Goal: Task Accomplishment & Management: Manage account settings

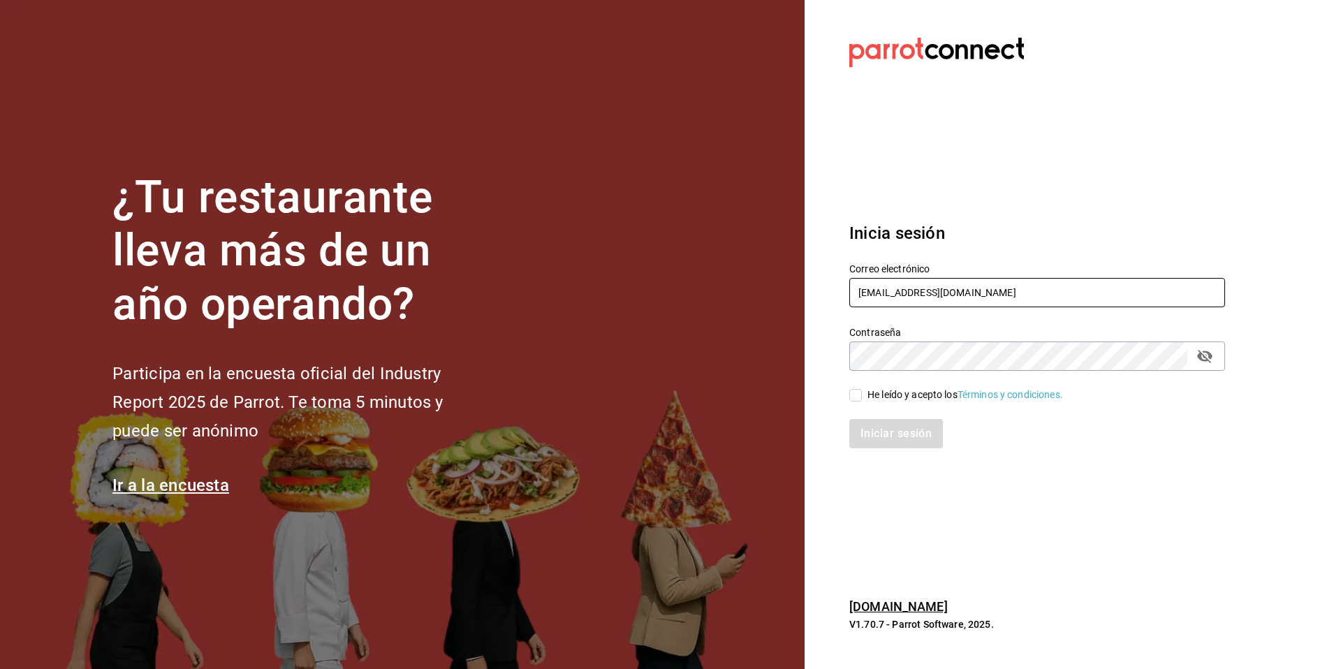
drag, startPoint x: 977, startPoint y: 294, endPoint x: 831, endPoint y: 291, distance: 146.7
click at [831, 291] on section "Datos incorrectos. Verifica que tu Correo o Contraseña estén bien escritos. Ini…" at bounding box center [1032, 334] width 454 height 669
type input "multiuser@GrupoFranquicias.com"
click at [889, 391] on div "He leído y acepto los Términos y condiciones." at bounding box center [966, 395] width 196 height 15
click at [862, 391] on input "He leído y acepto los Términos y condiciones." at bounding box center [855, 395] width 13 height 13
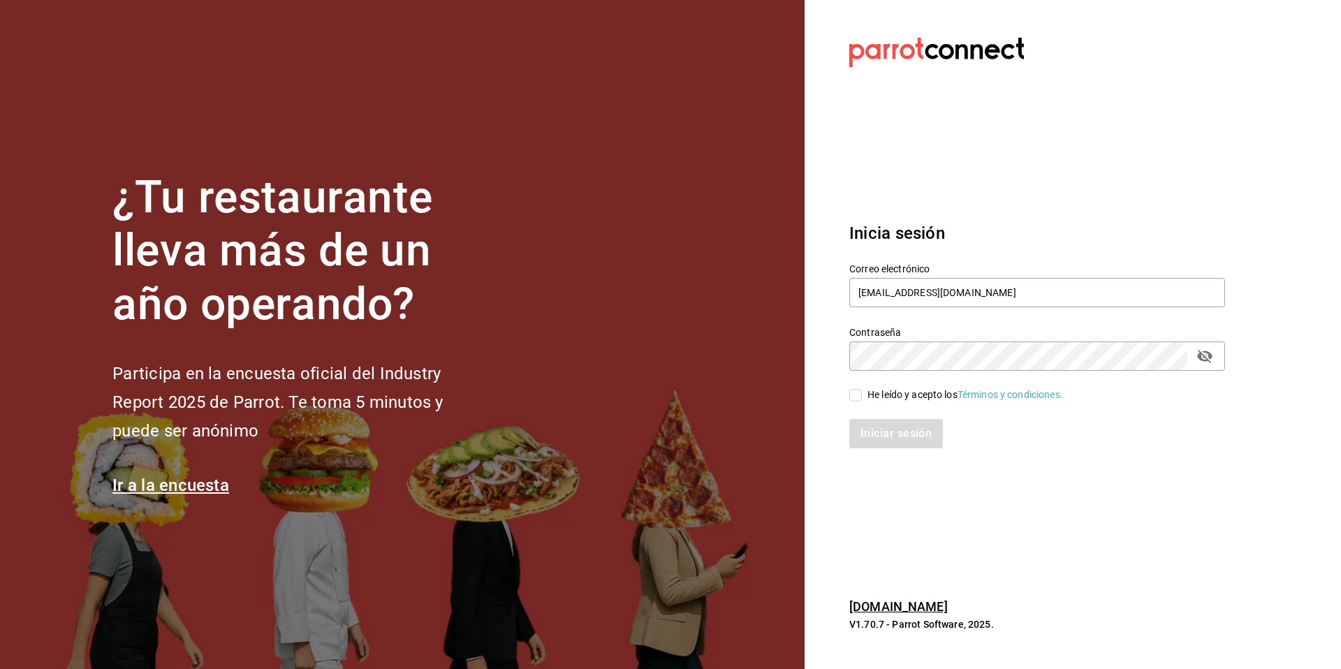
checkbox input "true"
click at [887, 430] on button "Iniciar sesión" at bounding box center [896, 433] width 95 height 29
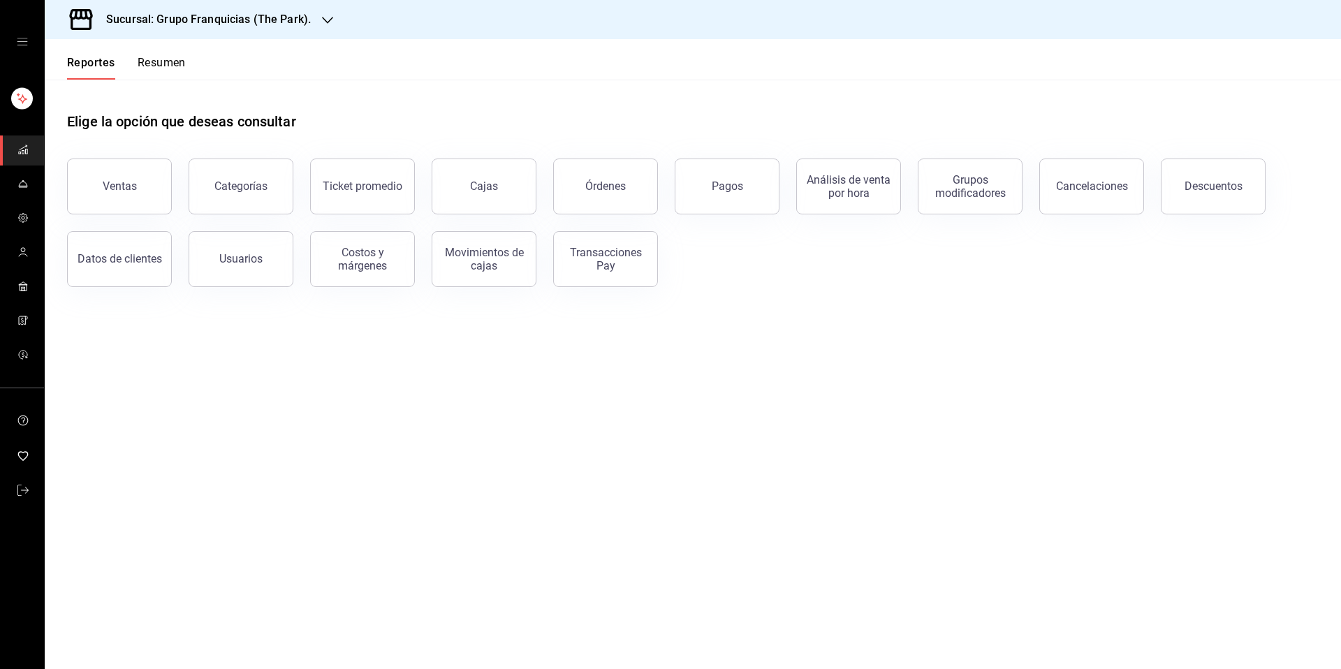
click at [317, 27] on div "Sucursal: Grupo Franquicias (The Park)." at bounding box center [197, 19] width 283 height 39
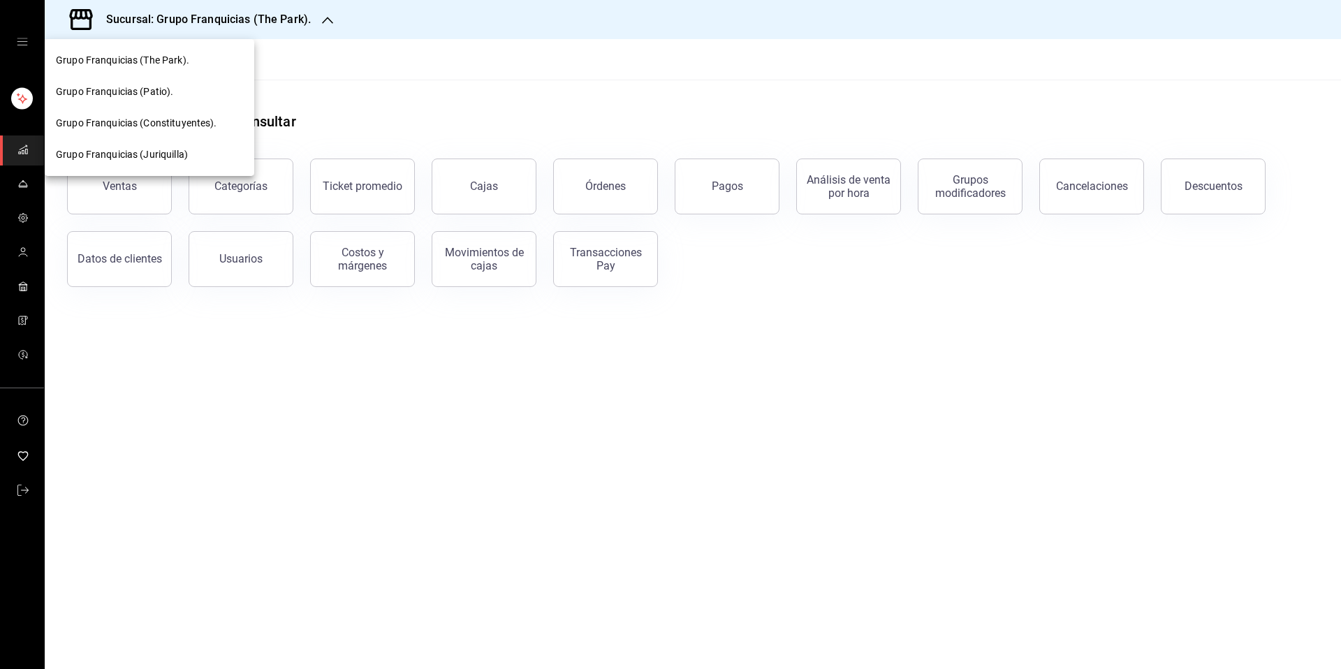
click at [487, 72] on div at bounding box center [670, 334] width 1341 height 669
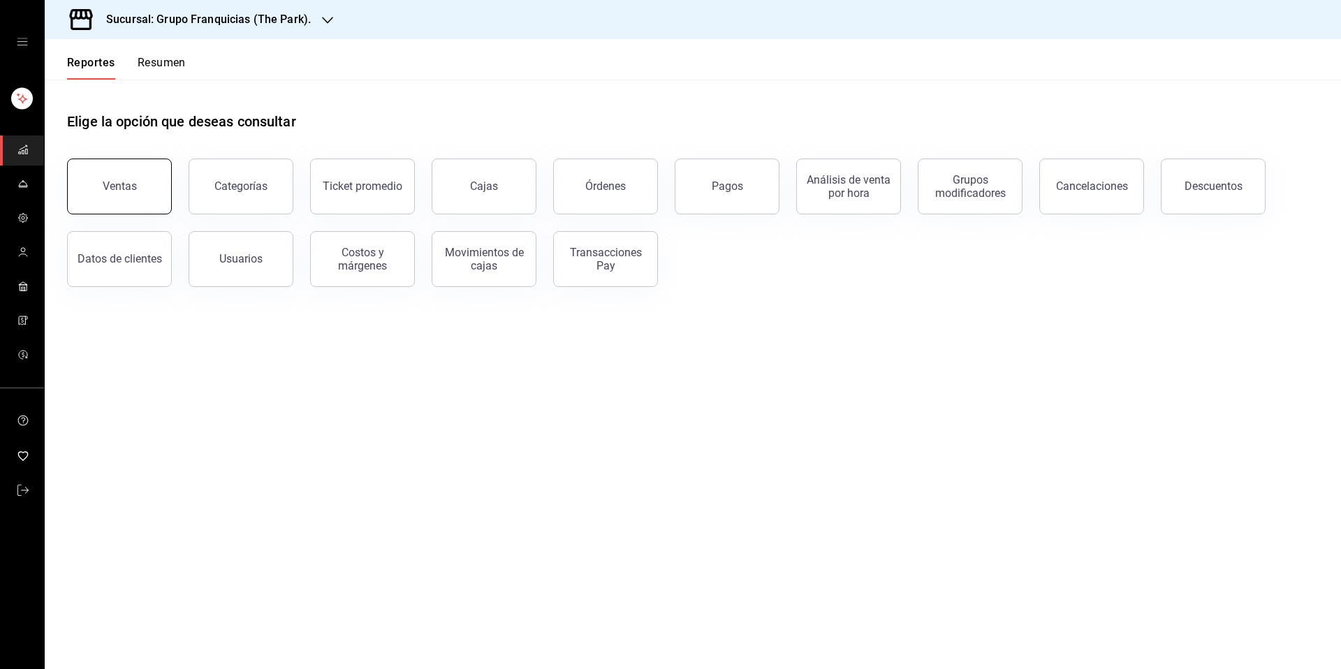
click at [101, 209] on button "Ventas" at bounding box center [119, 187] width 105 height 56
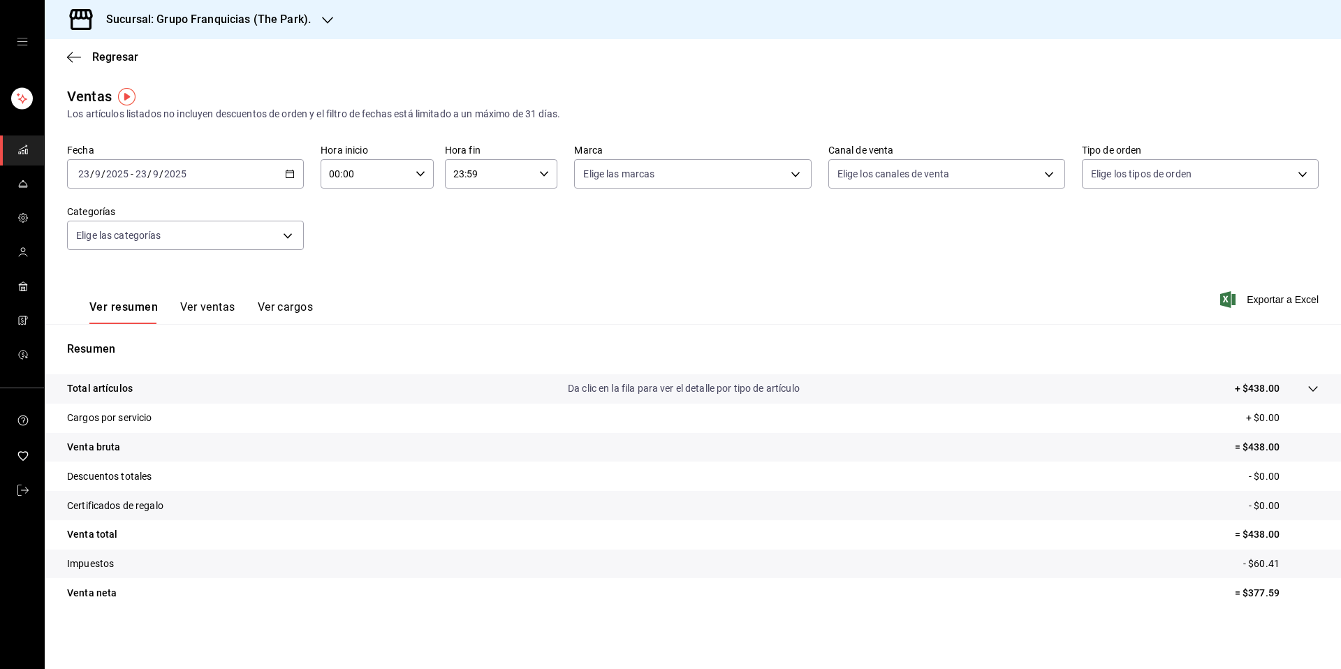
click at [291, 20] on h3 "Sucursal: Grupo Franquicias (The Park)." at bounding box center [203, 19] width 216 height 17
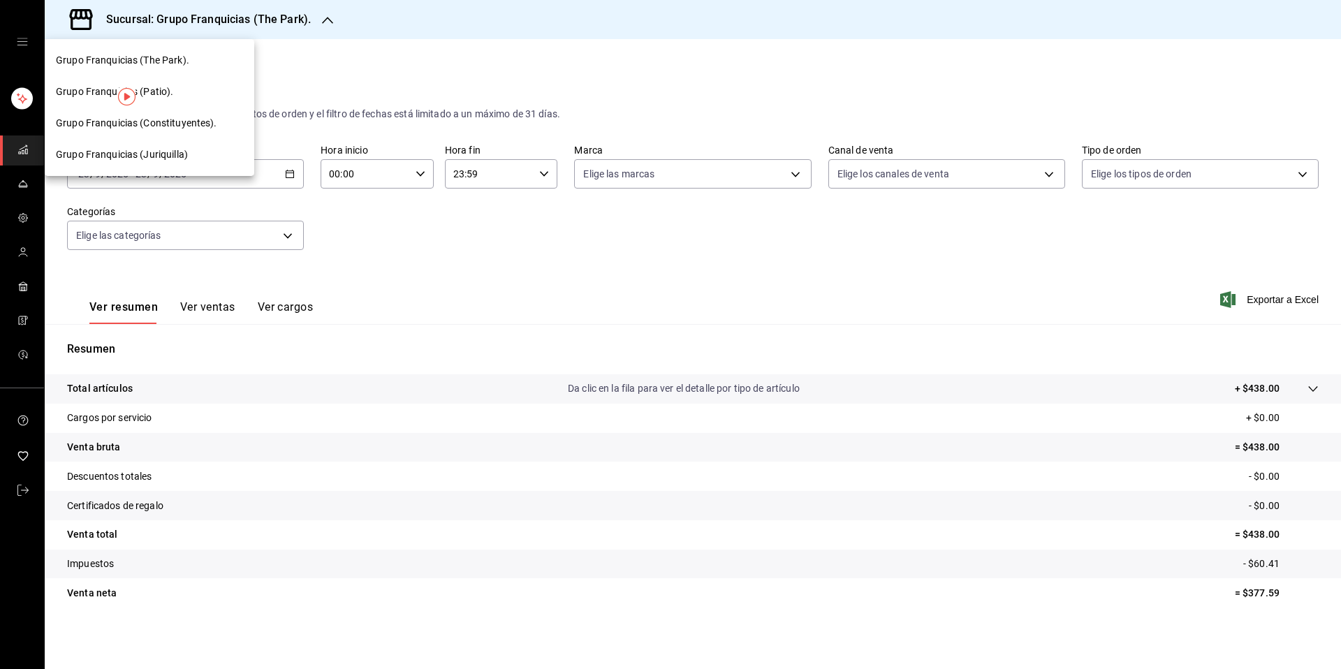
click at [168, 99] on div "Grupo Franquicias (Patio)." at bounding box center [150, 91] width 210 height 31
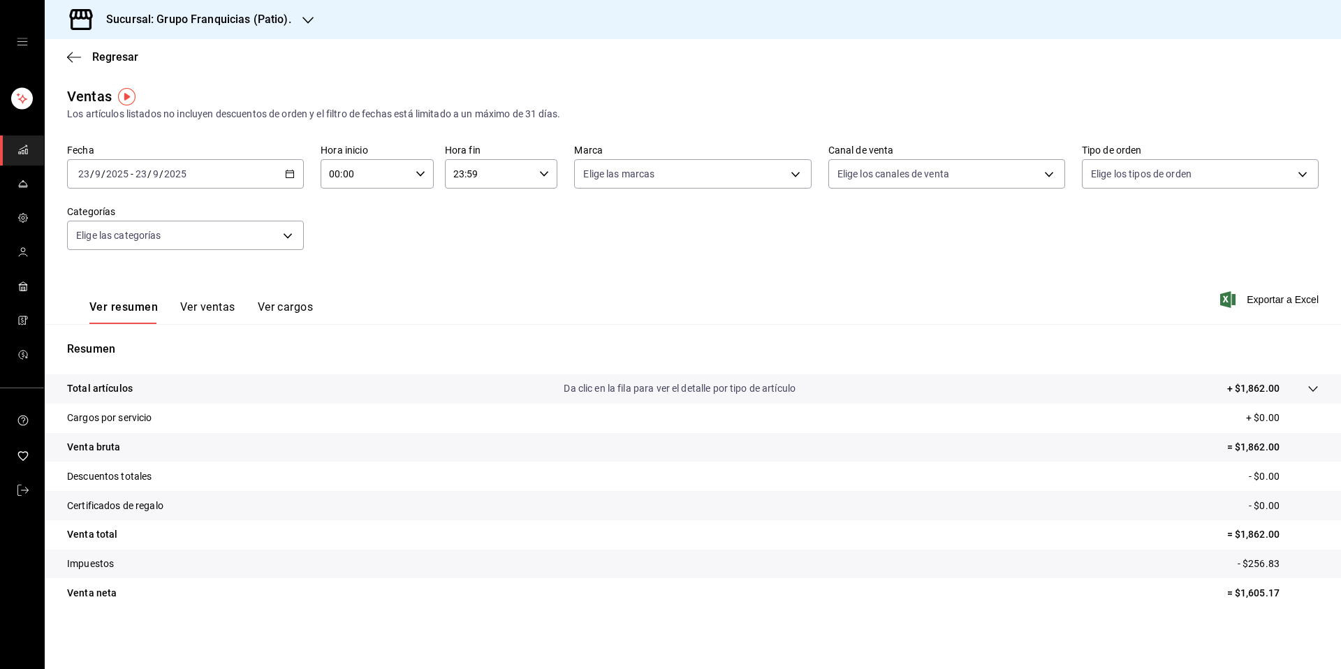
click at [240, 27] on h3 "Sucursal: Grupo Franquicias (Patio)." at bounding box center [193, 19] width 196 height 17
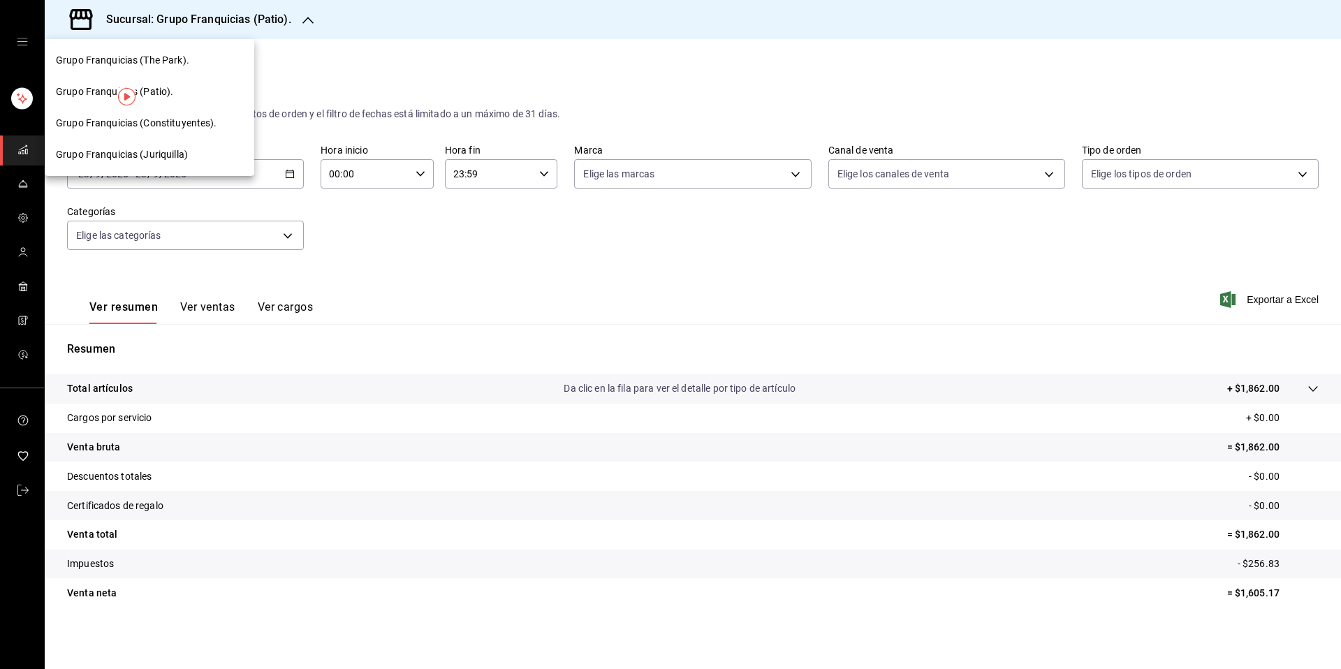
click at [205, 123] on span "Grupo Franquicias (Constituyentes)." at bounding box center [136, 123] width 161 height 15
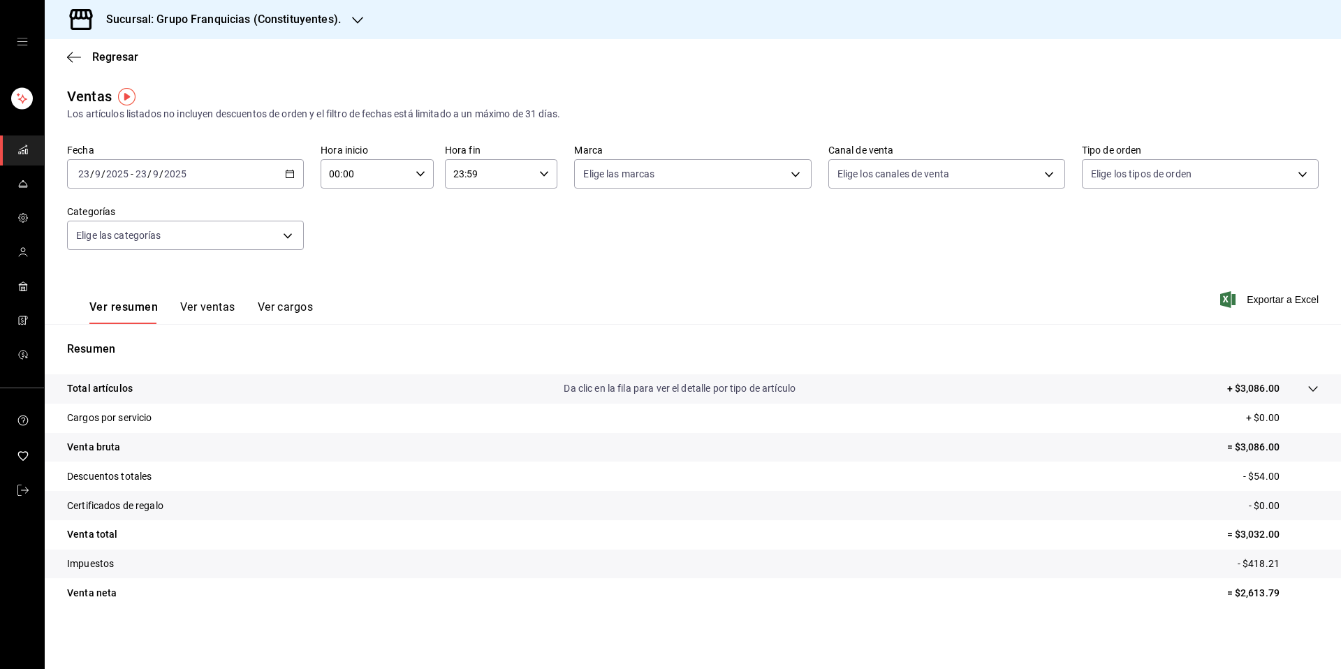
click at [26, 152] on icon "mailbox folders" at bounding box center [22, 149] width 11 height 11
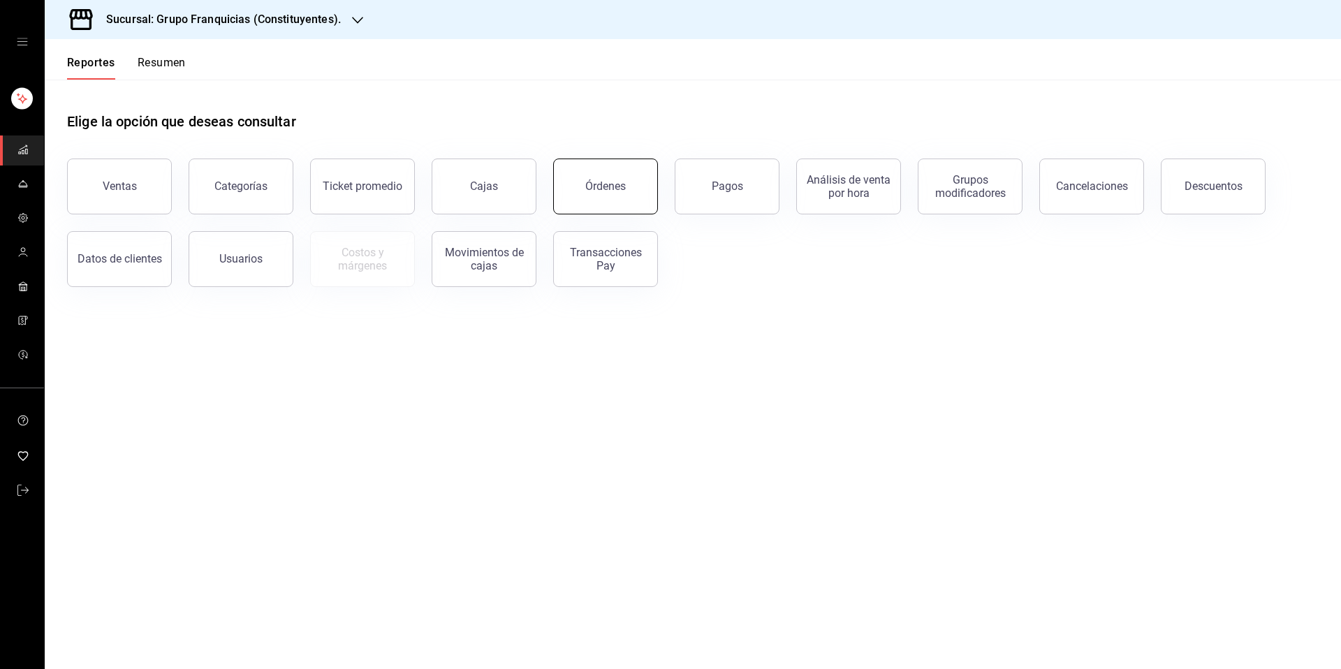
click at [604, 196] on button "Órdenes" at bounding box center [605, 187] width 105 height 56
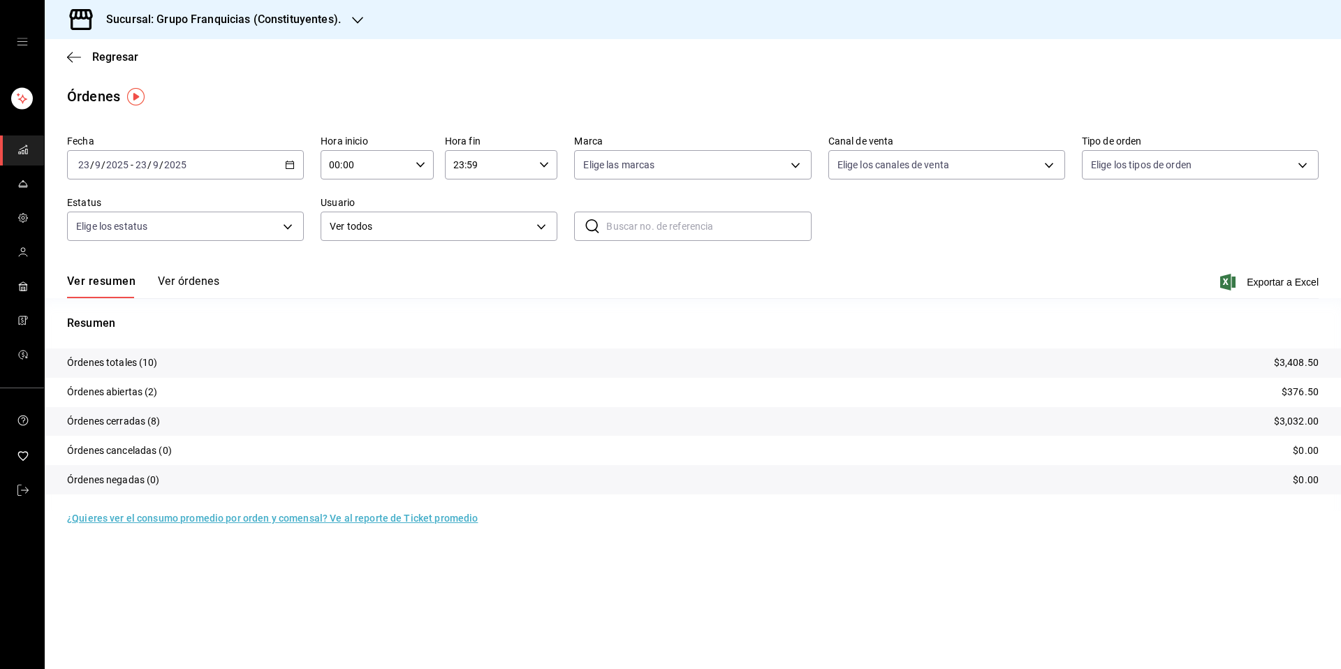
click at [197, 284] on button "Ver órdenes" at bounding box center [188, 287] width 61 height 24
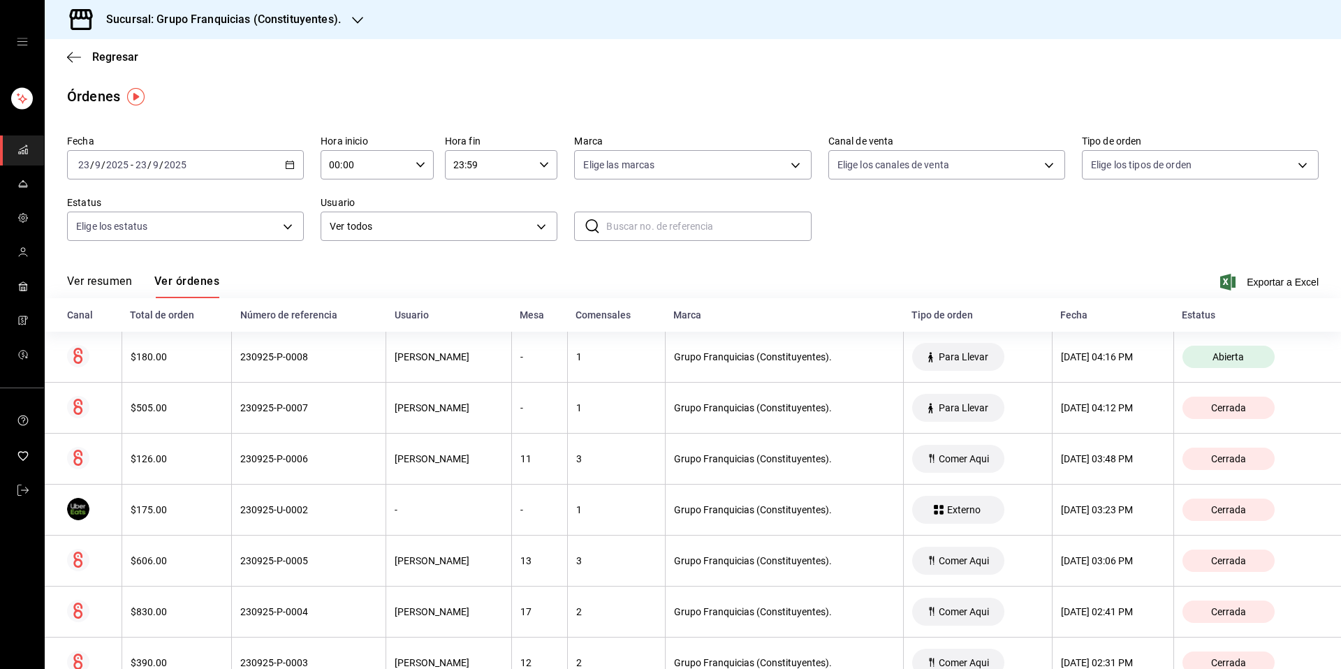
click at [294, 31] on div "Sucursal: Grupo Franquicias (Constituyentes)." at bounding box center [212, 19] width 313 height 39
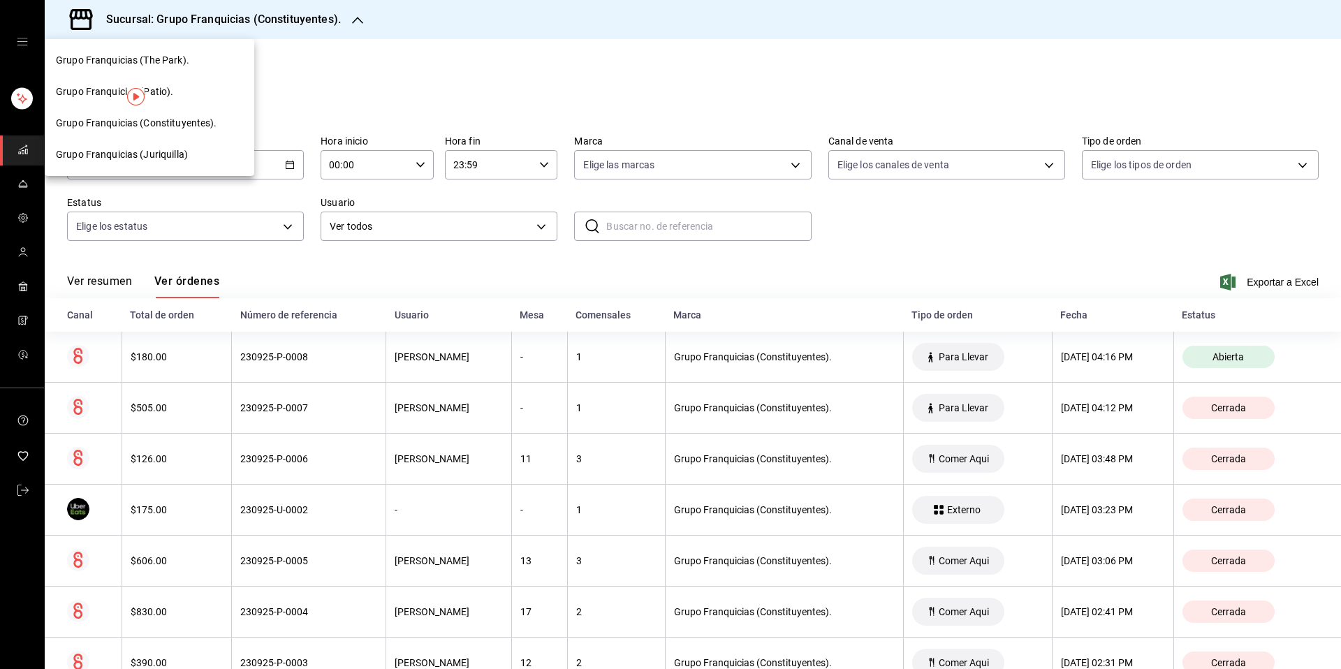
click at [210, 93] on div "Grupo Franquicias (Patio)." at bounding box center [149, 92] width 187 height 15
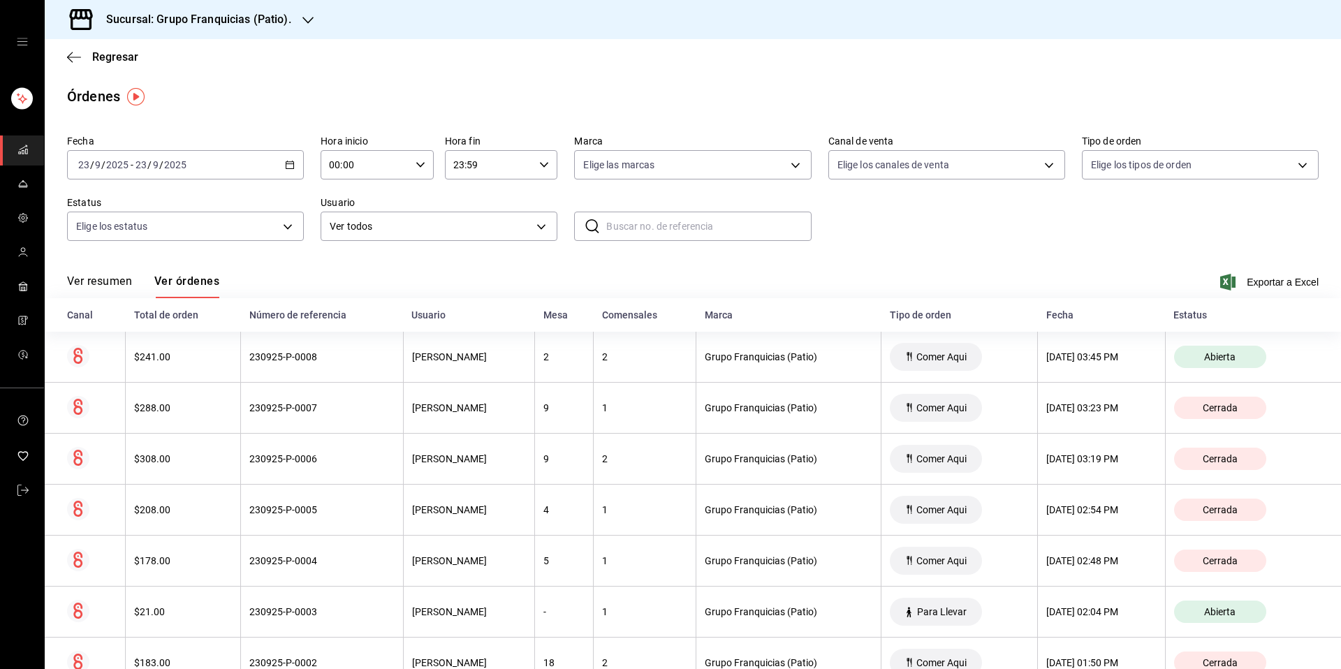
click at [296, 20] on div "Sucursal: Grupo Franquicias (Patio)." at bounding box center [187, 19] width 263 height 39
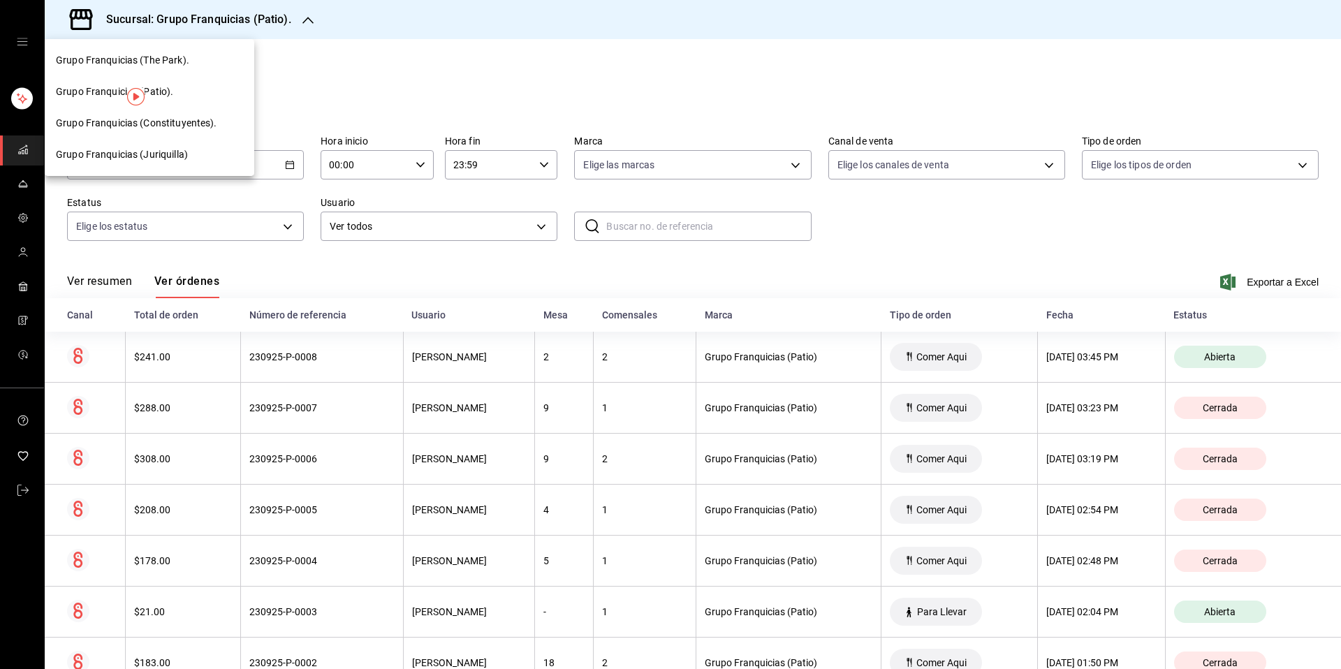
click at [181, 66] on span "Grupo Franquicias (The Park)." at bounding box center [122, 60] width 133 height 15
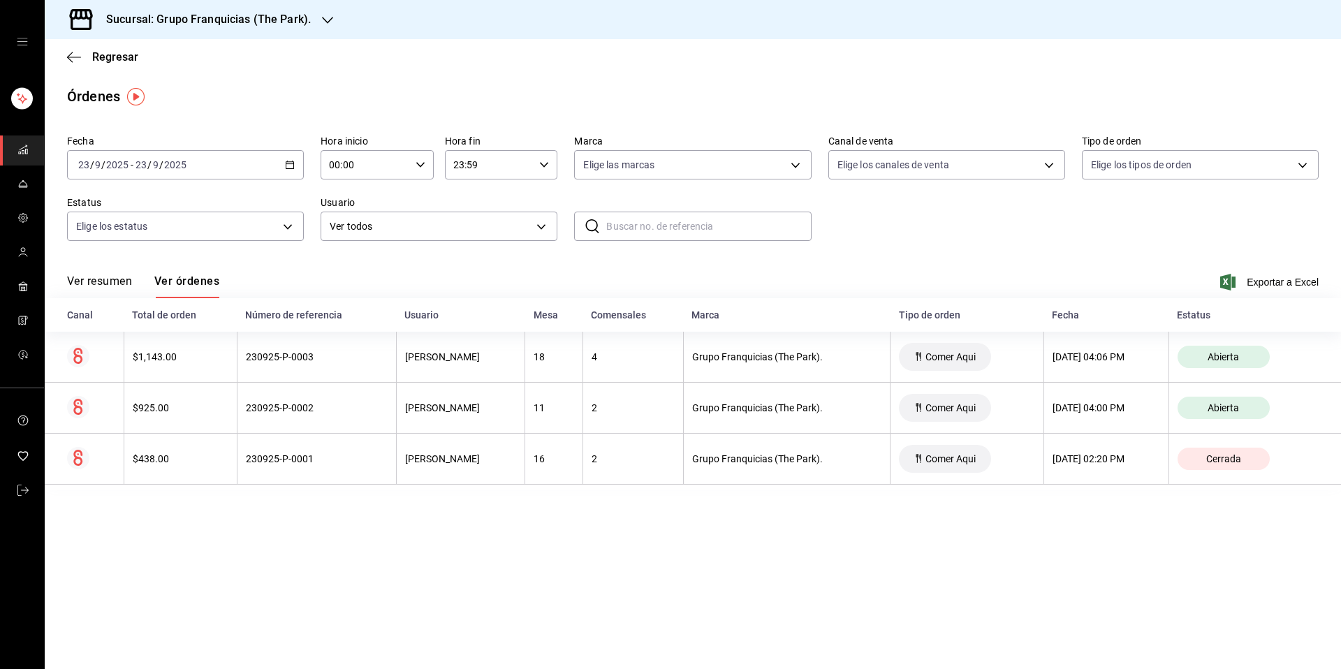
click at [302, 16] on h3 "Sucursal: Grupo Franquicias (The Park)." at bounding box center [203, 19] width 216 height 17
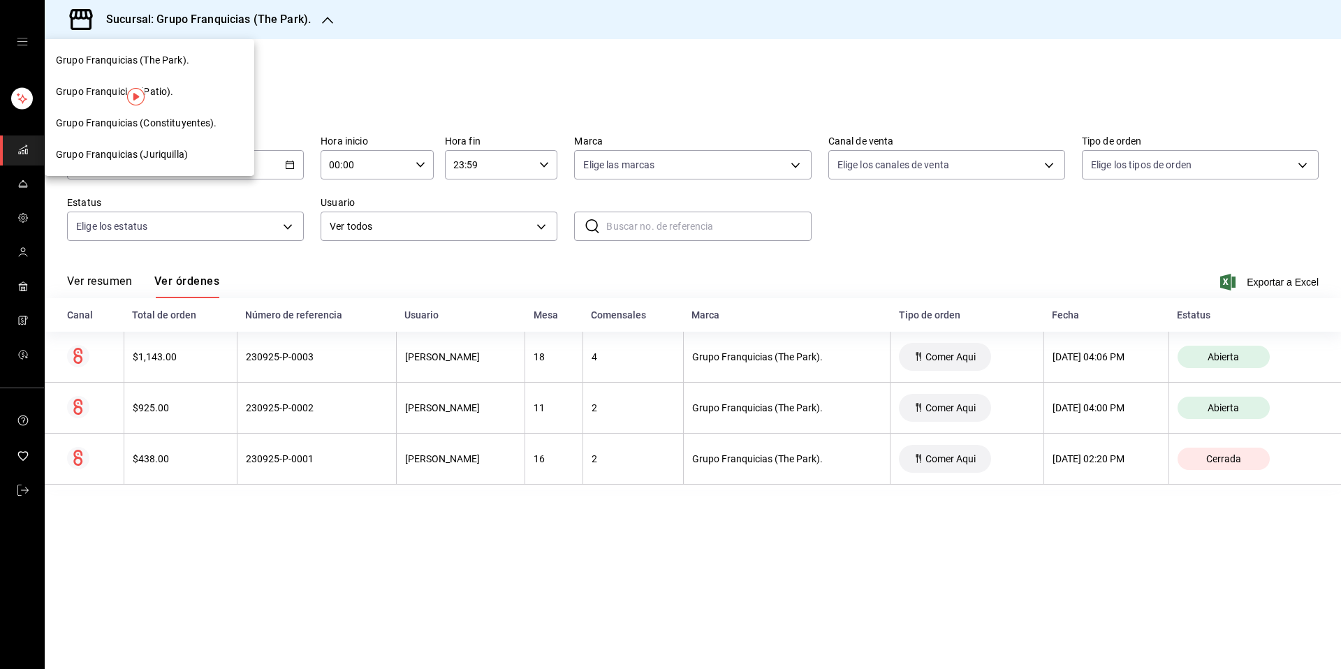
click at [210, 124] on span "Grupo Franquicias (Constituyentes)." at bounding box center [136, 123] width 161 height 15
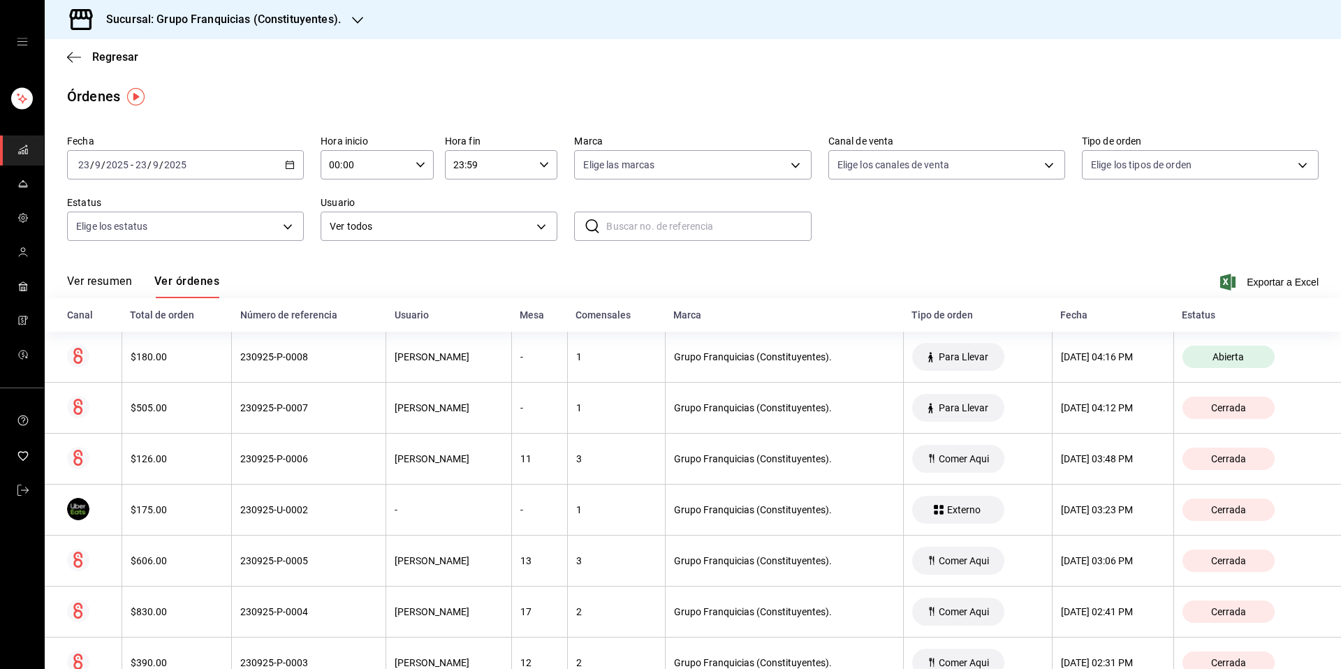
click at [329, 24] on h3 "Sucursal: Grupo Franquicias (Constituyentes)." at bounding box center [218, 19] width 246 height 17
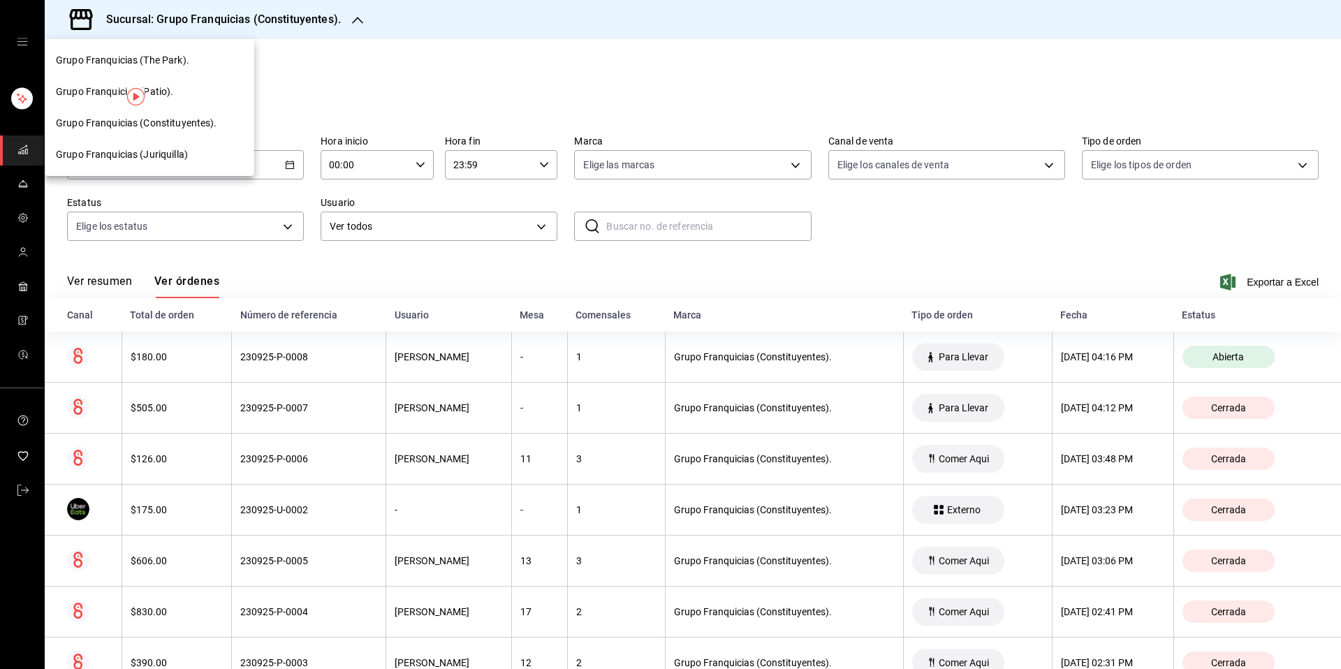
click at [29, 184] on div at bounding box center [670, 334] width 1341 height 669
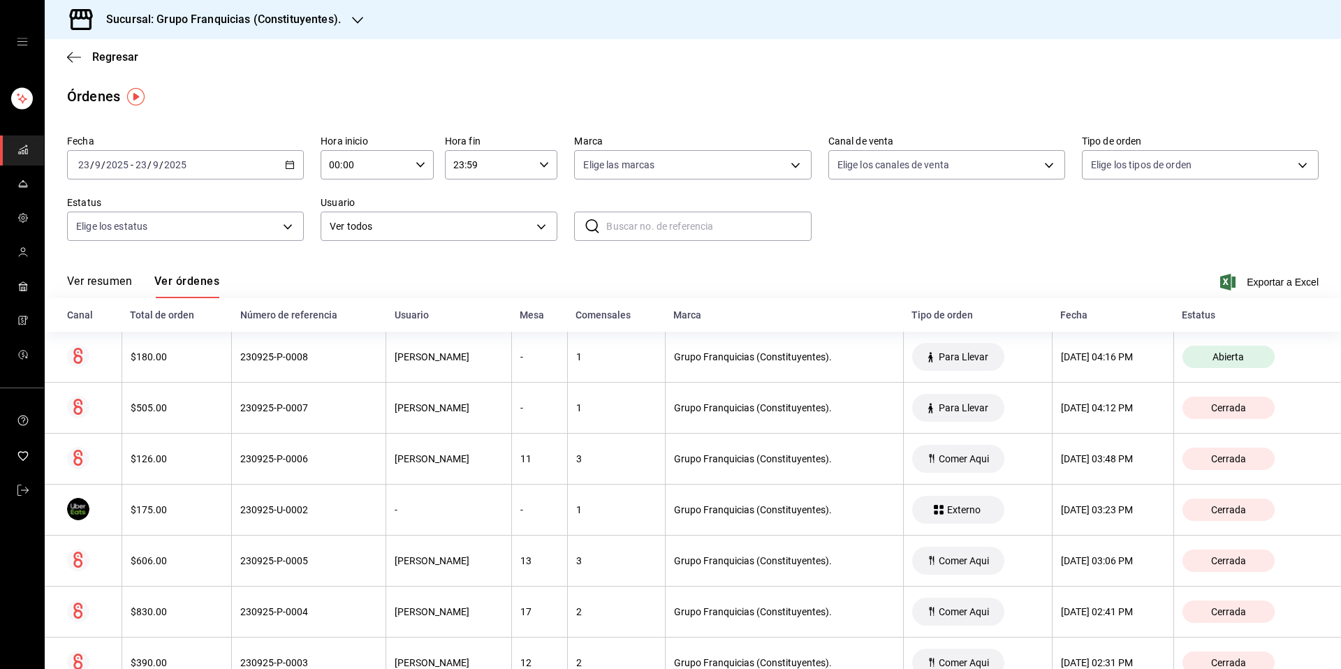
click at [13, 190] on link "mailbox folders" at bounding box center [22, 185] width 44 height 30
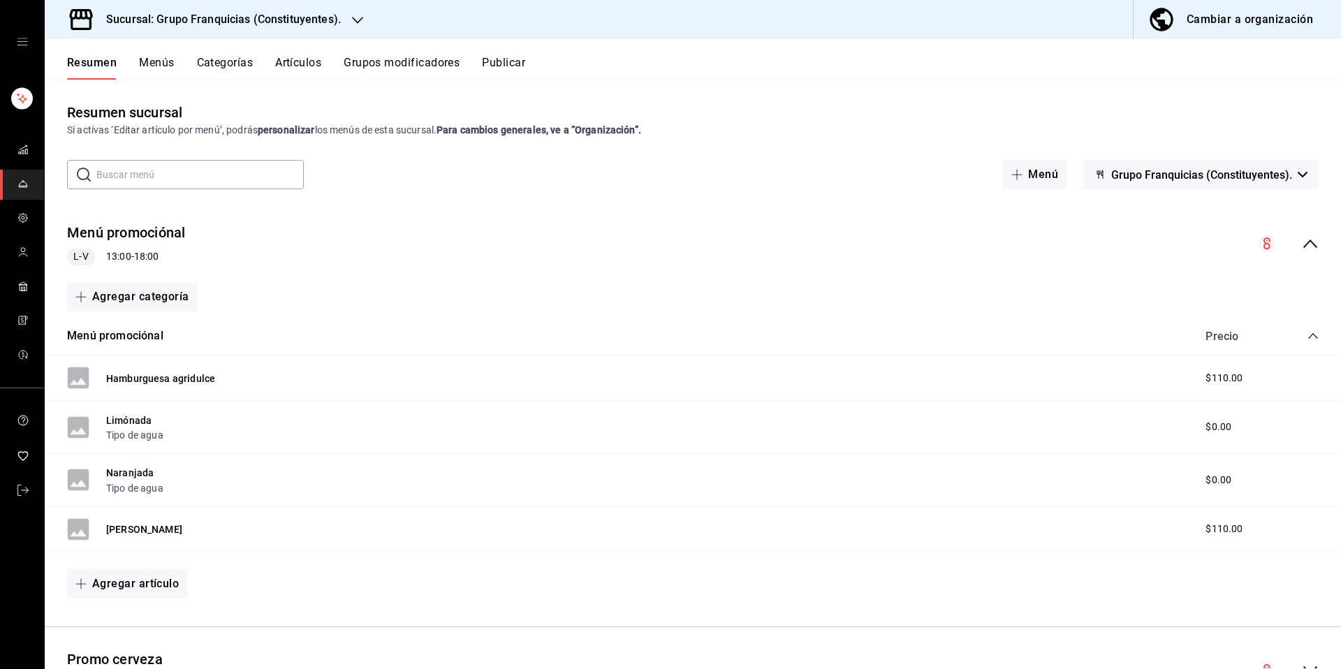
click at [141, 71] on button "Menús" at bounding box center [156, 68] width 35 height 24
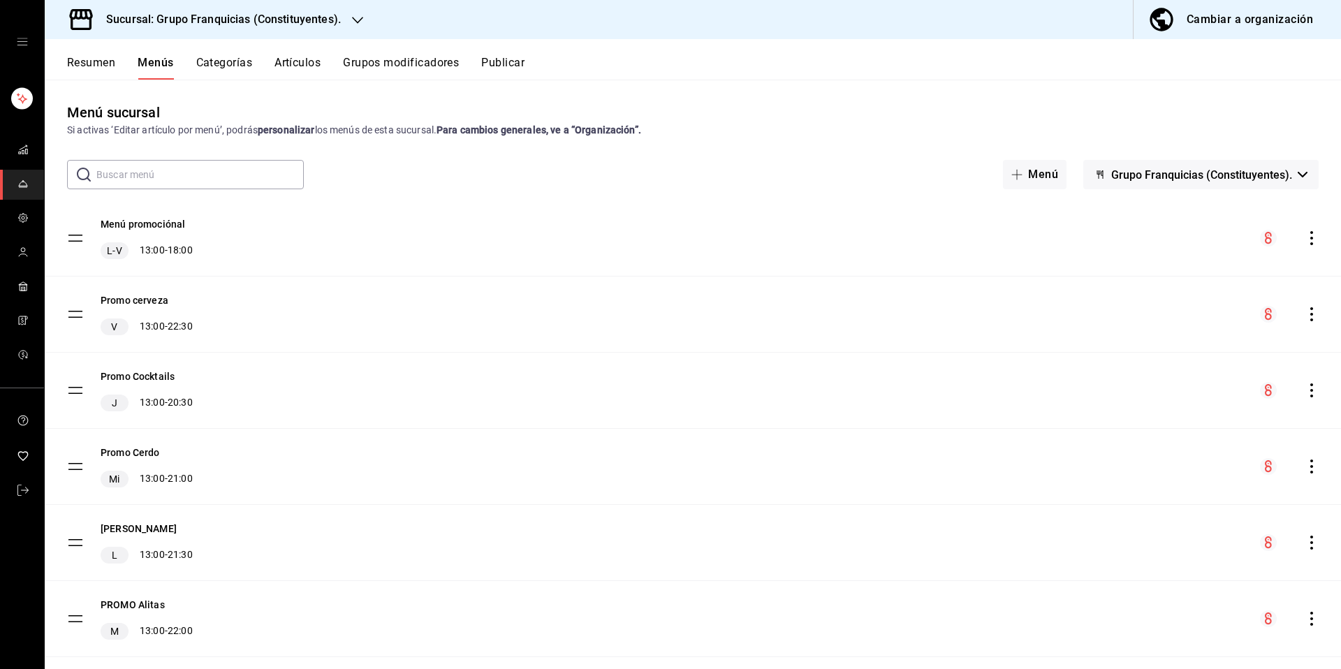
click at [505, 47] on div "Resumen Menús Categorías Artículos Grupos modificadores Publicar" at bounding box center [693, 59] width 1297 height 41
click at [495, 57] on button "Publicar" at bounding box center [502, 68] width 43 height 24
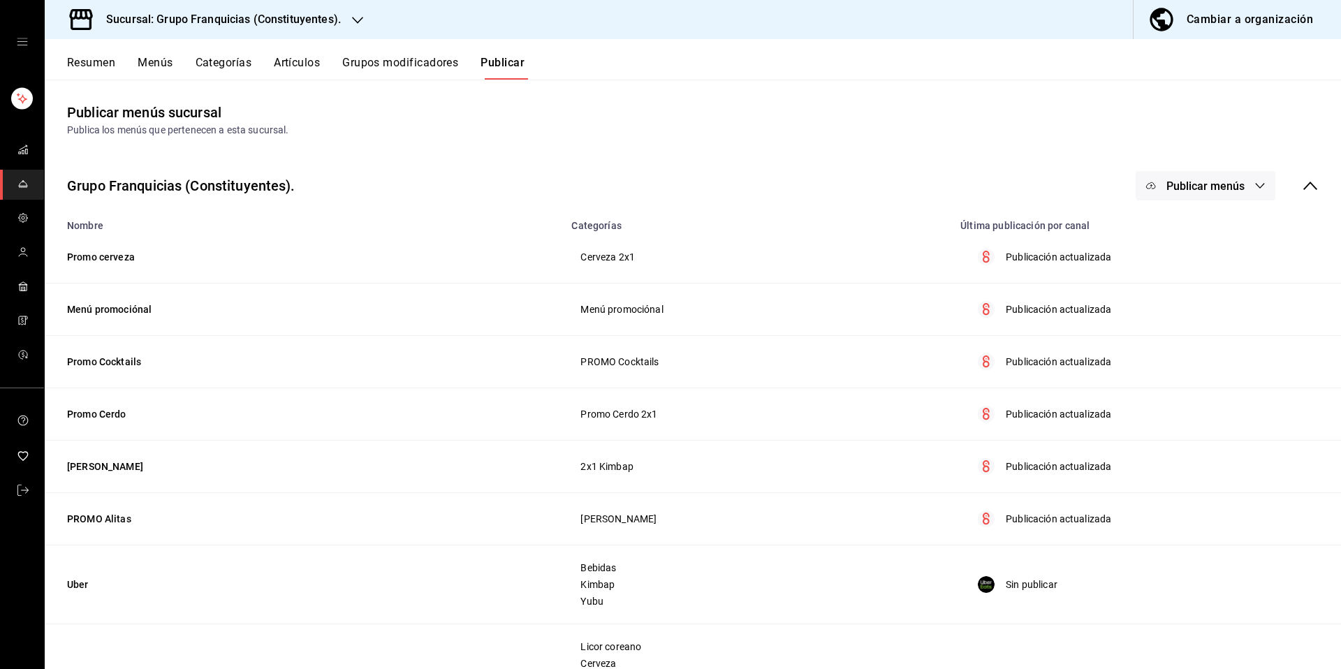
click at [1188, 186] on span "Publicar menús" at bounding box center [1206, 186] width 78 height 13
click at [321, 24] on div at bounding box center [670, 334] width 1341 height 669
click at [331, 22] on h3 "Sucursal: Grupo Franquicias (Constituyentes)." at bounding box center [218, 19] width 246 height 17
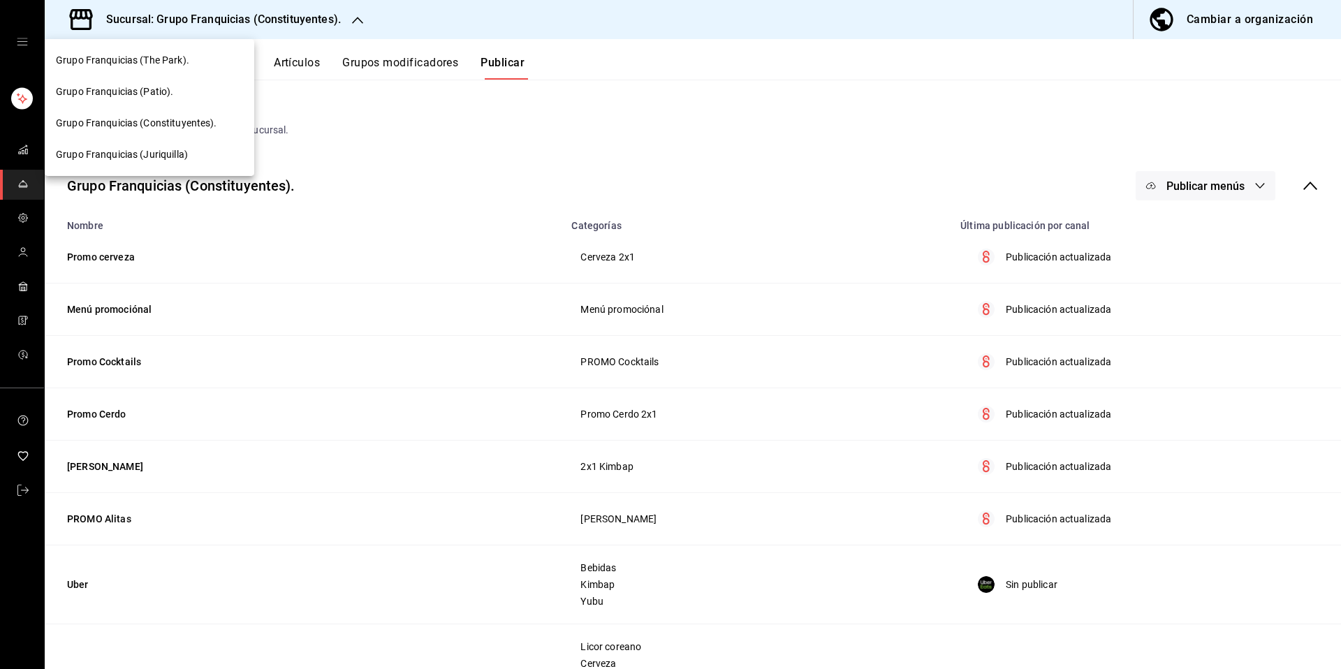
click at [194, 59] on div "Grupo Franquicias (The Park)." at bounding box center [149, 60] width 187 height 15
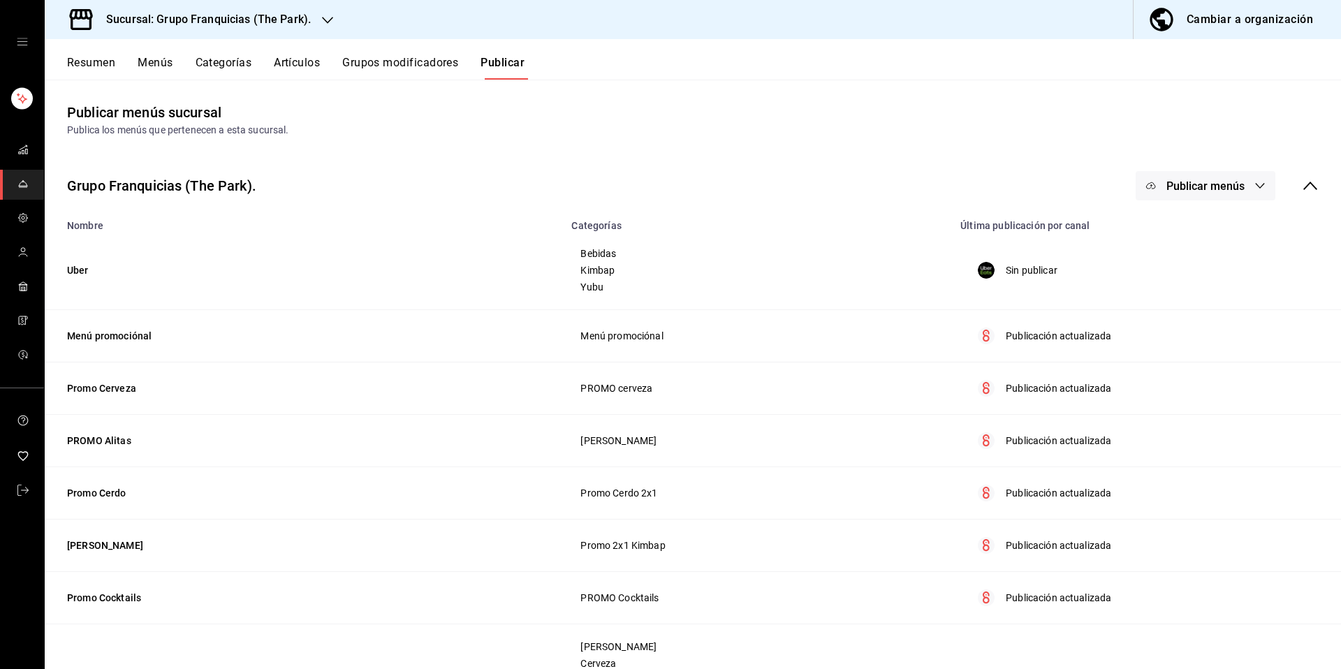
click at [1205, 187] on span "Publicar menús" at bounding box center [1206, 186] width 78 height 13
click at [1182, 238] on span "Uber Eats" at bounding box center [1215, 231] width 67 height 15
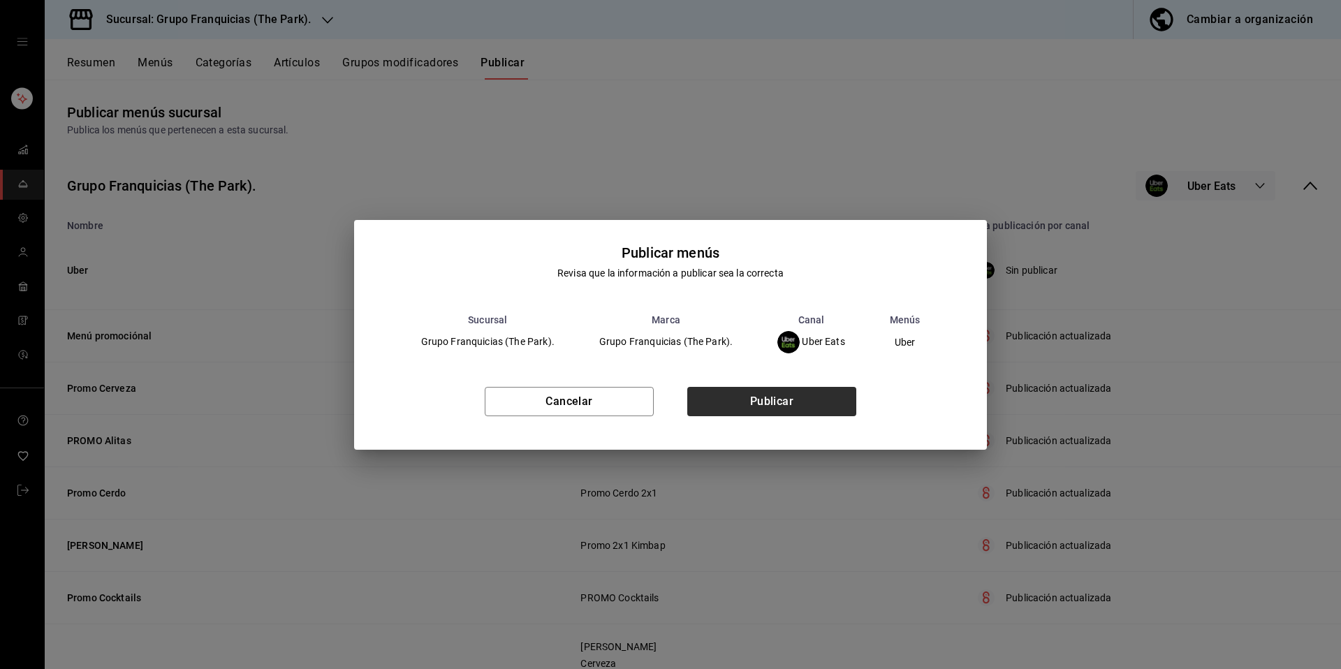
click at [820, 386] on div "Cancelar Publicar" at bounding box center [671, 407] width 634 height 85
click at [813, 397] on button "Publicar" at bounding box center [771, 401] width 169 height 29
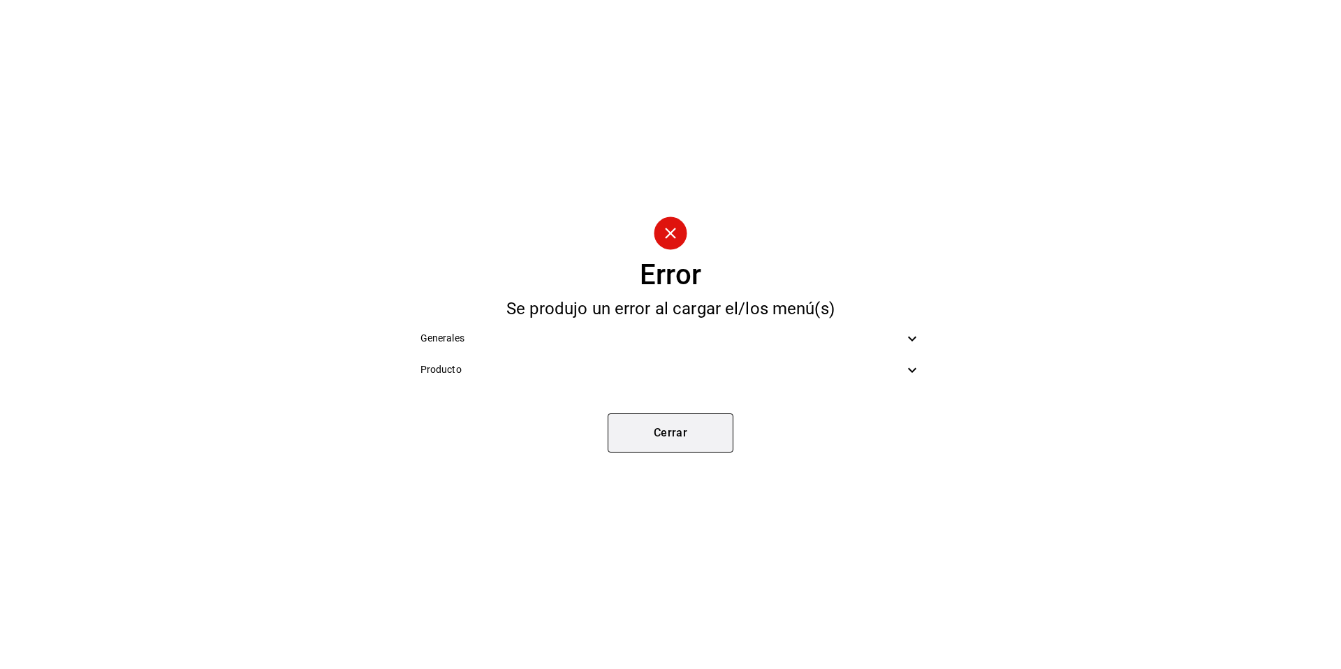
click at [706, 435] on button "Cerrar" at bounding box center [671, 433] width 126 height 39
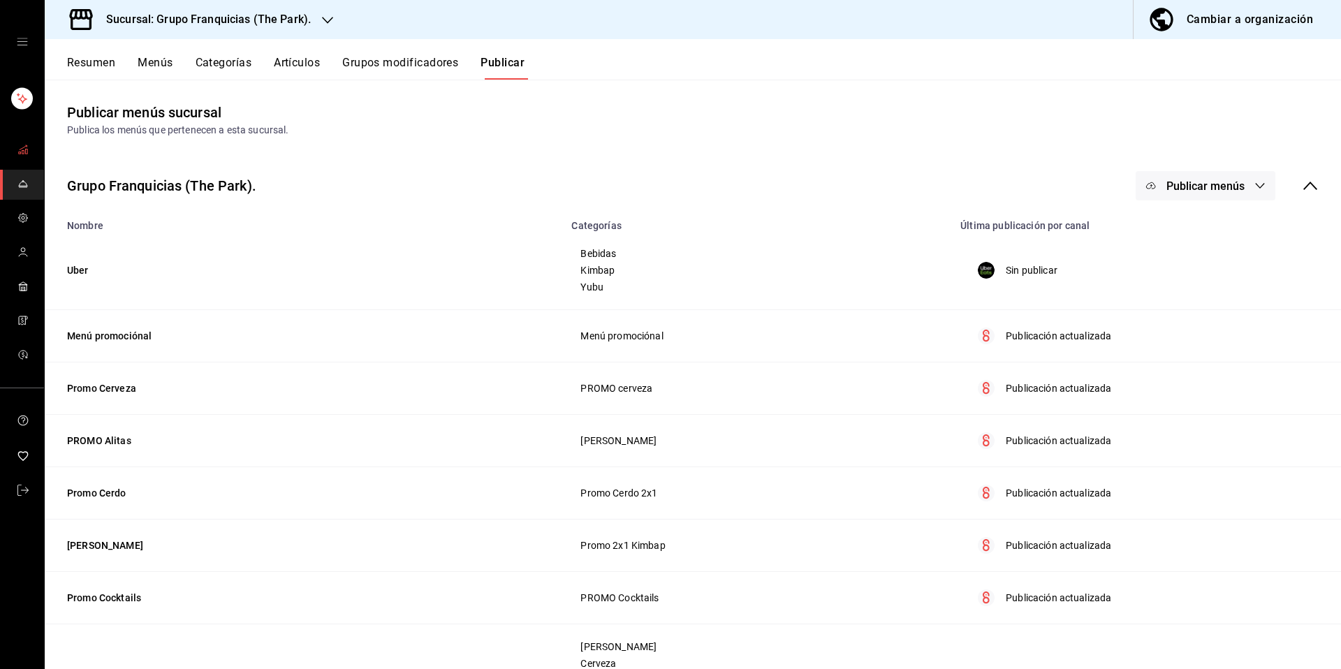
click at [30, 154] on link "mailbox folders" at bounding box center [22, 151] width 44 height 30
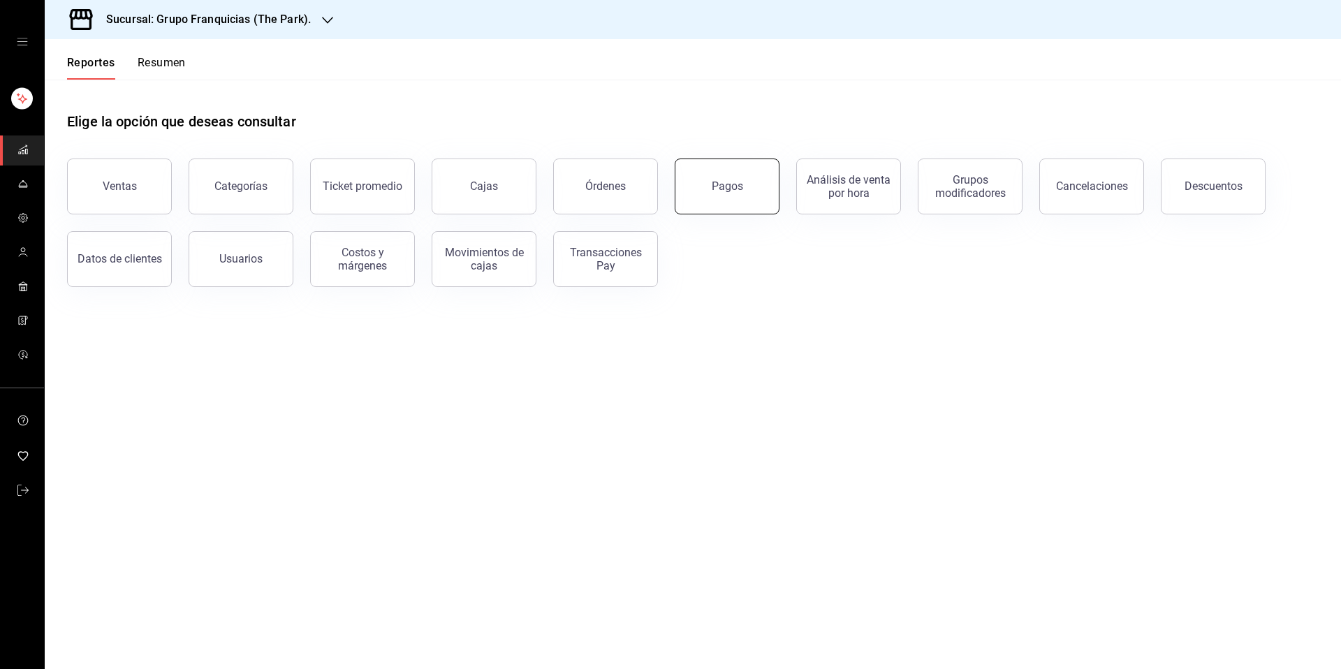
click at [725, 194] on button "Pagos" at bounding box center [727, 187] width 105 height 56
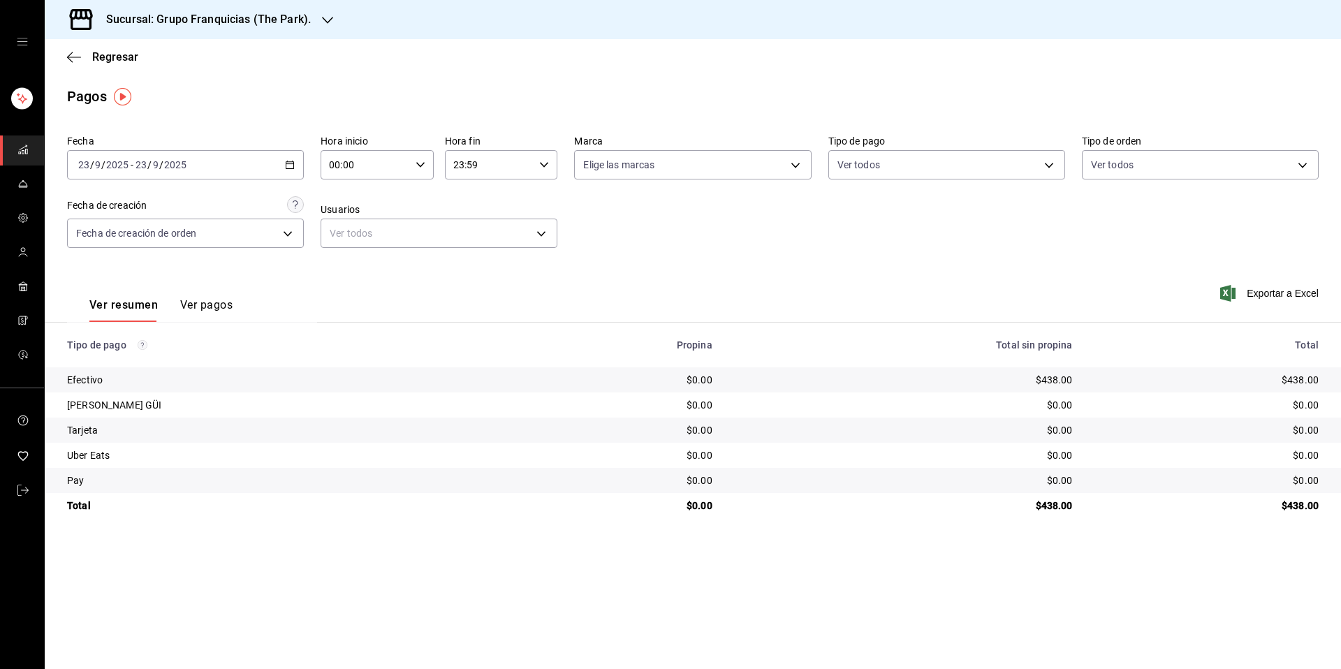
click at [291, 26] on h3 "Sucursal: Grupo Franquicias (The Park)." at bounding box center [203, 19] width 216 height 17
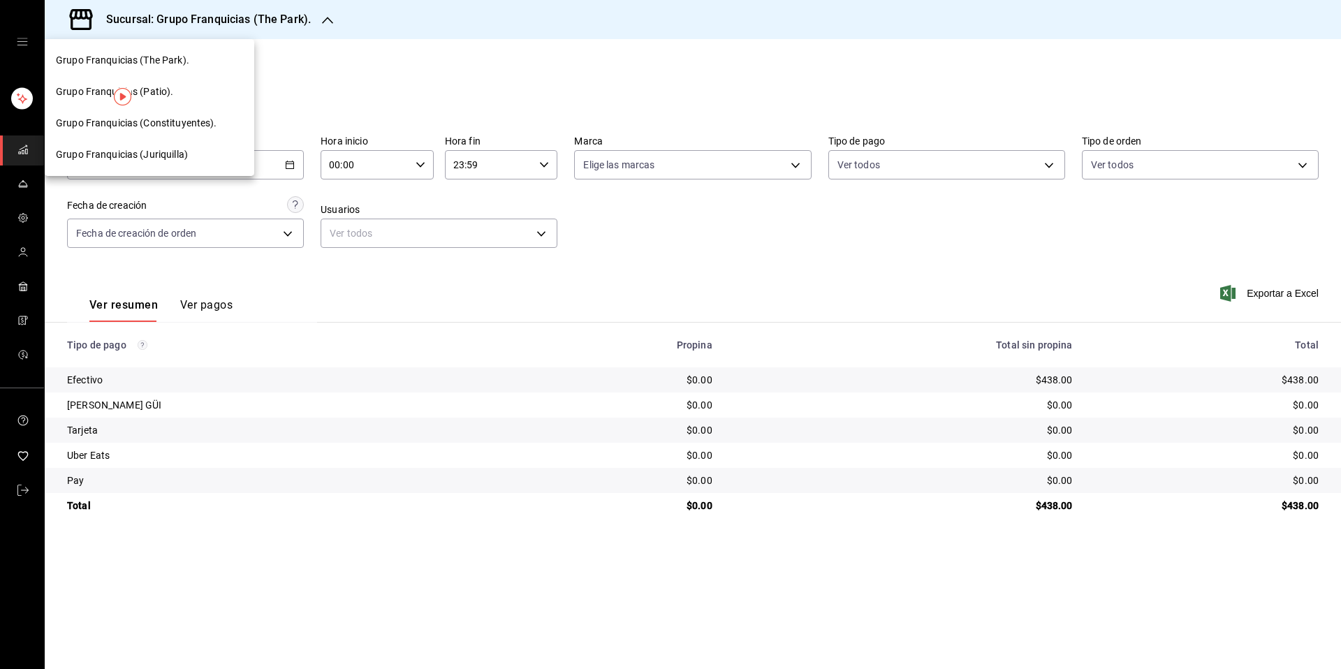
click at [187, 91] on div "Grupo Franquicias (Patio)." at bounding box center [149, 92] width 187 height 15
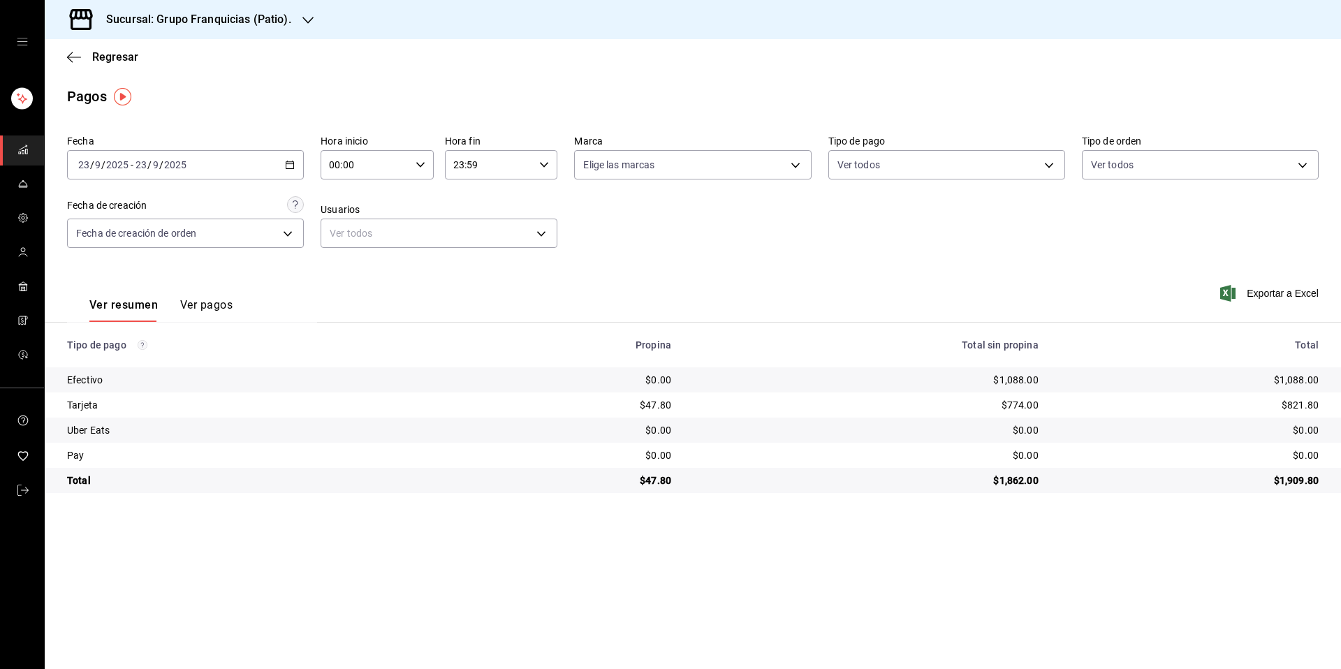
click at [285, 31] on div "Sucursal: Grupo Franquicias (Patio)." at bounding box center [187, 19] width 263 height 39
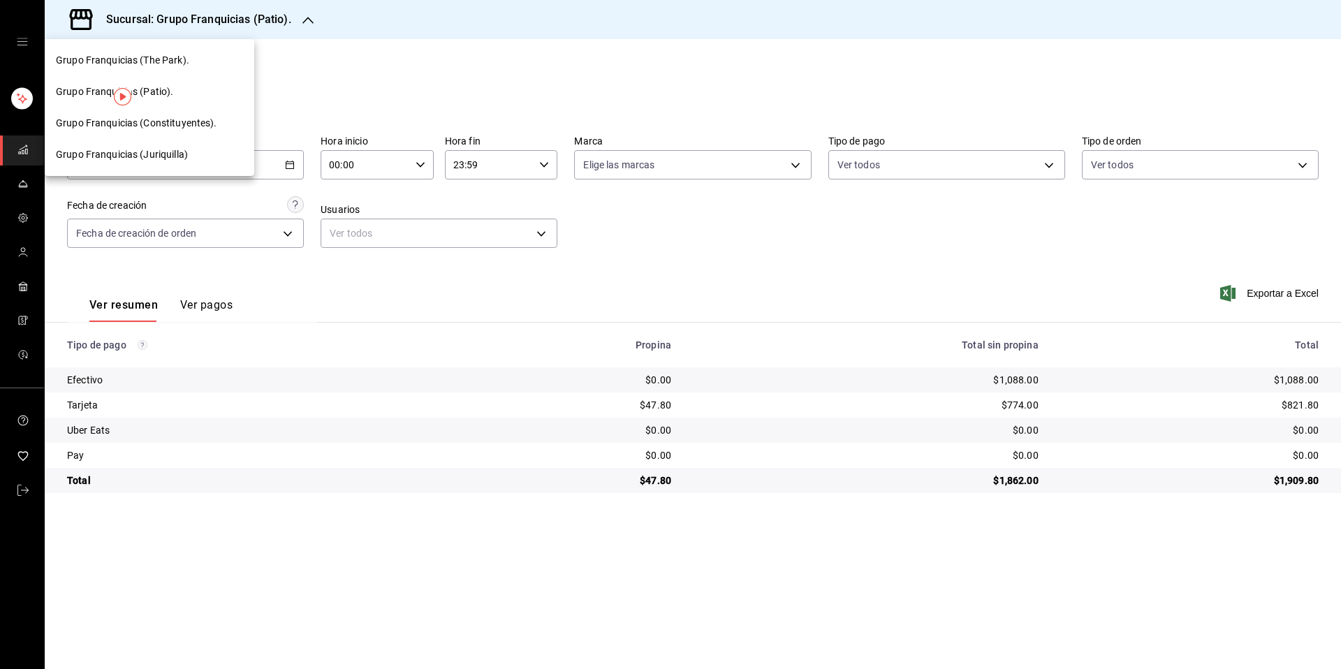
click at [185, 131] on div "Grupo Franquicias (Constituyentes)." at bounding box center [150, 123] width 210 height 31
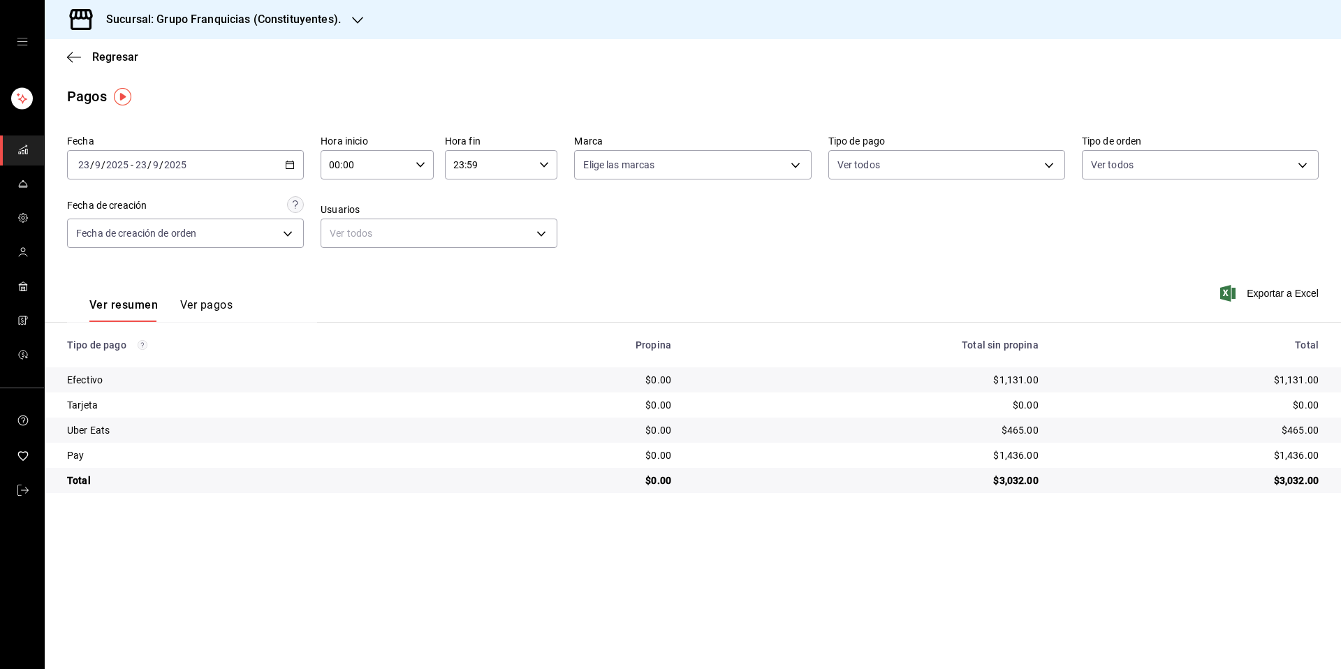
click at [331, 34] on div "Sucursal: Grupo Franquicias (Constituyentes)." at bounding box center [212, 19] width 313 height 39
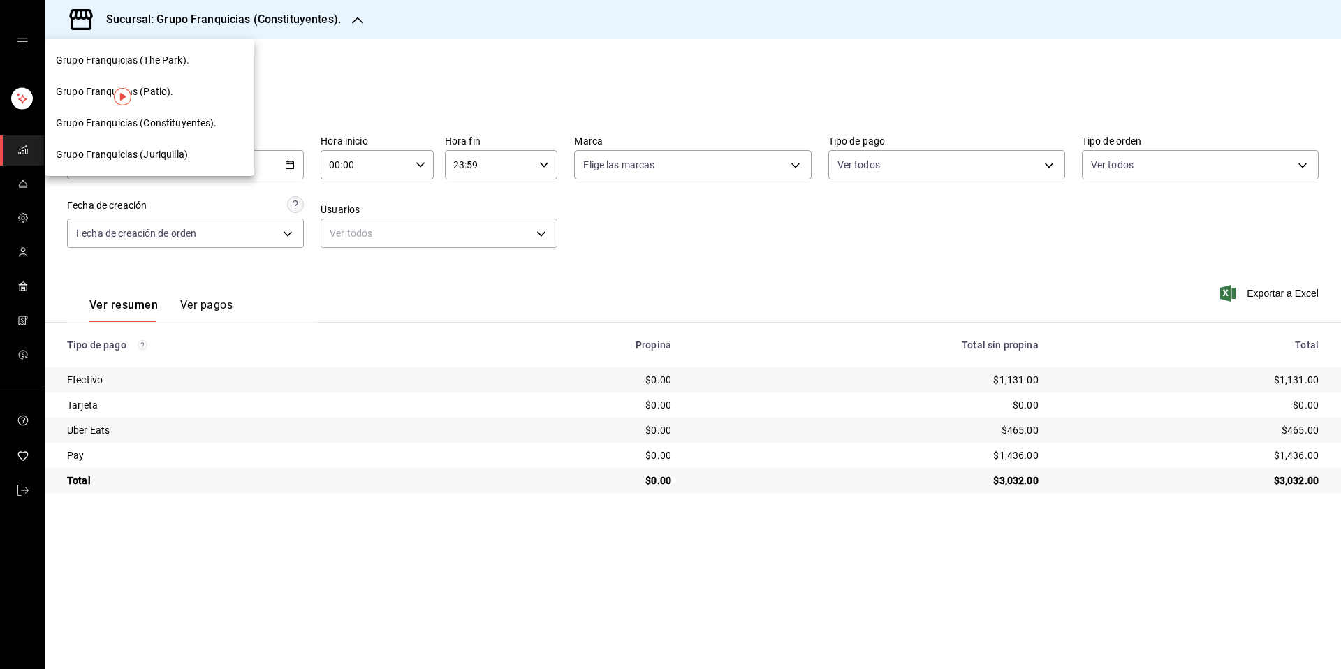
click at [205, 98] on div "Grupo Franquicias (Patio)." at bounding box center [149, 92] width 187 height 15
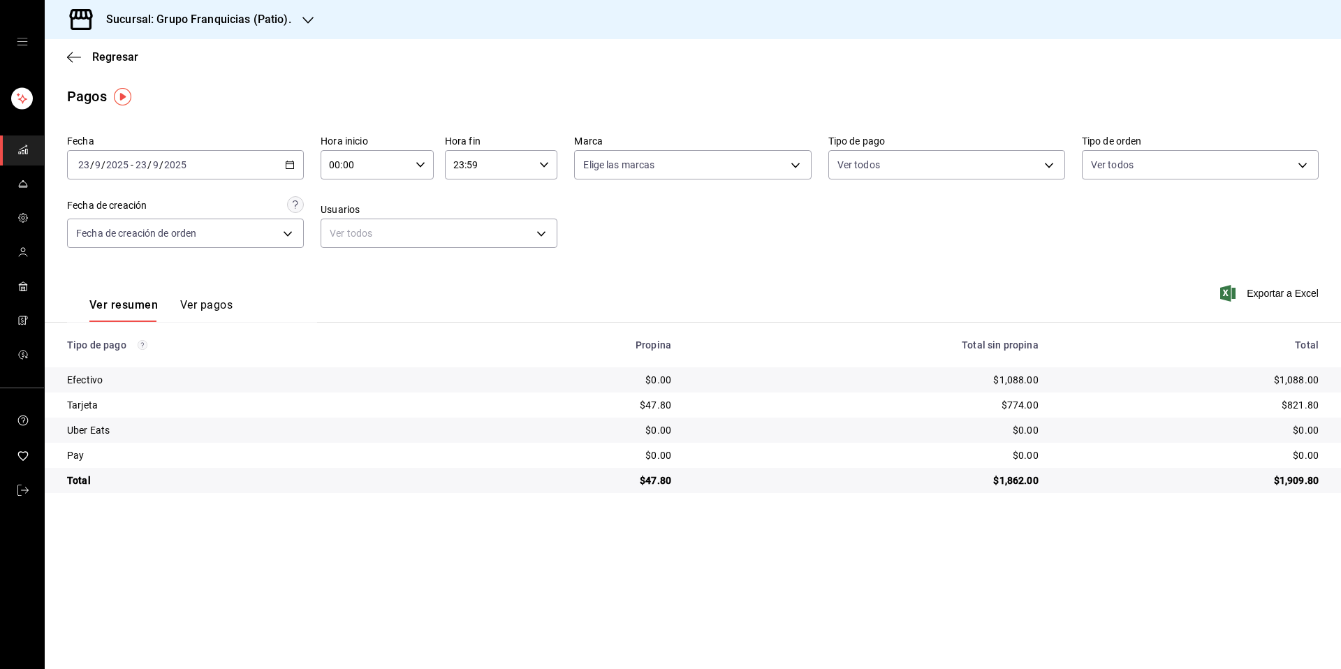
click at [298, 32] on div "Sucursal: Grupo Franquicias (Patio)." at bounding box center [187, 19] width 263 height 39
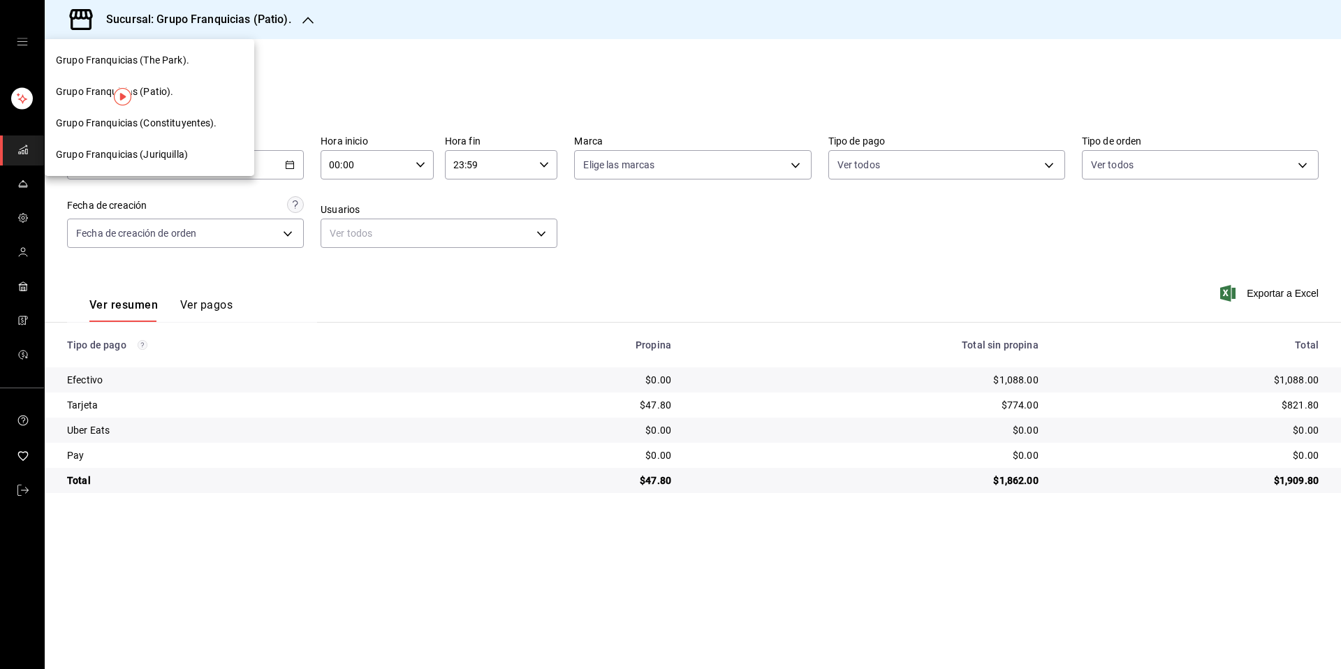
click at [202, 64] on div "Grupo Franquicias (The Park)." at bounding box center [149, 60] width 187 height 15
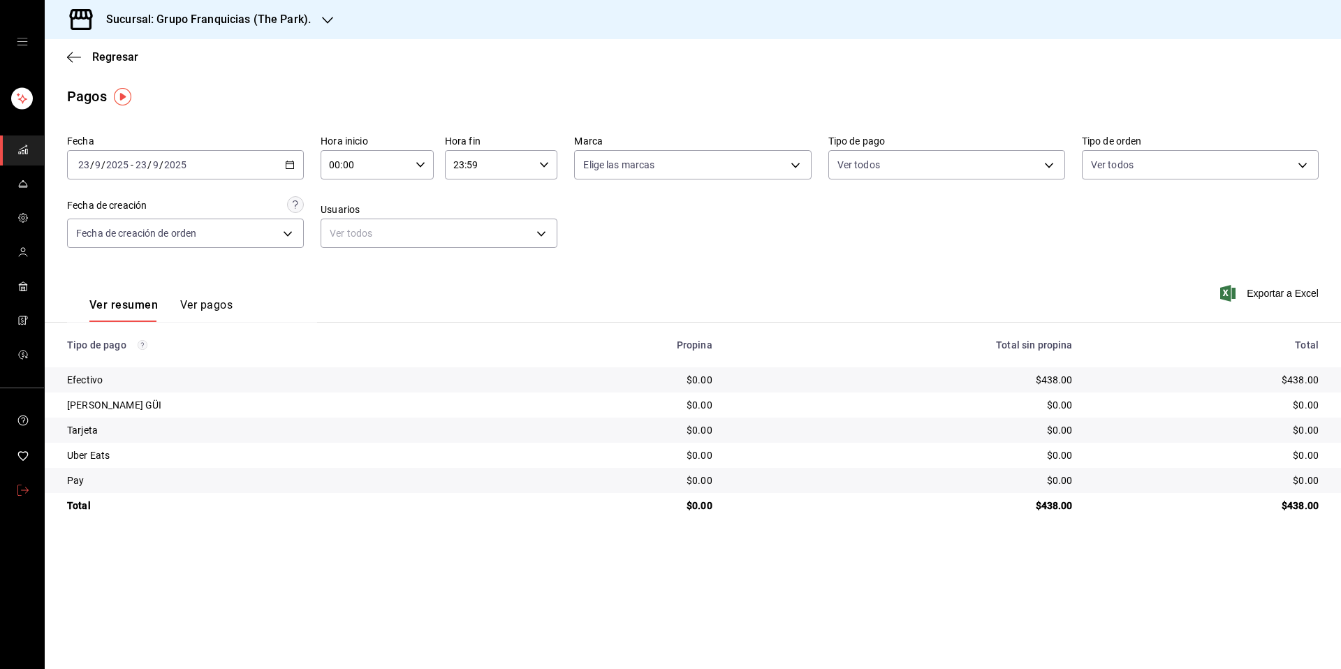
click at [23, 503] on link "mailbox folders" at bounding box center [22, 491] width 44 height 30
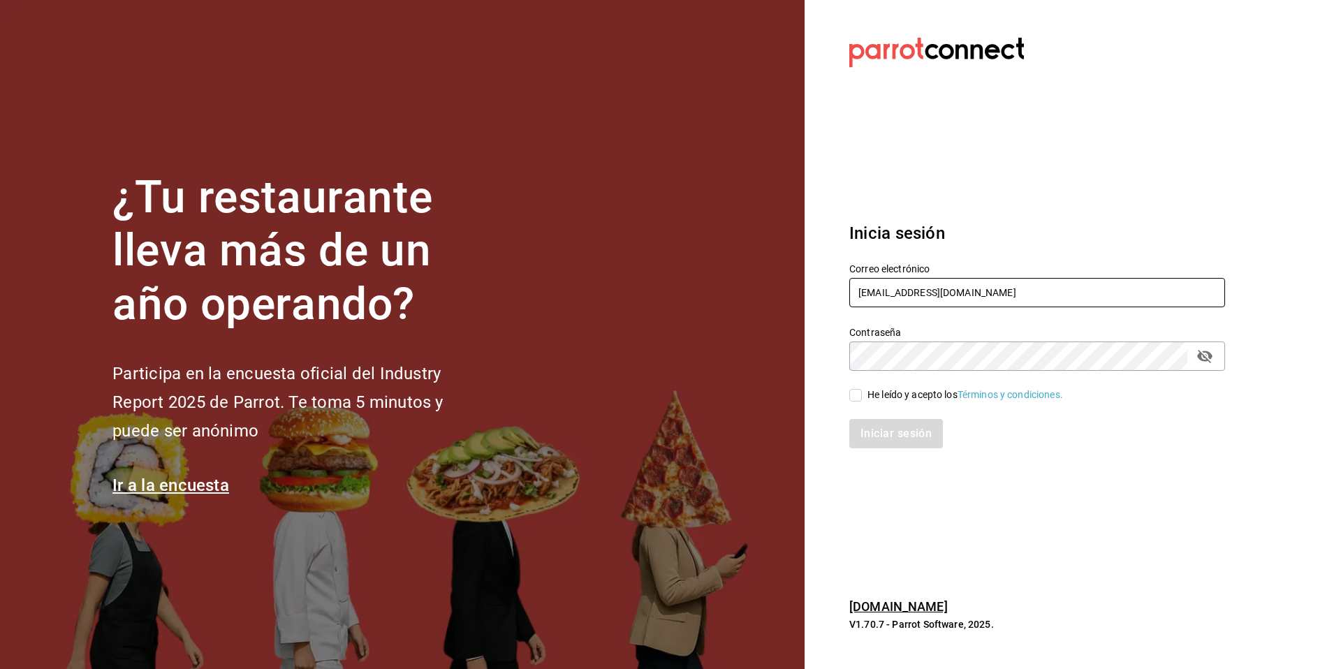
drag, startPoint x: 1014, startPoint y: 298, endPoint x: 805, endPoint y: 295, distance: 208.9
click at [805, 295] on section "Datos incorrectos. Verifica que tu Correo o Contraseña estén bien escritos. Ini…" at bounding box center [1032, 334] width 454 height 669
type input "angelopolitano@cdmx.com"
click at [903, 384] on div "He leído y acepto los Términos y condiciones." at bounding box center [1029, 387] width 393 height 32
click at [893, 396] on div "He leído y acepto los Términos y condiciones." at bounding box center [966, 395] width 196 height 15
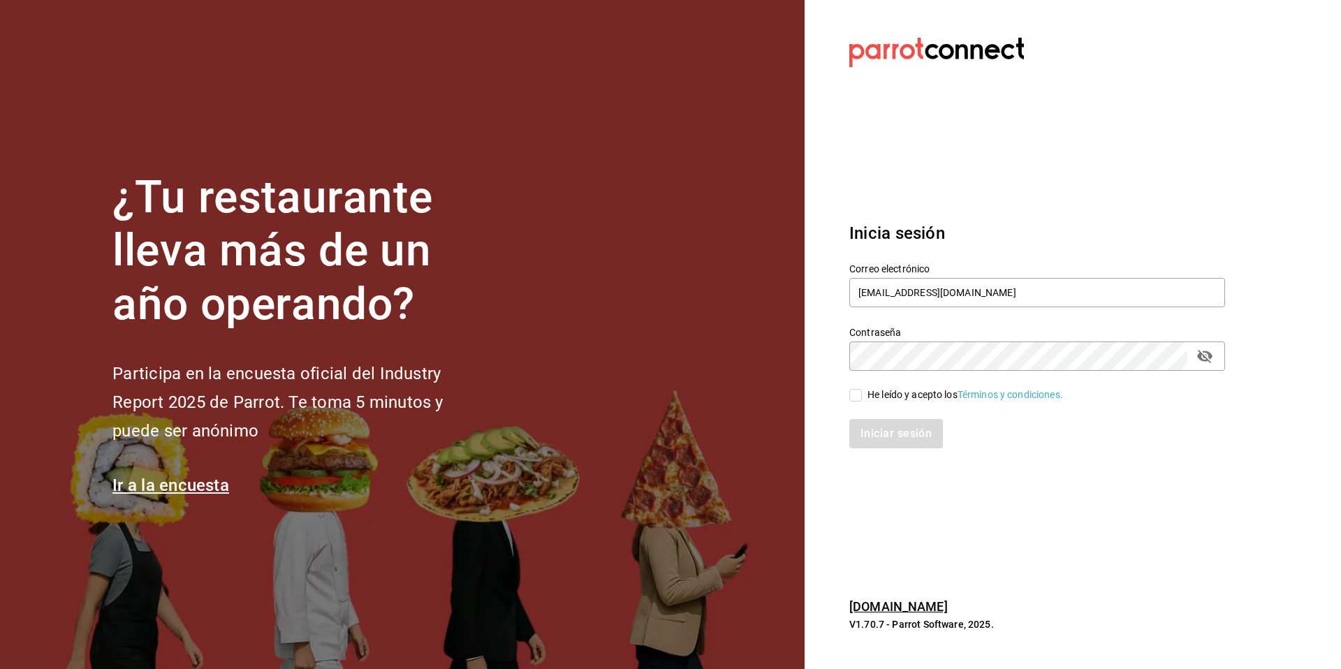
click at [862, 396] on input "He leído y acepto los Términos y condiciones." at bounding box center [855, 395] width 13 height 13
checkbox input "true"
click at [868, 442] on button "Iniciar sesión" at bounding box center [896, 433] width 95 height 29
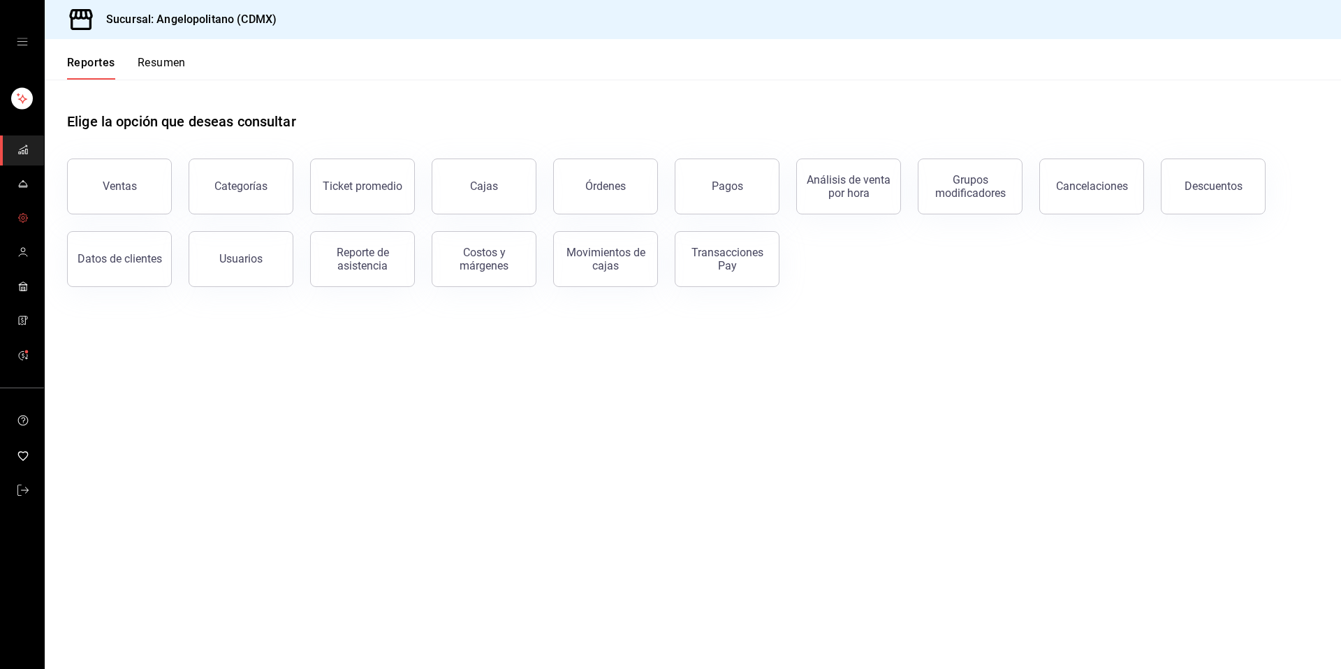
click at [25, 226] on span "mailbox folders" at bounding box center [22, 219] width 11 height 19
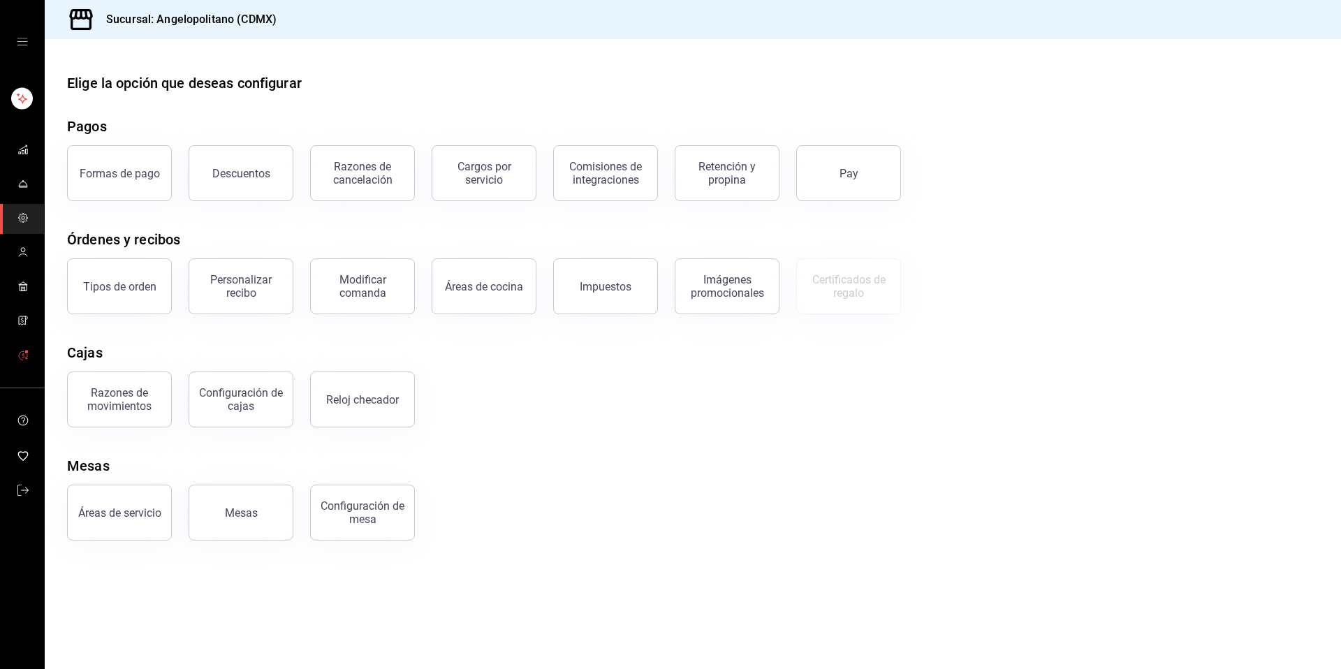
click at [28, 354] on icon "mailbox folders" at bounding box center [22, 354] width 11 height 11
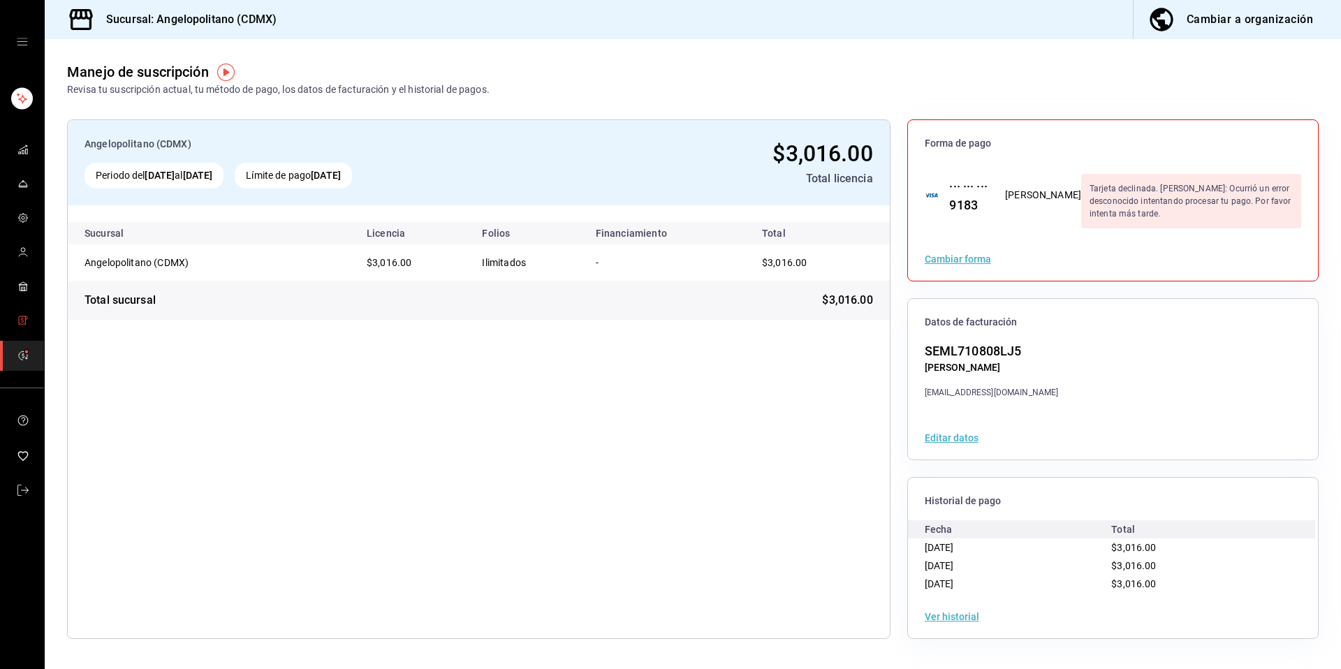
click at [15, 323] on link "mailbox folders" at bounding box center [22, 322] width 44 height 30
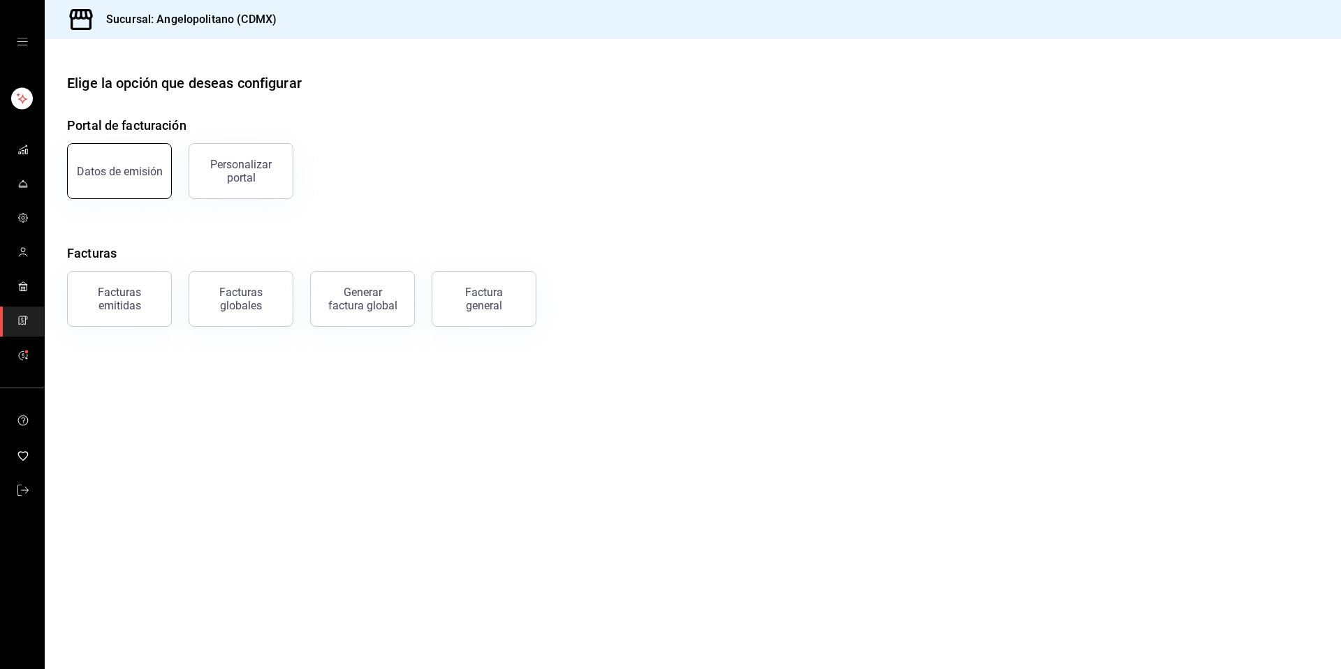
click at [130, 166] on div "Datos de emisión" at bounding box center [120, 171] width 86 height 13
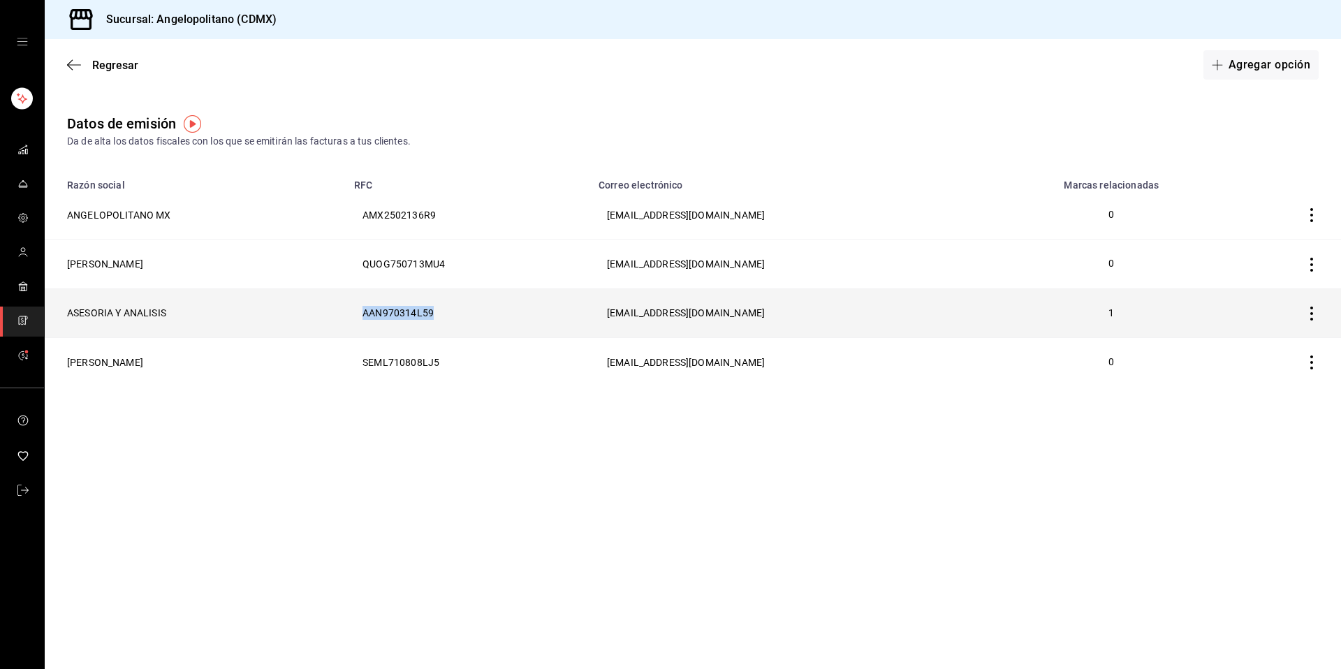
drag, startPoint x: 587, startPoint y: 316, endPoint x: 493, endPoint y: 309, distance: 93.9
click at [493, 309] on th "AAN970314L59" at bounding box center [468, 313] width 245 height 49
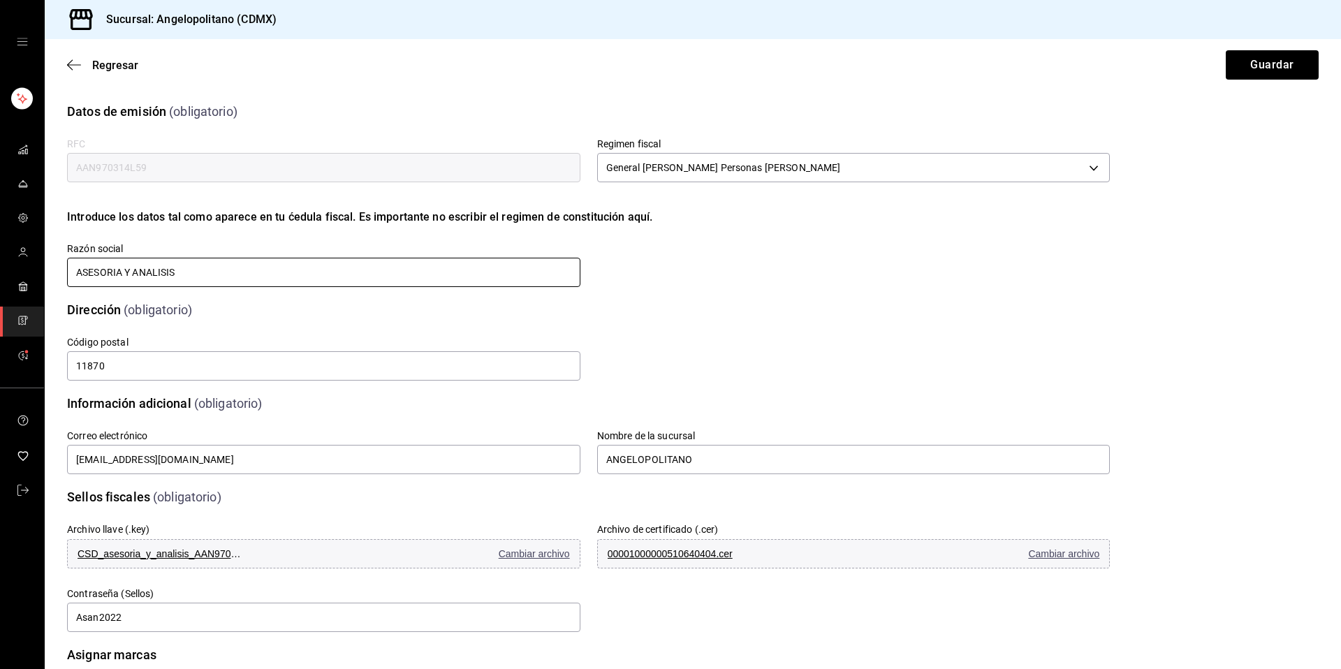
drag, startPoint x: 221, startPoint y: 276, endPoint x: 23, endPoint y: 270, distance: 197.8
click at [23, 270] on div "Sucursal: Angelopolitano (CDMX) Regresar Guardar Datos de emisión (obligatorio)…" at bounding box center [670, 334] width 1341 height 669
click at [654, 258] on div "RFC AAN970314L59 Regimen fiscal General de Ley Personas Morales 601 Introduce l…" at bounding box center [572, 196] width 1077 height 185
drag, startPoint x: 254, startPoint y: 167, endPoint x: 70, endPoint y: 159, distance: 184.6
click at [72, 161] on input "AAN970314L59" at bounding box center [323, 167] width 513 height 29
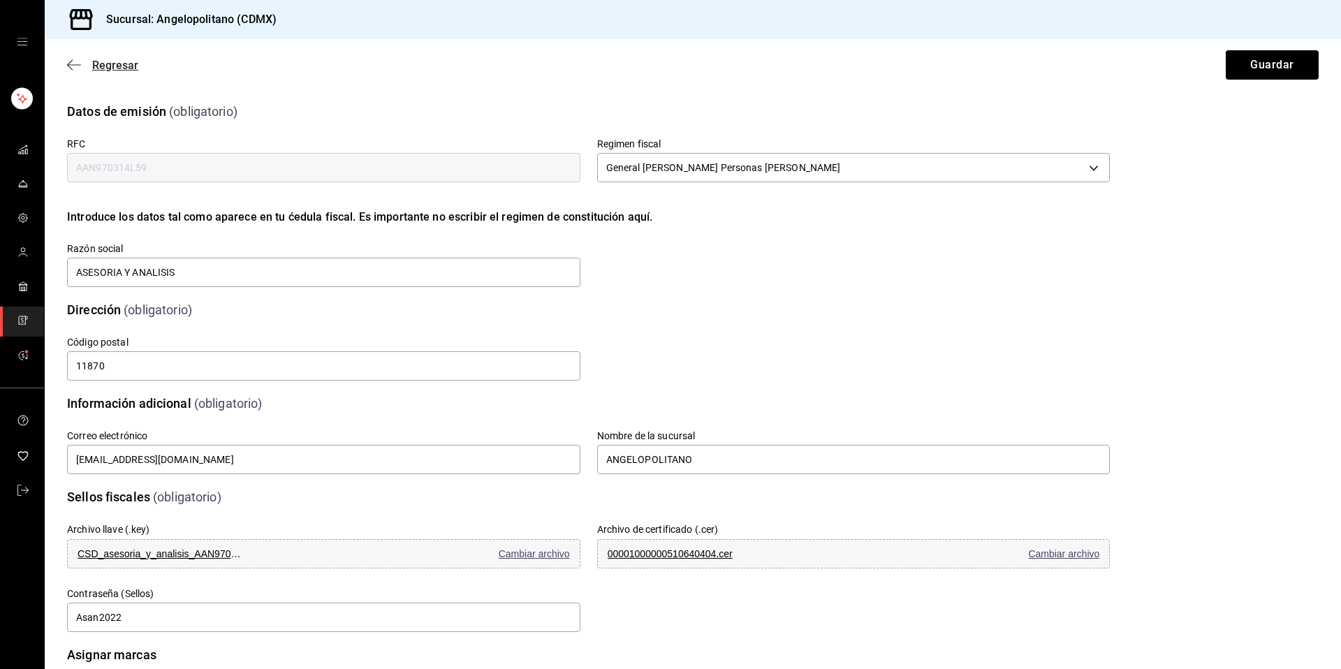
click at [105, 64] on span "Regresar" at bounding box center [115, 65] width 46 height 13
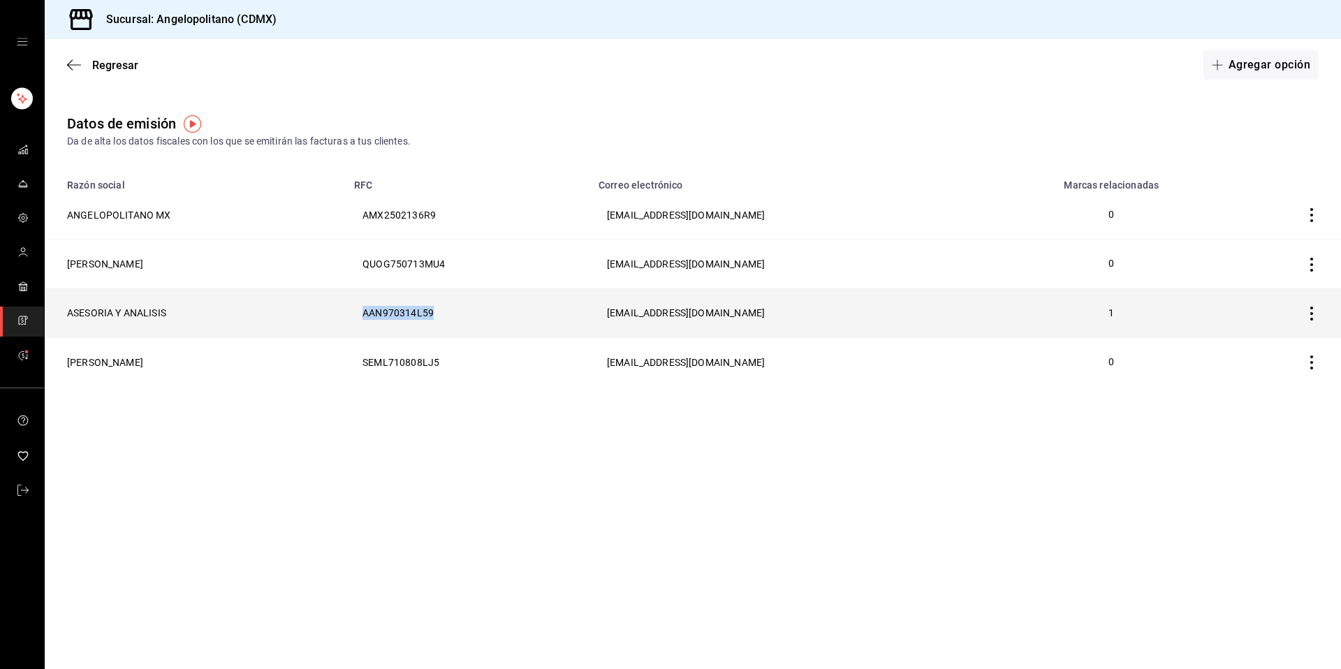
copy th "AAN970314L59"
drag, startPoint x: 621, startPoint y: 319, endPoint x: 491, endPoint y: 318, distance: 129.9
click at [491, 318] on th "AAN970314L59" at bounding box center [468, 313] width 245 height 49
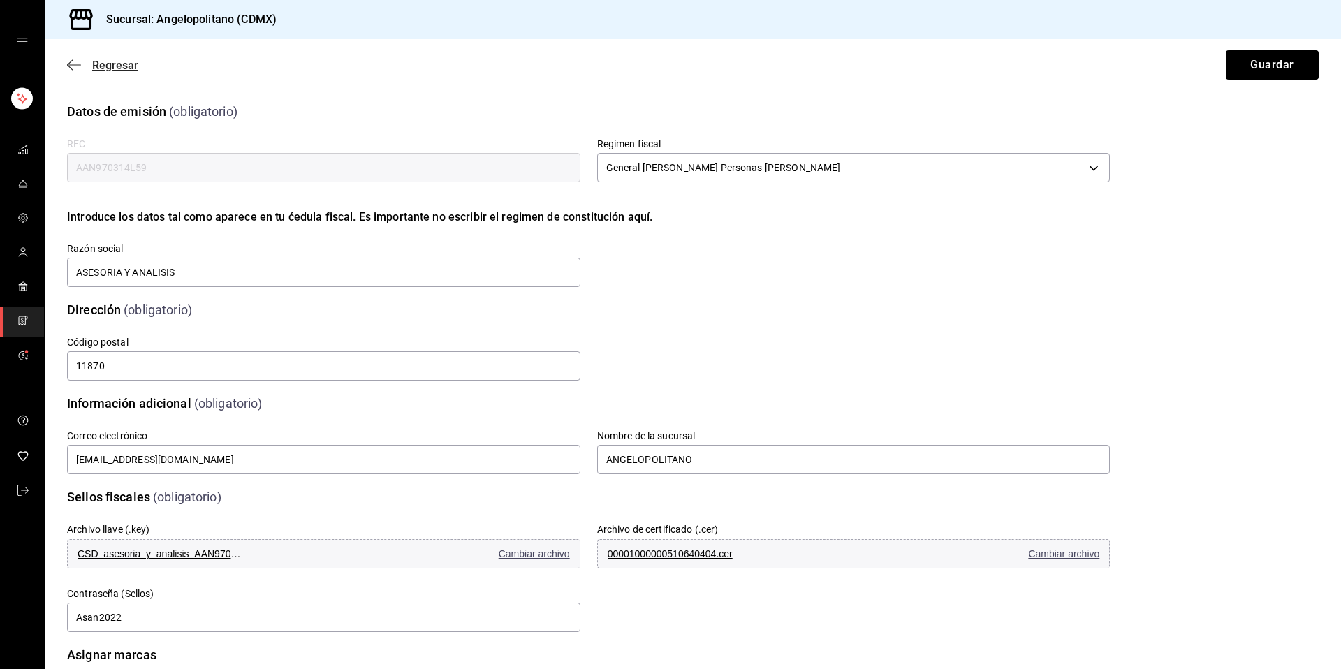
click at [97, 64] on span "Regresar" at bounding box center [115, 65] width 46 height 13
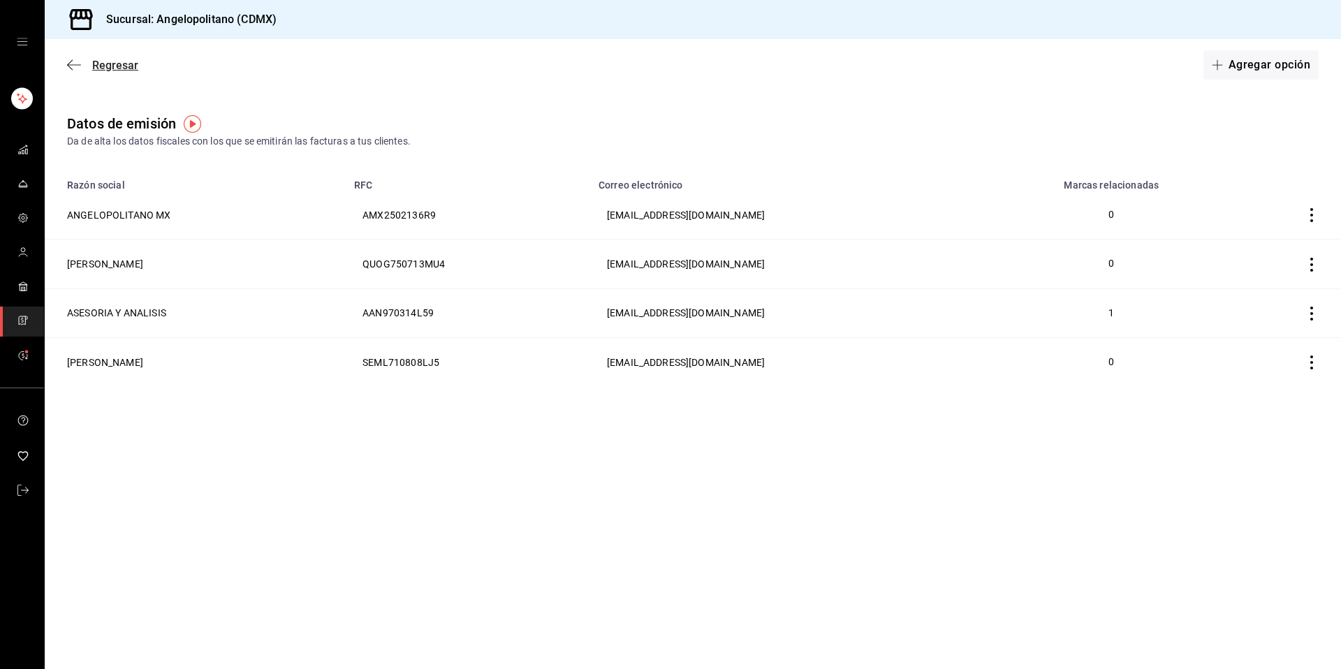
click at [101, 65] on span "Regresar" at bounding box center [115, 65] width 46 height 13
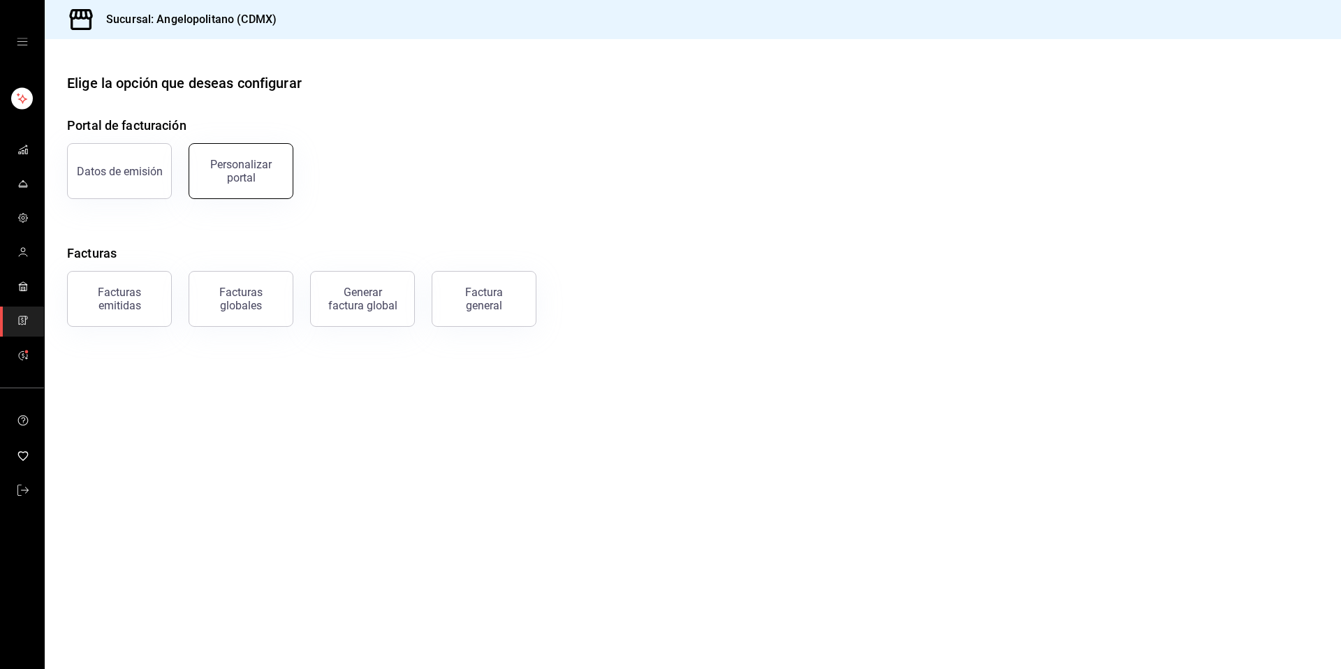
click at [265, 173] on div "Personalizar portal" at bounding box center [241, 171] width 87 height 27
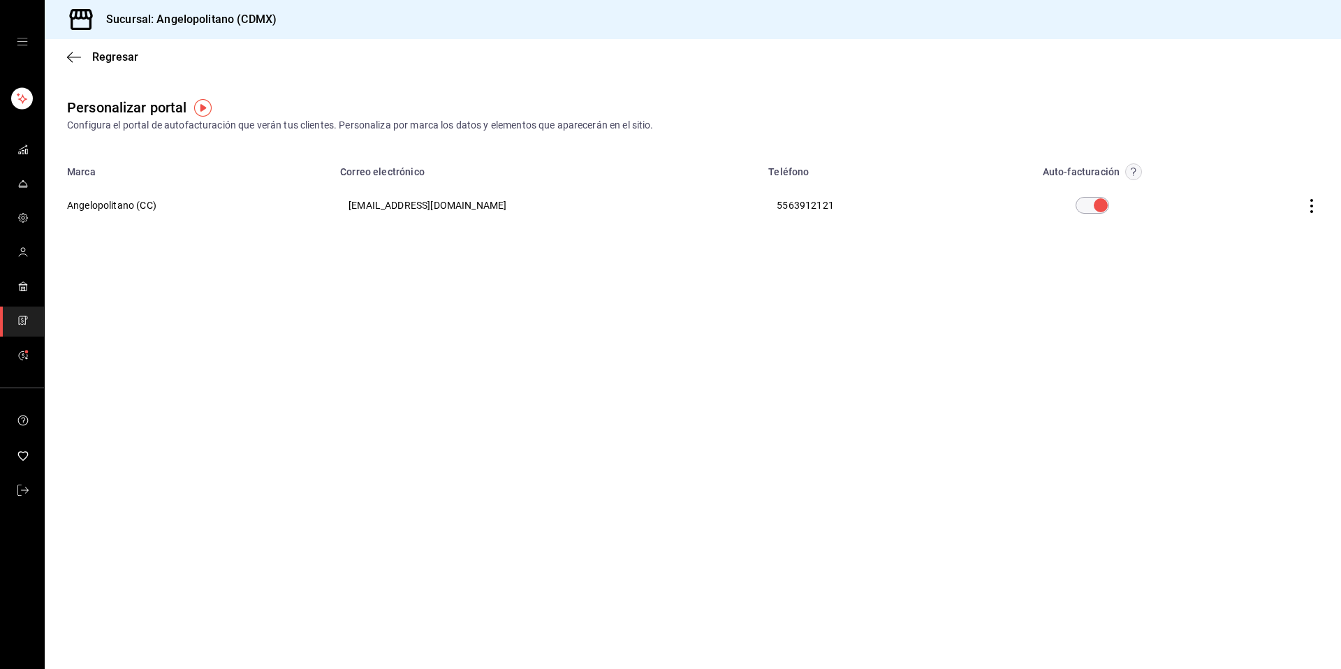
click at [1314, 207] on icon "button" at bounding box center [1312, 206] width 14 height 14
click at [1226, 188] on span "Editar" at bounding box center [1220, 188] width 48 height 13
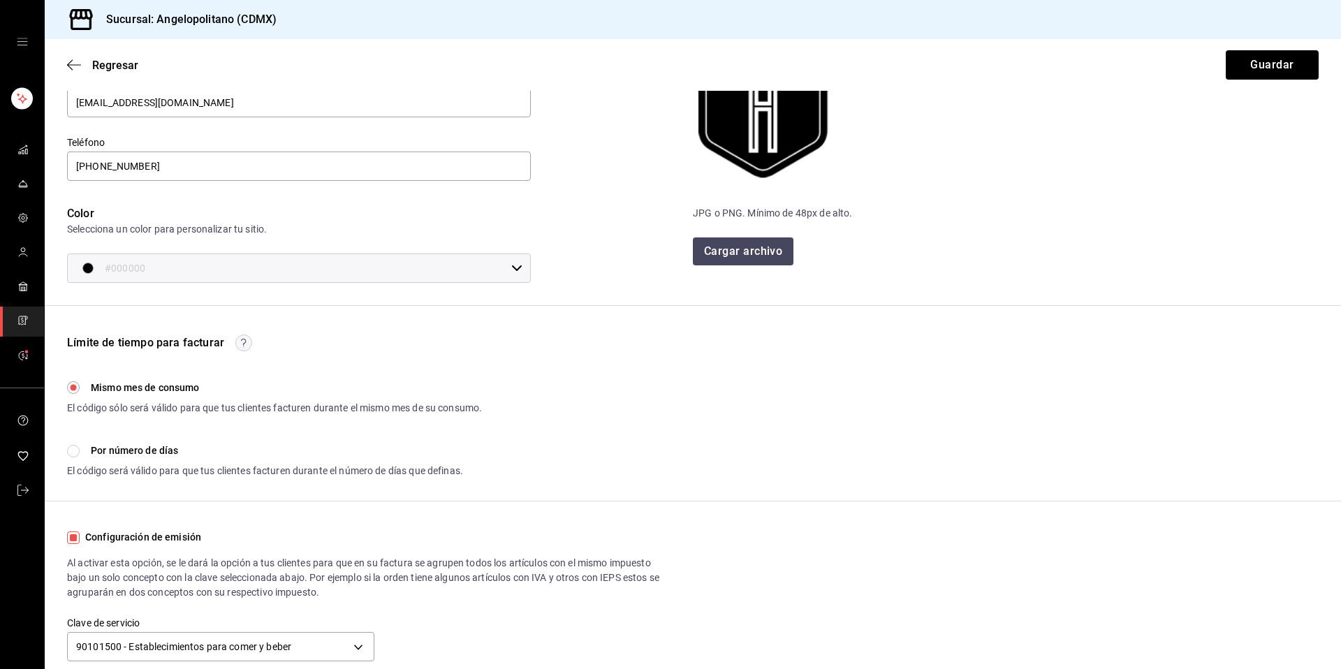
scroll to position [188, 0]
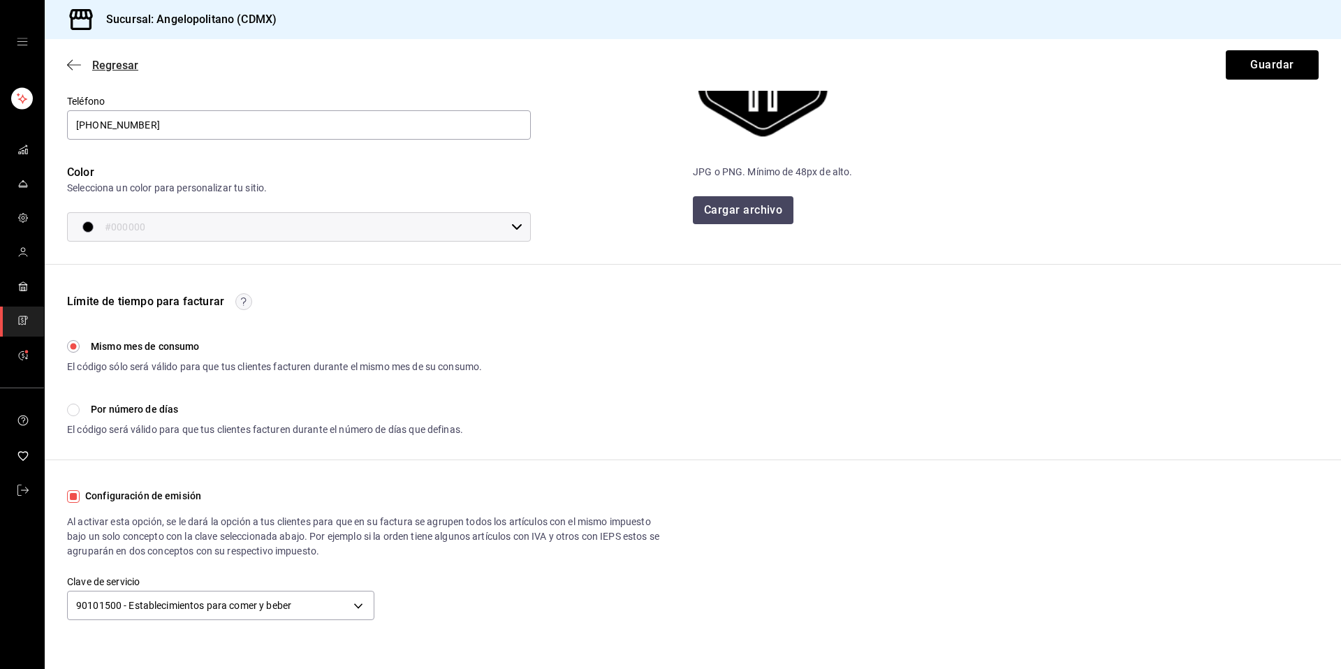
click at [75, 67] on icon "button" at bounding box center [74, 65] width 14 height 13
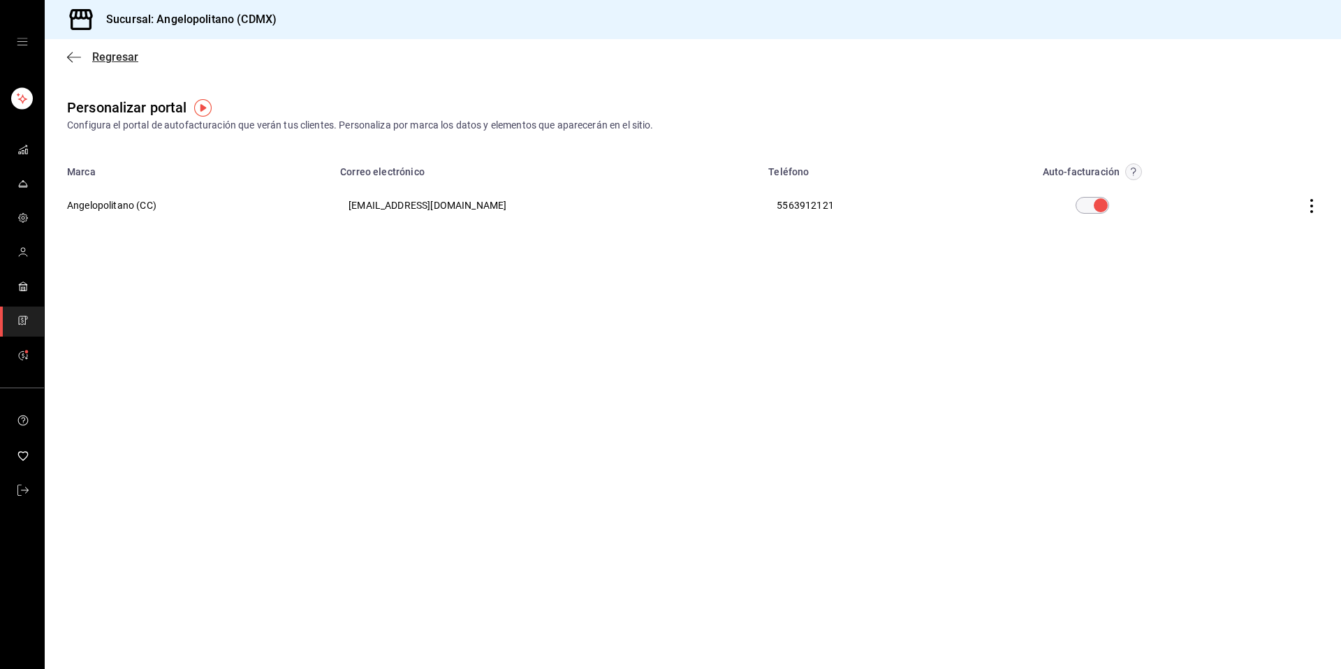
click at [84, 60] on span "Regresar" at bounding box center [102, 56] width 71 height 13
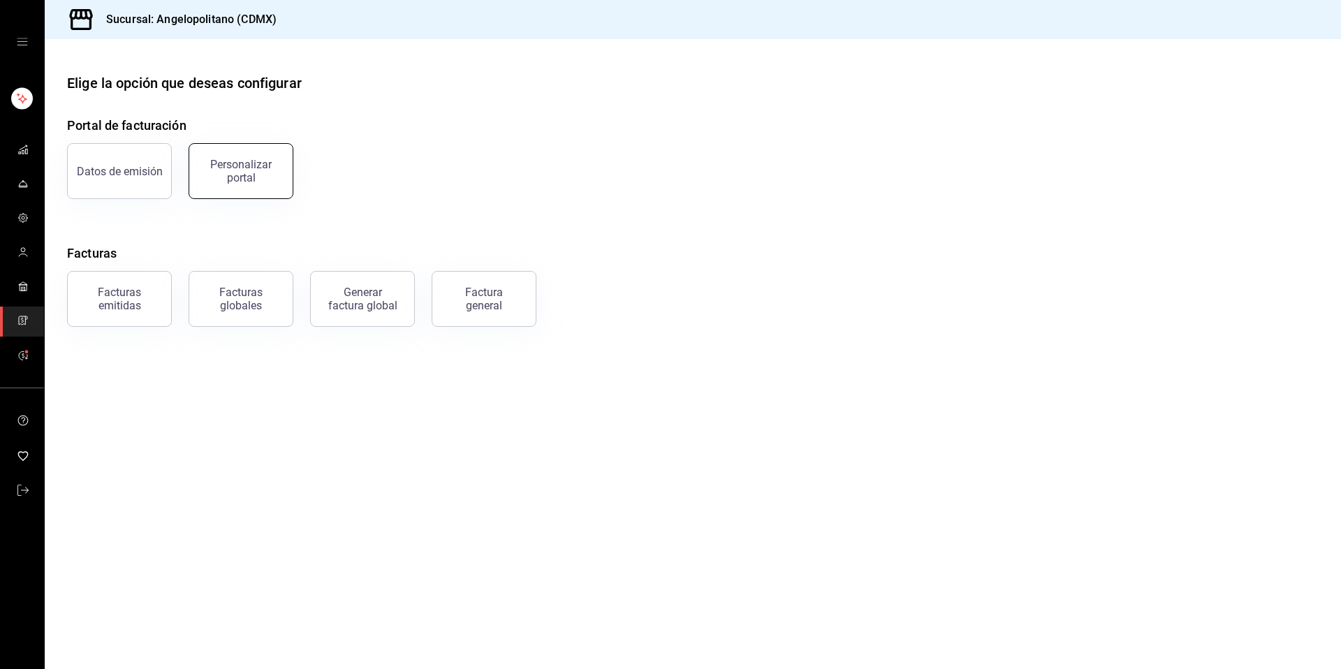
click at [252, 194] on button "Personalizar portal" at bounding box center [241, 171] width 105 height 56
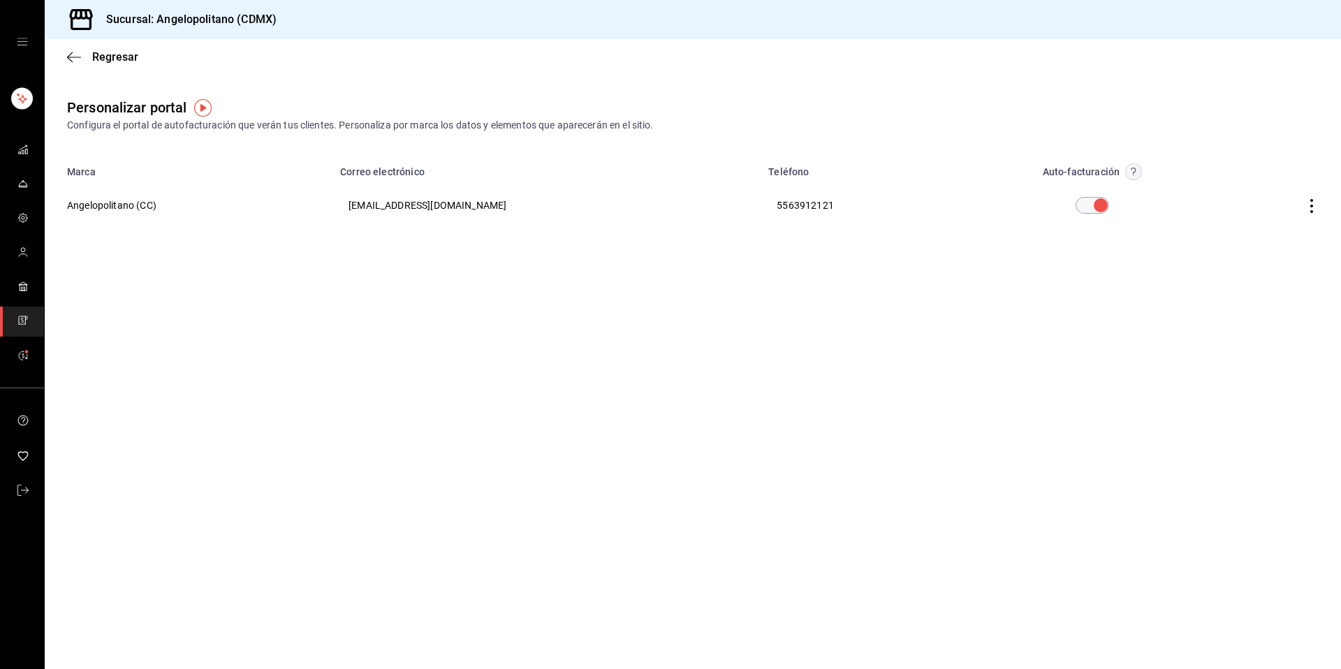
click at [1313, 207] on icon "button" at bounding box center [1312, 206] width 14 height 14
click at [1252, 218] on span "Visitar sitio" at bounding box center [1230, 223] width 68 height 13
click at [92, 46] on div "Regresar" at bounding box center [693, 57] width 1297 height 36
click at [87, 60] on span "Regresar" at bounding box center [102, 56] width 71 height 13
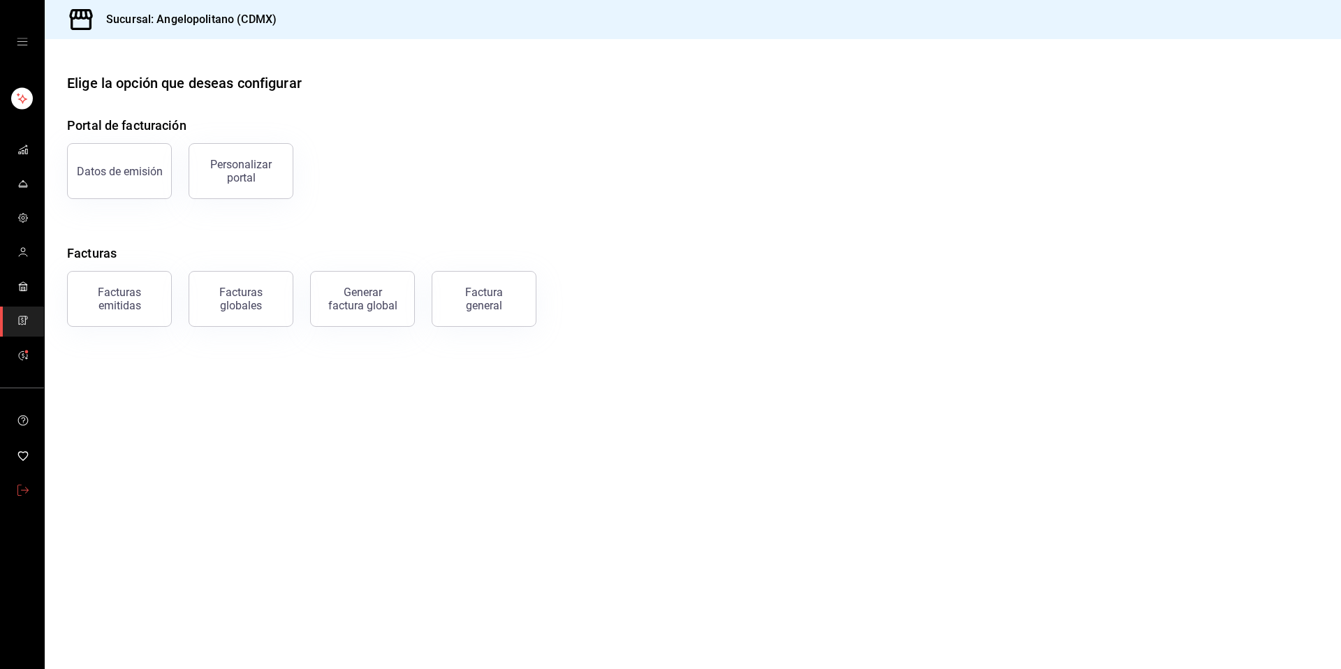
click at [22, 488] on icon "mailbox folders" at bounding box center [22, 490] width 11 height 11
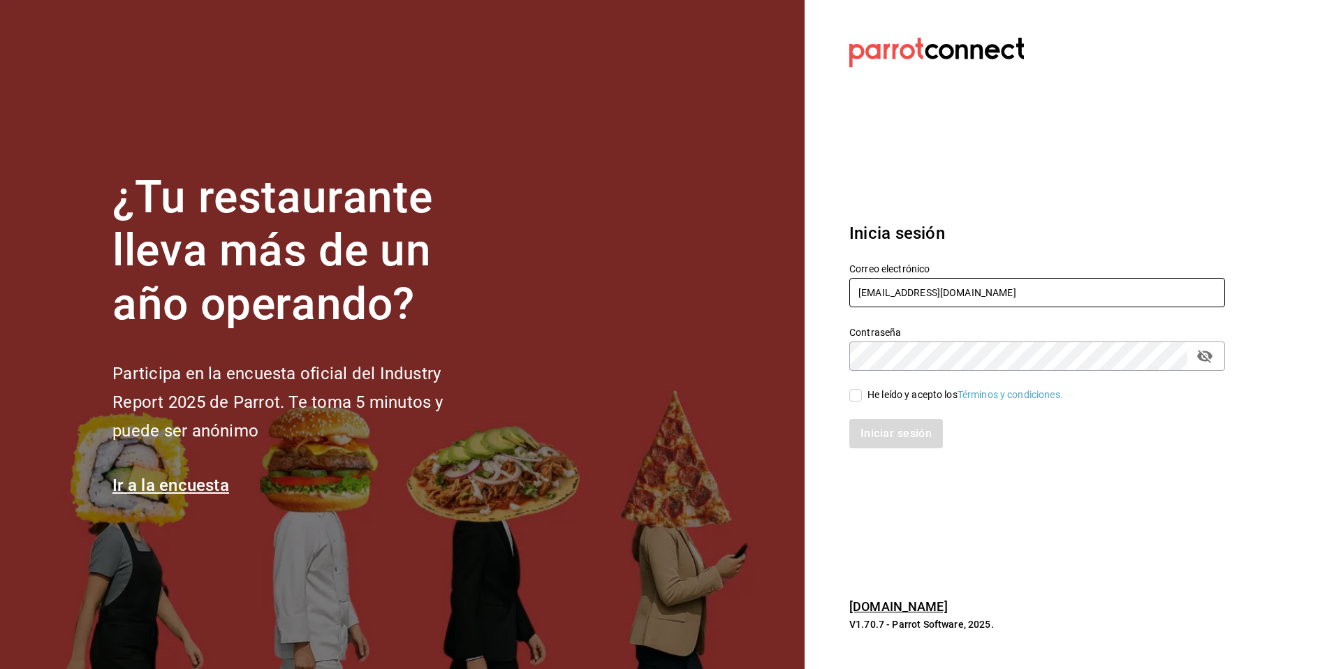
click at [1109, 301] on input "angelopolitano@cdmx.com" at bounding box center [1037, 292] width 376 height 29
drag, startPoint x: 993, startPoint y: 291, endPoint x: 789, endPoint y: 281, distance: 205.0
click at [789, 281] on div "¿Tu restaurante lleva más de un año operando? Participa en la encuesta oficial …" at bounding box center [670, 334] width 1341 height 669
paste input "cristina@vallarta.com"
type input "cristina@vallarta.com"
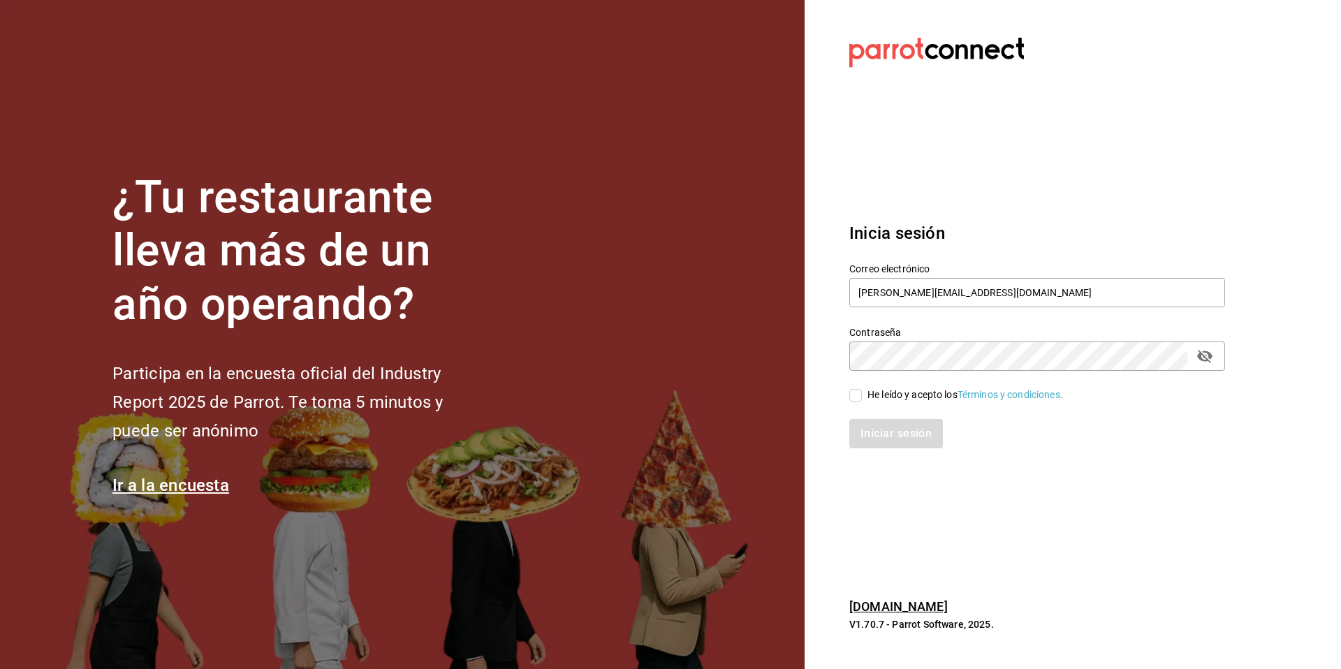
click at [914, 392] on div "He leído y acepto los Términos y condiciones." at bounding box center [966, 395] width 196 height 15
click at [862, 392] on input "He leído y acepto los Términos y condiciones." at bounding box center [855, 395] width 13 height 13
checkbox input "true"
click at [889, 446] on button "Iniciar sesión" at bounding box center [896, 433] width 95 height 29
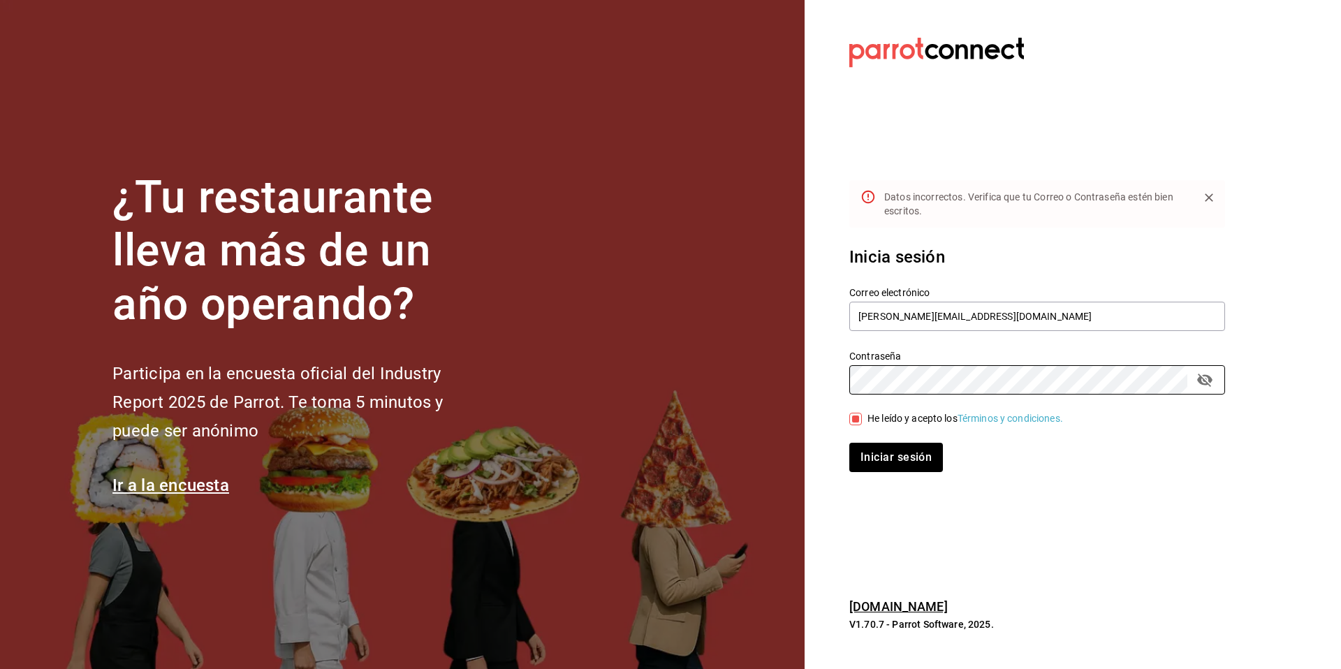
click at [795, 371] on div "¿Tu restaurante lleva más de un año operando? Participa en la encuesta oficial …" at bounding box center [670, 334] width 1341 height 669
click at [912, 456] on button "Iniciar sesión" at bounding box center [896, 457] width 95 height 29
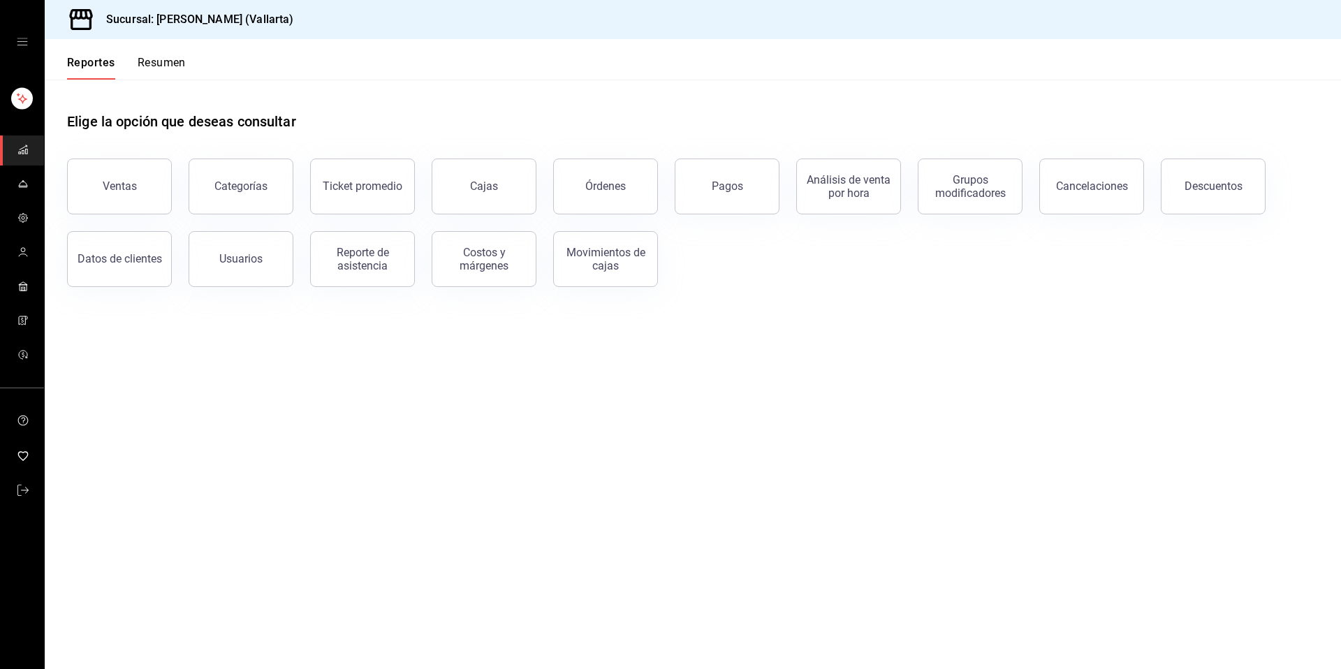
click at [17, 284] on icon "mailbox folders" at bounding box center [22, 286] width 11 height 11
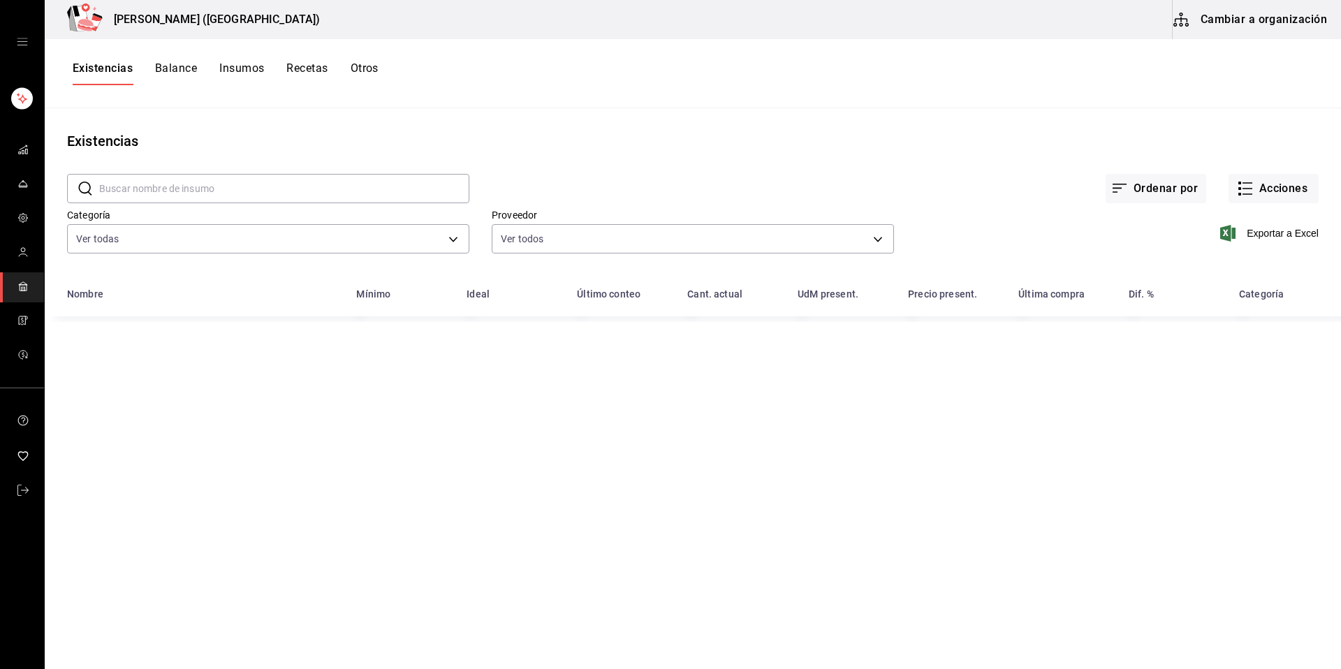
click at [1237, 27] on button "Cambiar a organización" at bounding box center [1251, 19] width 157 height 39
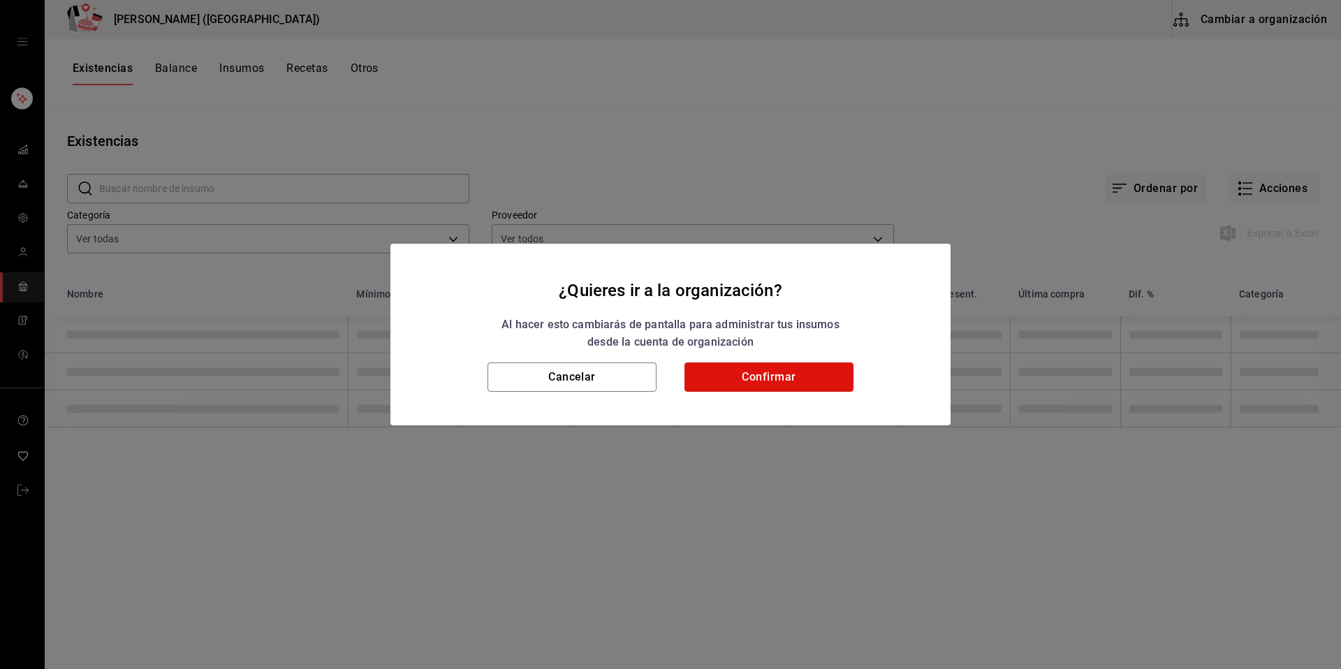
click at [766, 373] on button "Confirmar" at bounding box center [769, 377] width 169 height 29
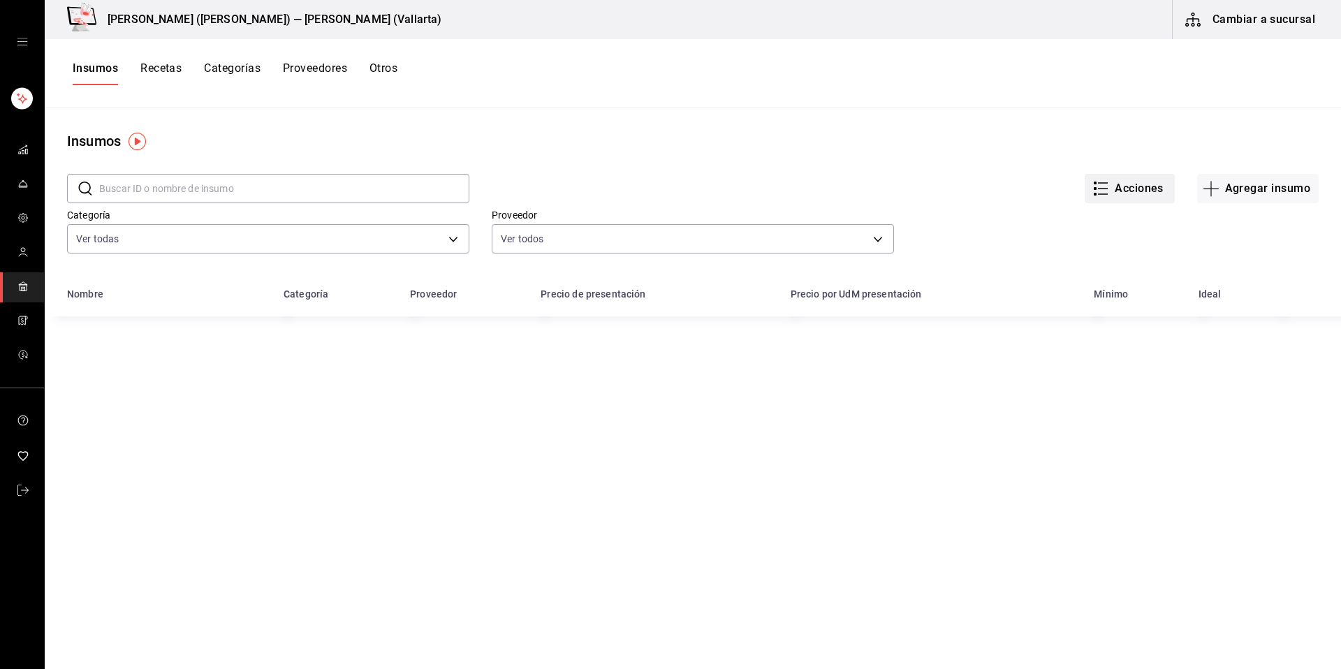
click at [1118, 187] on button "Acciones" at bounding box center [1130, 188] width 90 height 29
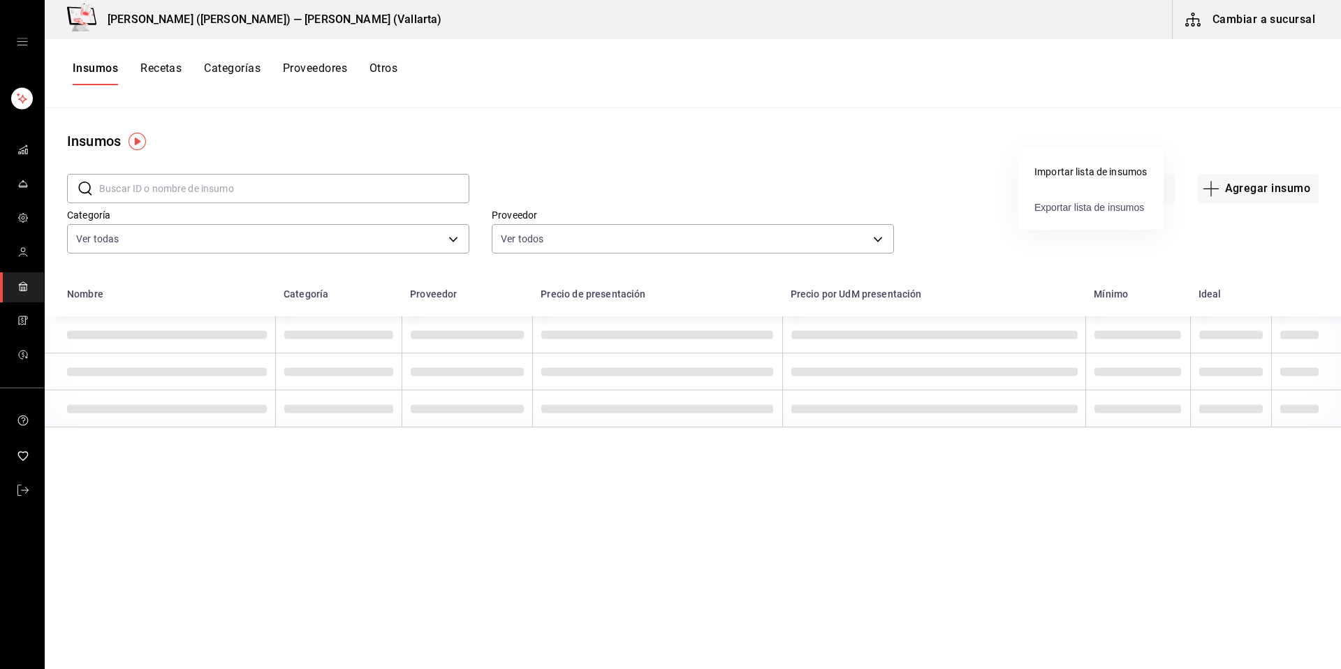
click at [1114, 205] on span "Exportar lista de insumos" at bounding box center [1090, 207] width 110 height 11
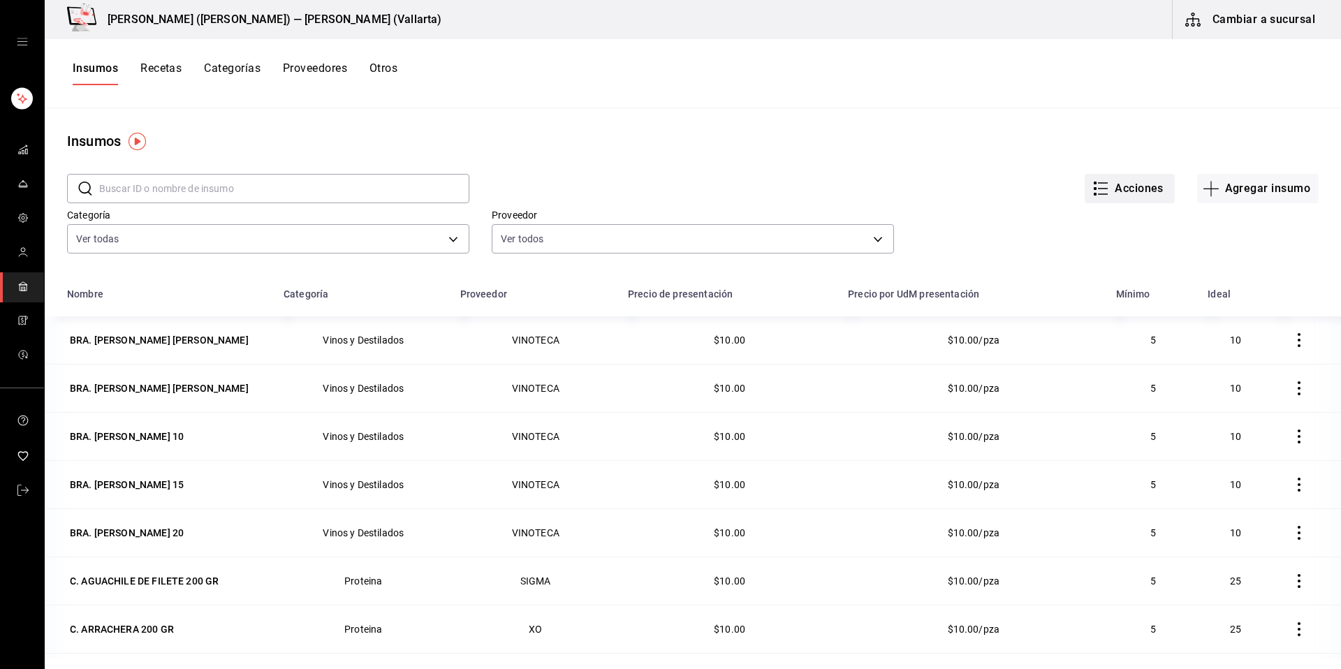
click at [1123, 192] on button "Acciones" at bounding box center [1130, 188] width 90 height 29
click at [1059, 173] on div "Importar lista de insumos" at bounding box center [1091, 172] width 112 height 15
click at [0, 0] on input "Importar lista de insumos" at bounding box center [0, 0] width 0 height 0
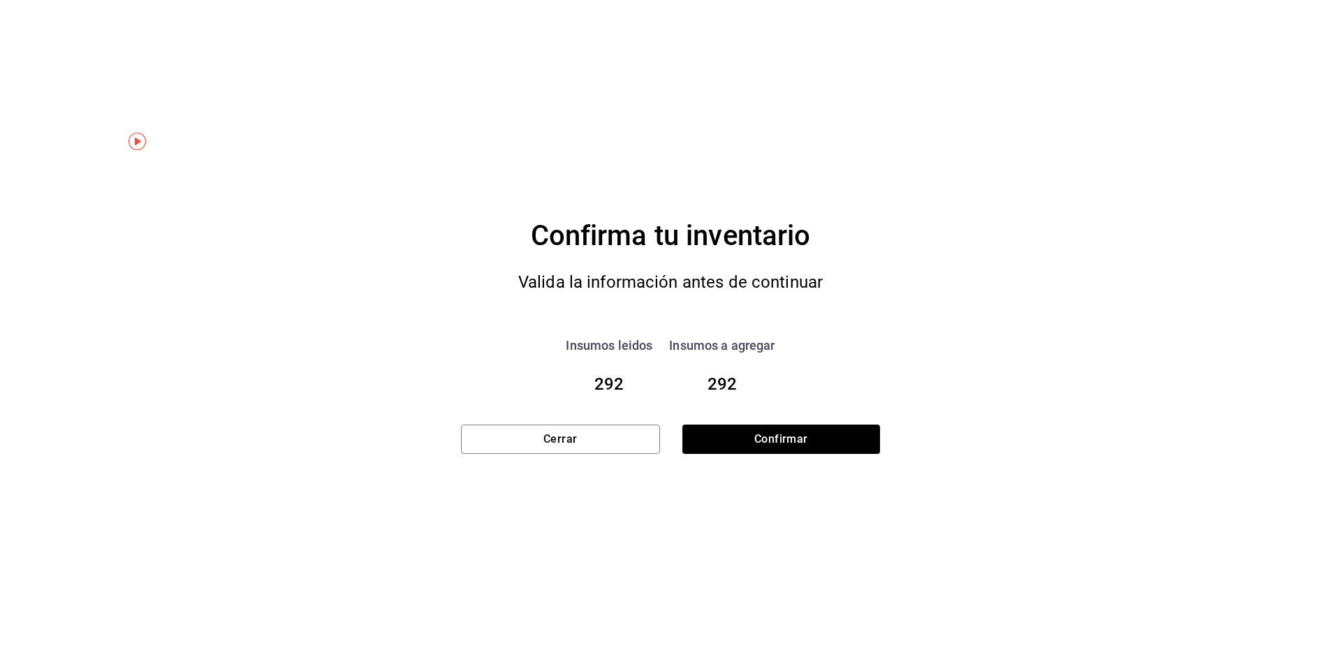
click at [805, 460] on div "Confirma tu inventario Valida la información antes de continuar Insumos leidos …" at bounding box center [670, 334] width 419 height 669
click at [805, 446] on button "Confirmar" at bounding box center [781, 439] width 198 height 29
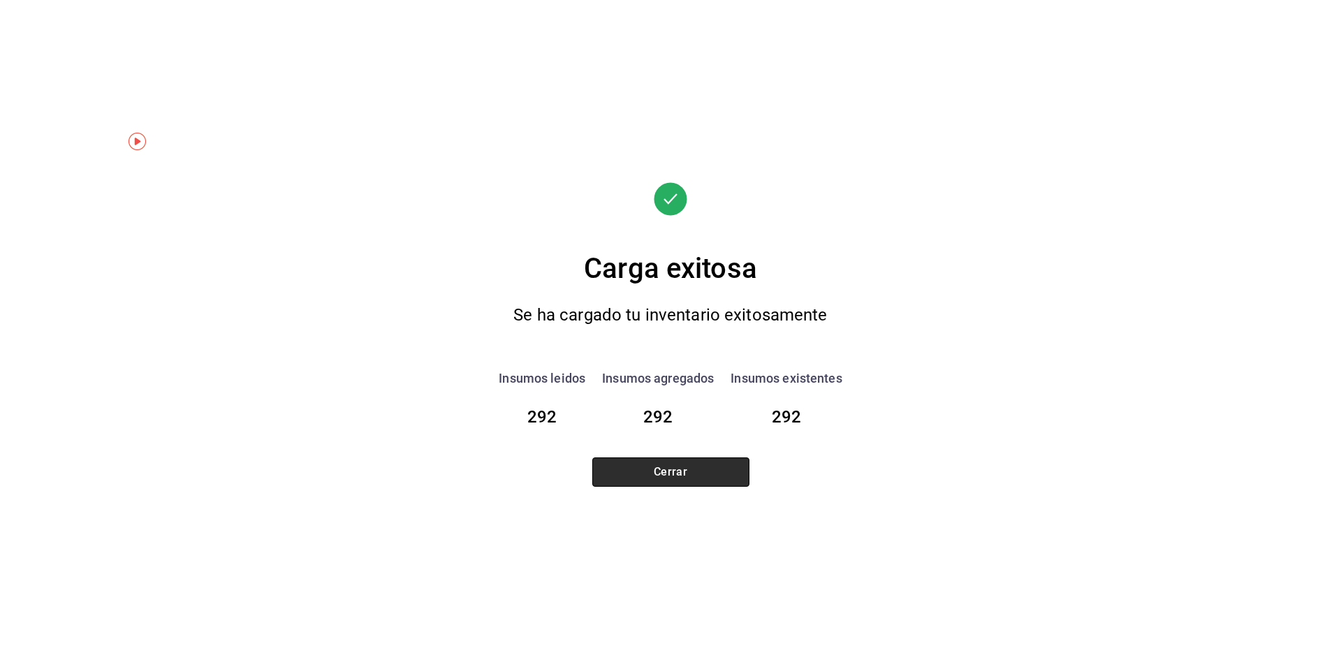
click at [692, 482] on button "Cerrar" at bounding box center [670, 472] width 157 height 29
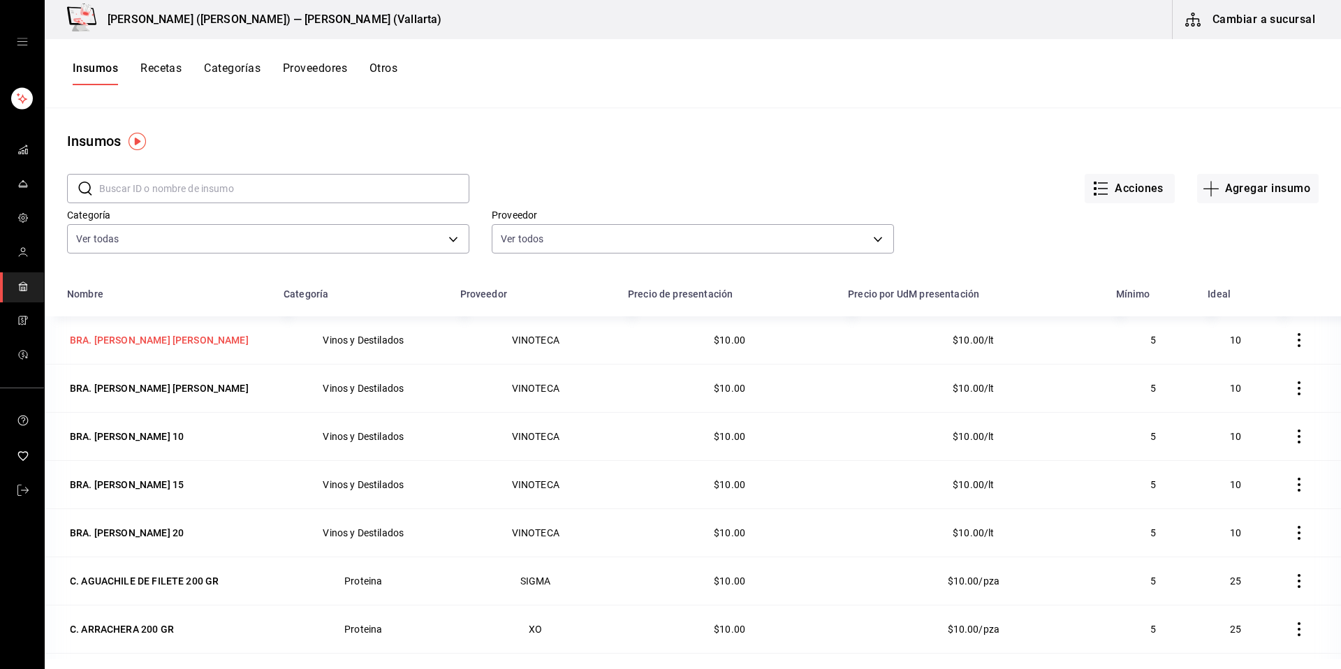
click at [196, 341] on div "BRA. CARDENAL DE MENDOZA" at bounding box center [159, 340] width 179 height 14
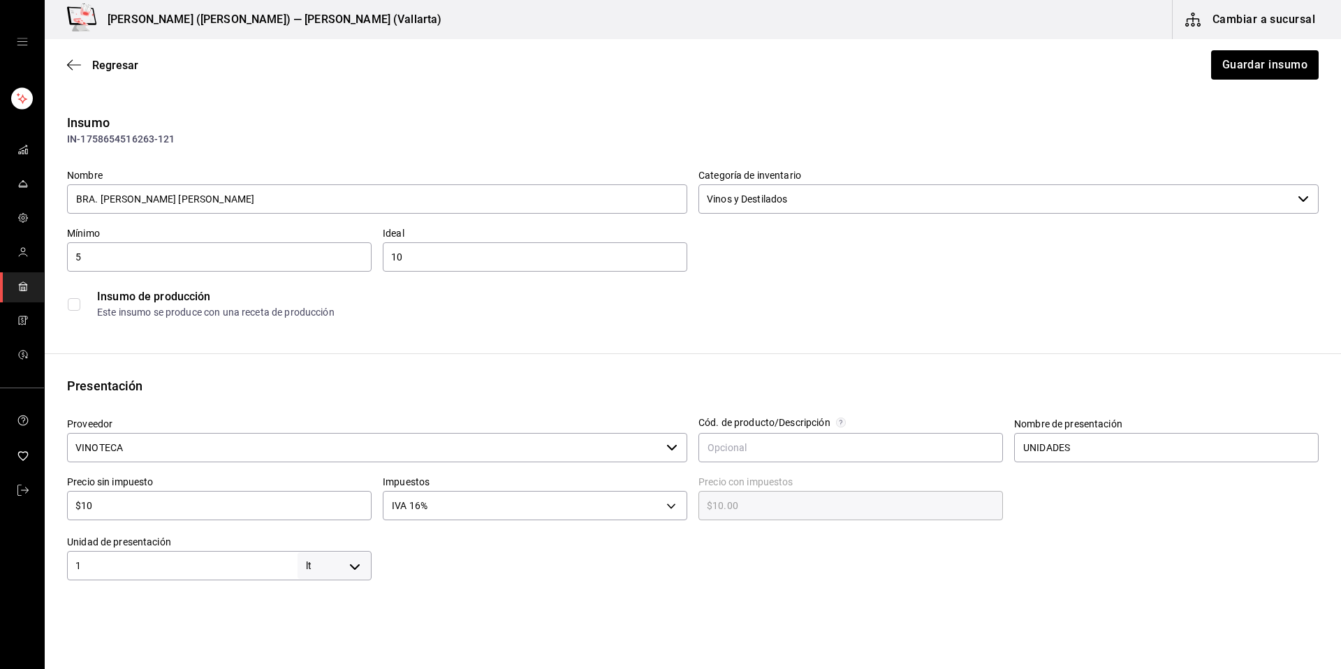
type input "$11.60"
click at [99, 59] on span "Regresar" at bounding box center [115, 65] width 46 height 13
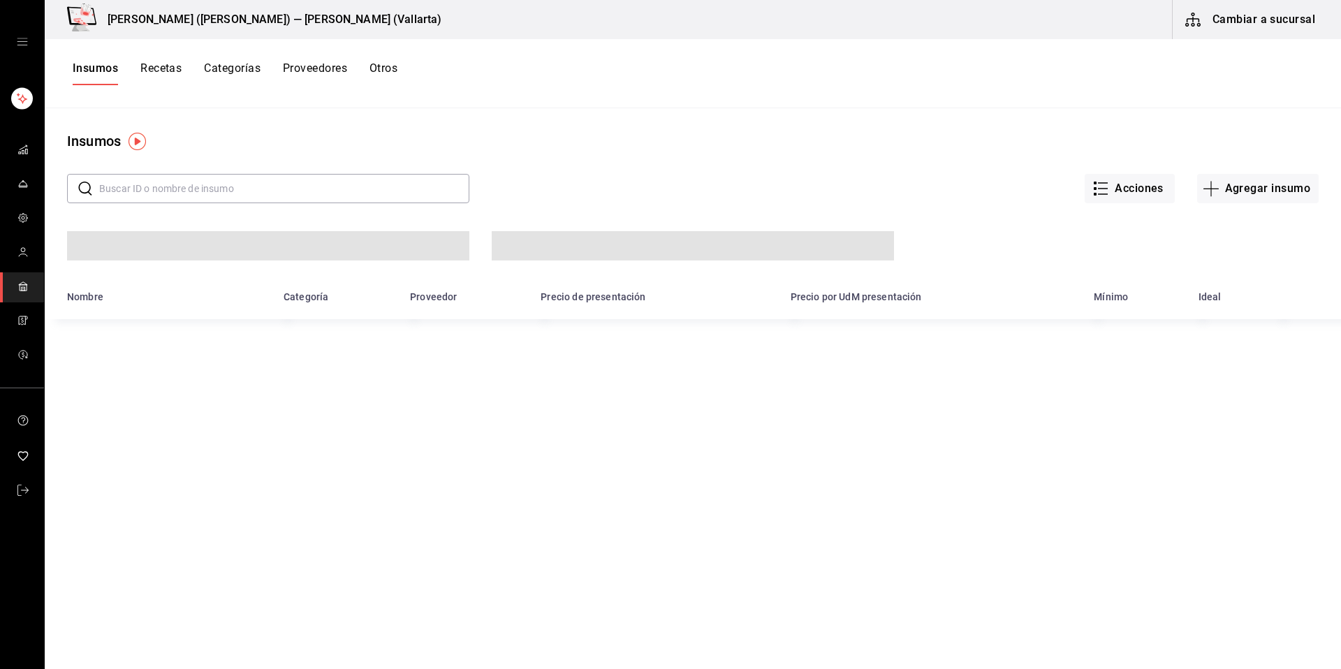
click at [93, 71] on button "Insumos" at bounding box center [95, 73] width 45 height 24
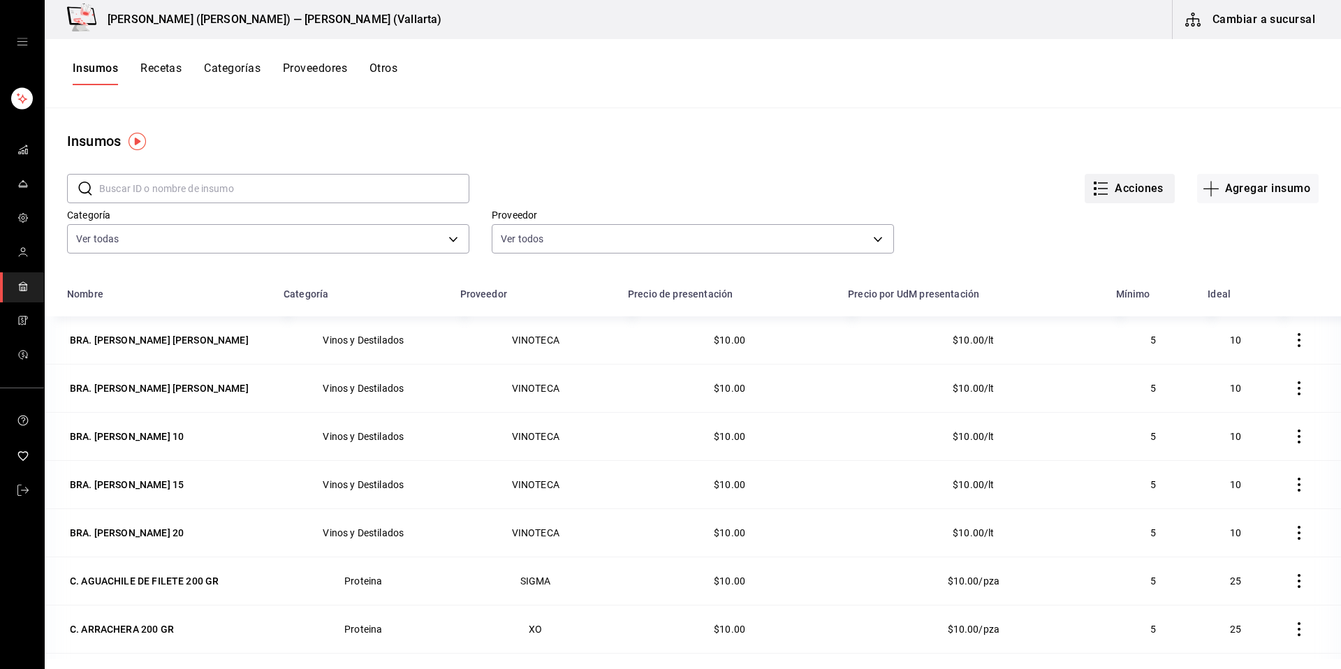
click at [1115, 182] on button "Acciones" at bounding box center [1130, 188] width 90 height 29
click at [1059, 167] on div "Importar lista de insumos" at bounding box center [1091, 172] width 112 height 15
click at [0, 0] on input "Importar lista de insumos" at bounding box center [0, 0] width 0 height 0
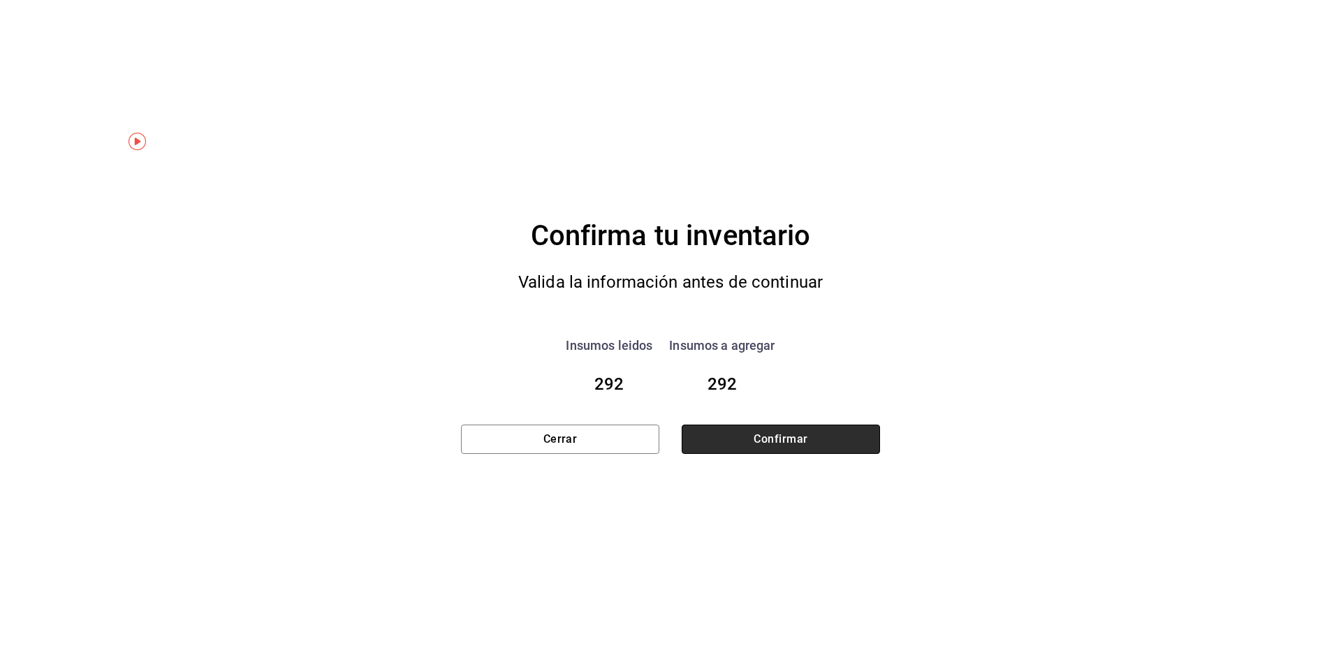
click at [808, 442] on button "Confirmar" at bounding box center [781, 439] width 198 height 29
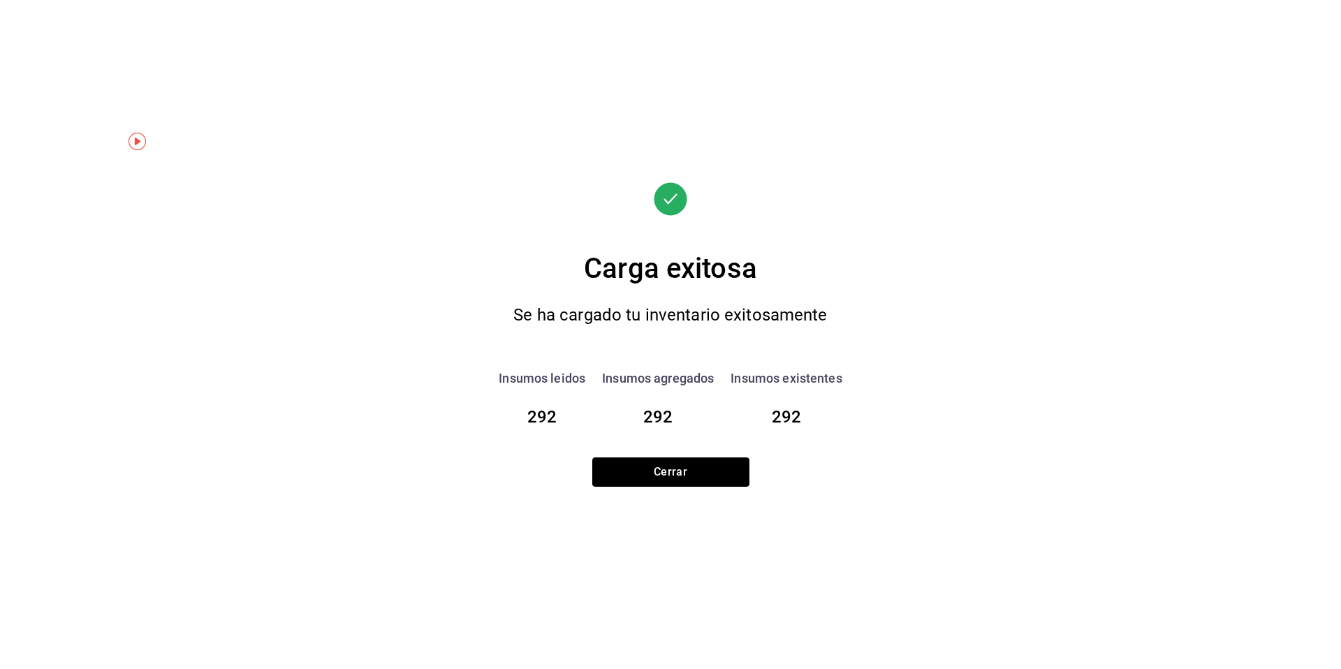
click at [669, 467] on button "Cerrar" at bounding box center [670, 472] width 157 height 29
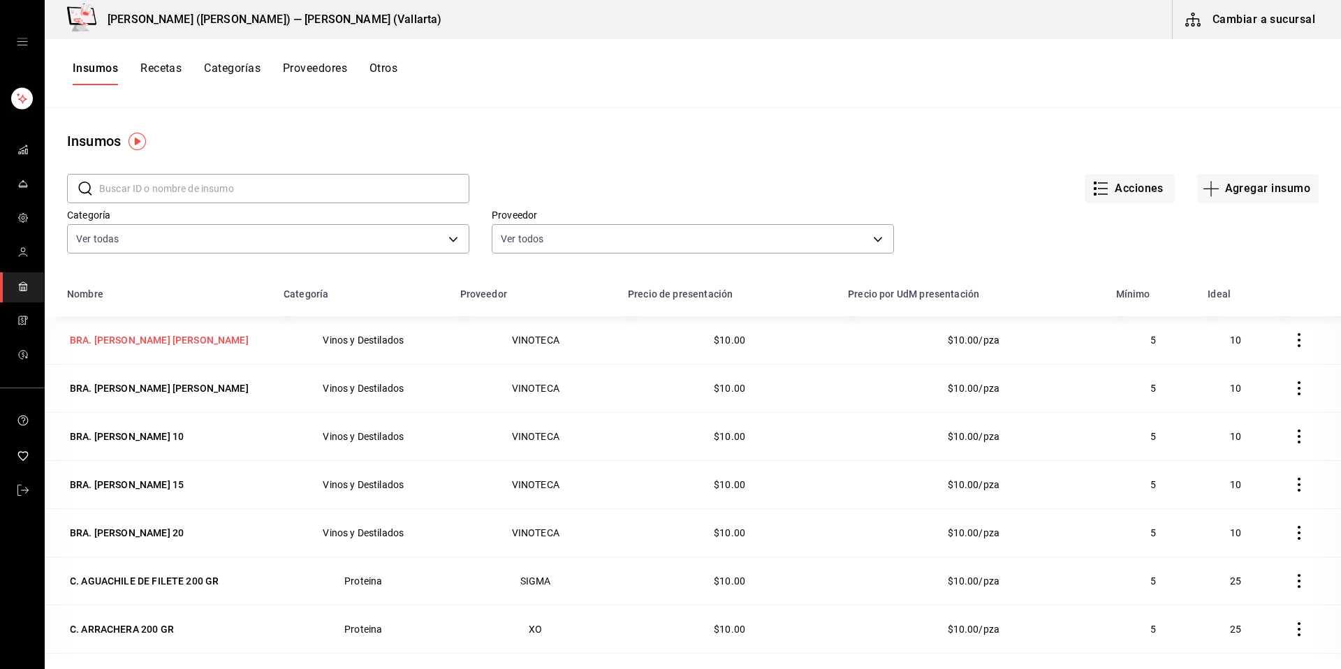
click at [164, 340] on div "BRA. CARDENAL DE MENDOZA" at bounding box center [159, 340] width 179 height 14
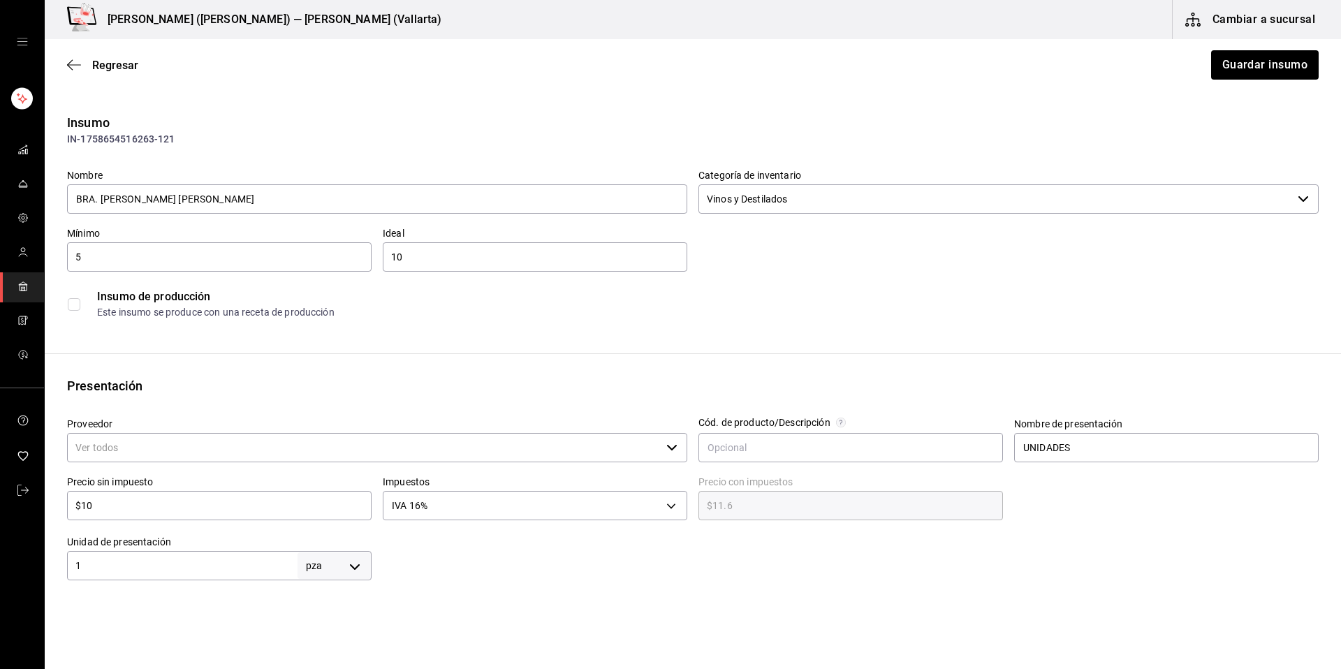
type input "VINOTECA"
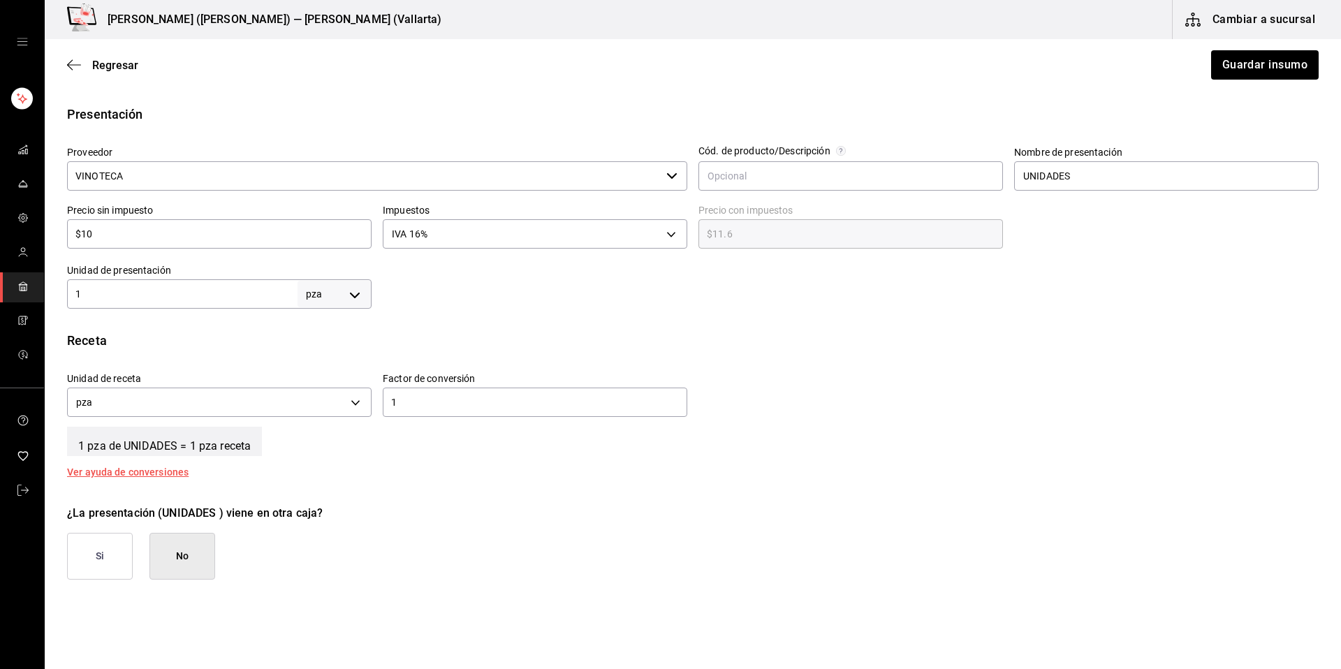
scroll to position [277, 0]
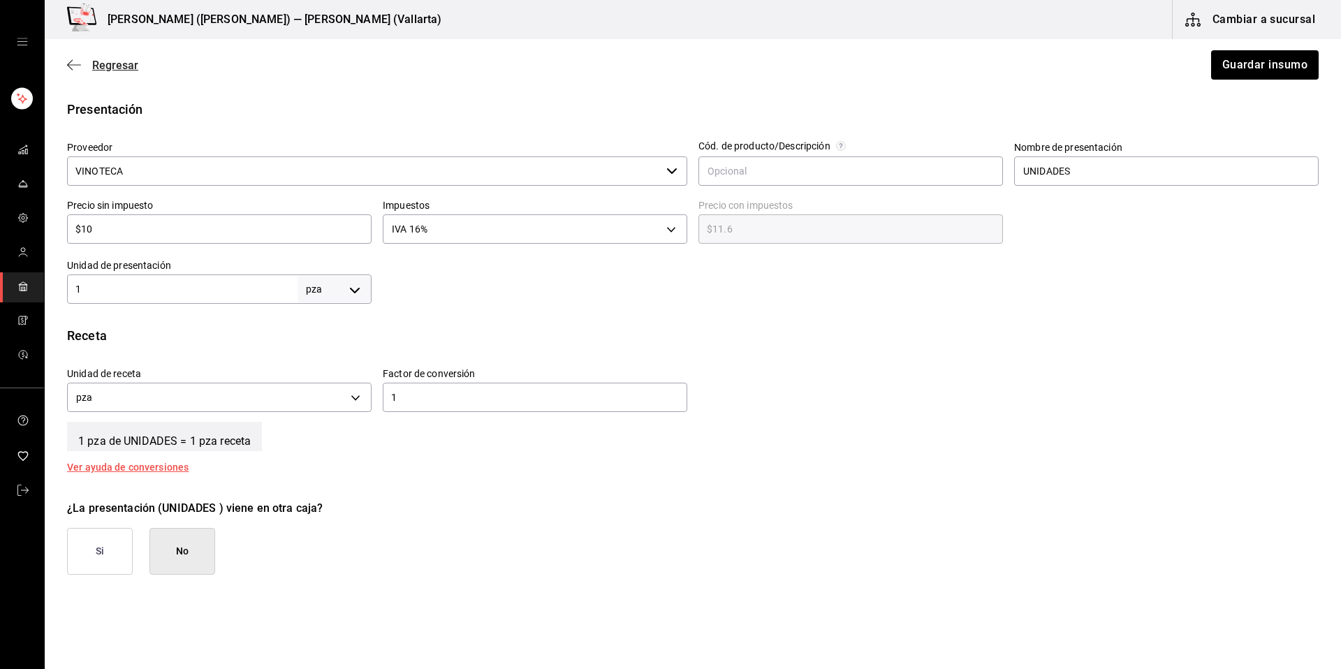
click at [128, 66] on span "Regresar" at bounding box center [115, 65] width 46 height 13
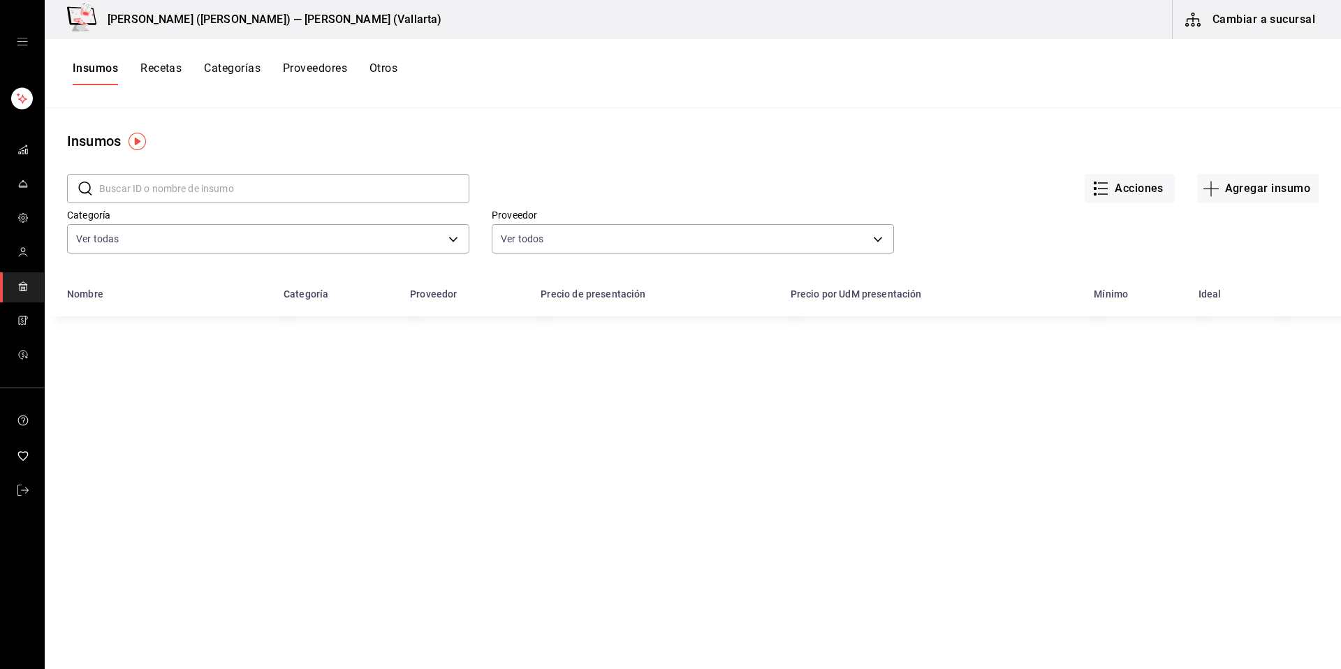
click at [143, 71] on button "Recetas" at bounding box center [160, 73] width 41 height 24
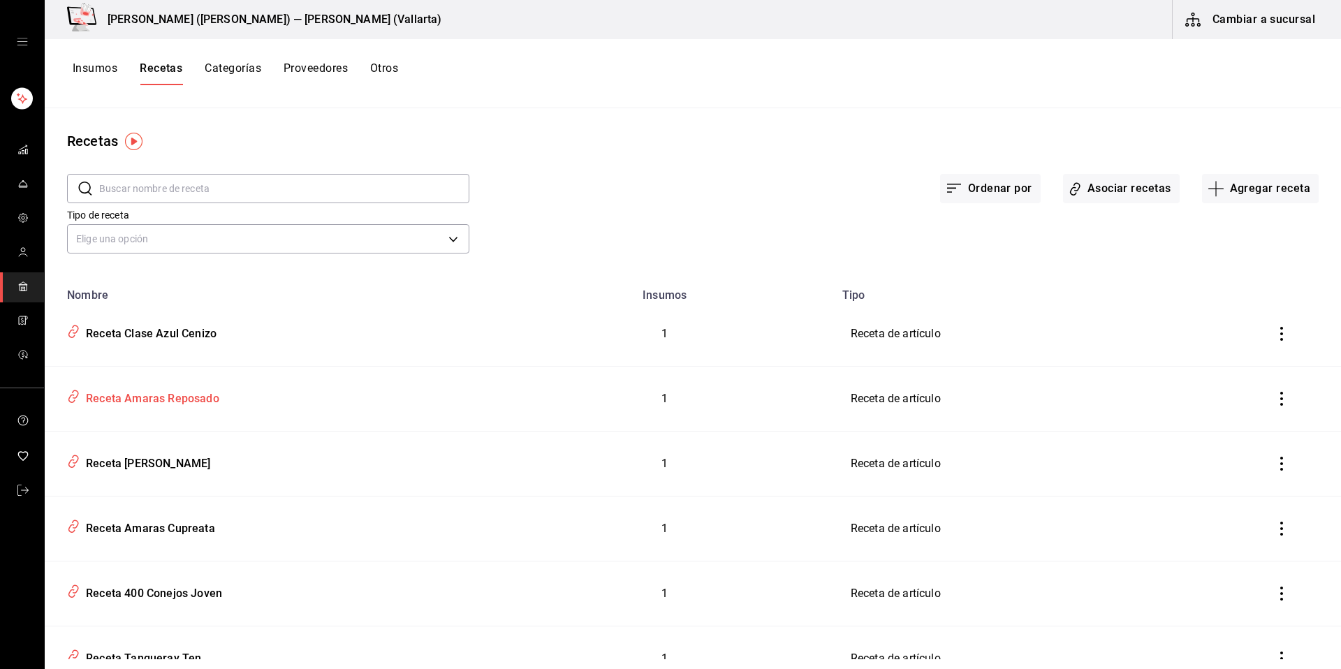
click at [183, 408] on div "Receta Amaras Reposado" at bounding box center [270, 396] width 418 height 27
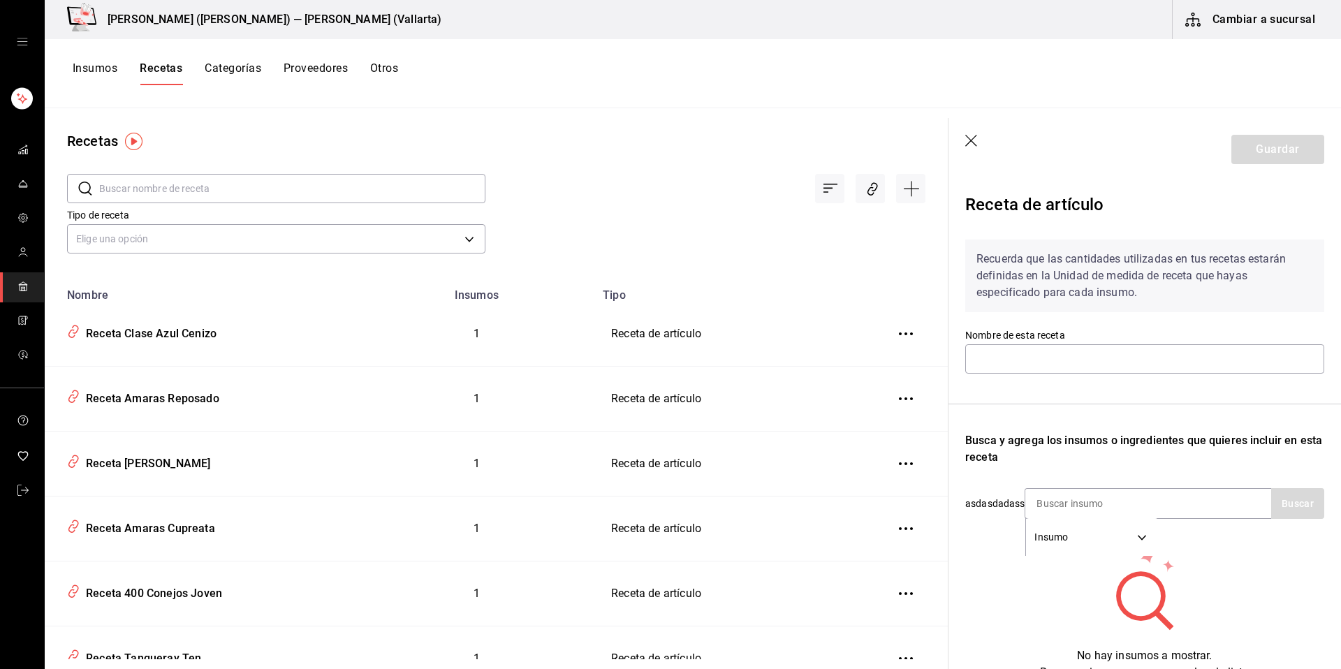
type input "Receta Amaras Reposado"
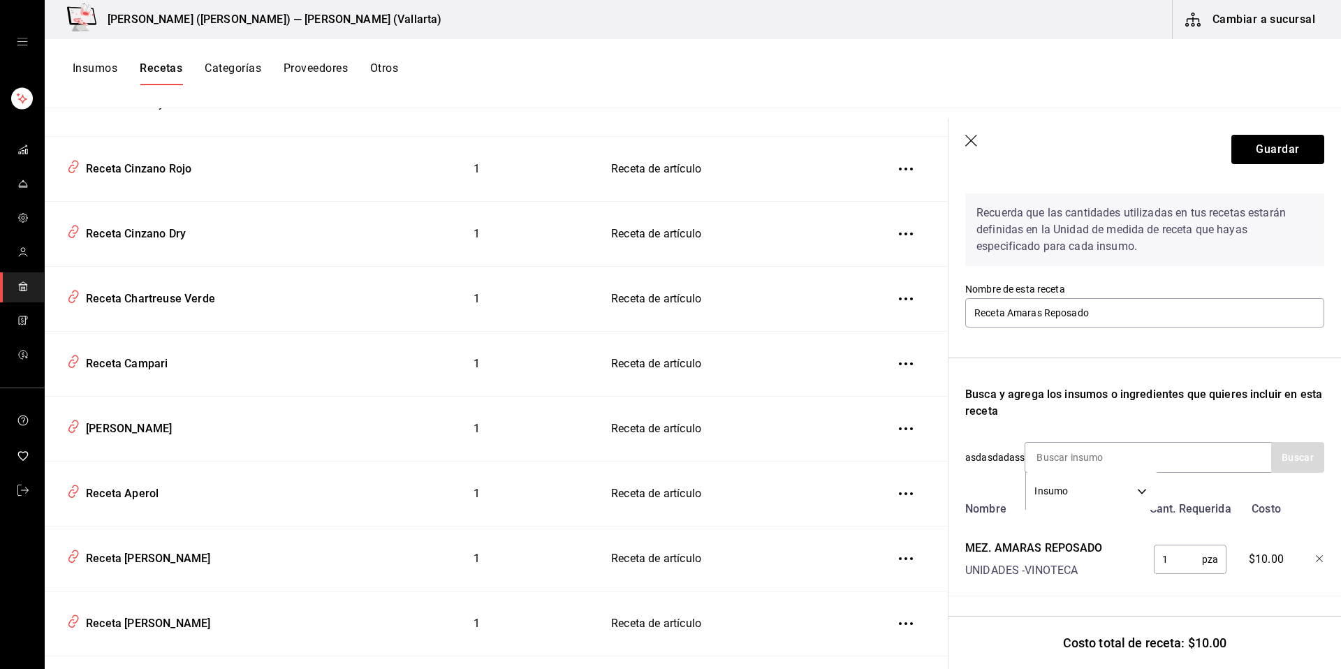
scroll to position [1621, 0]
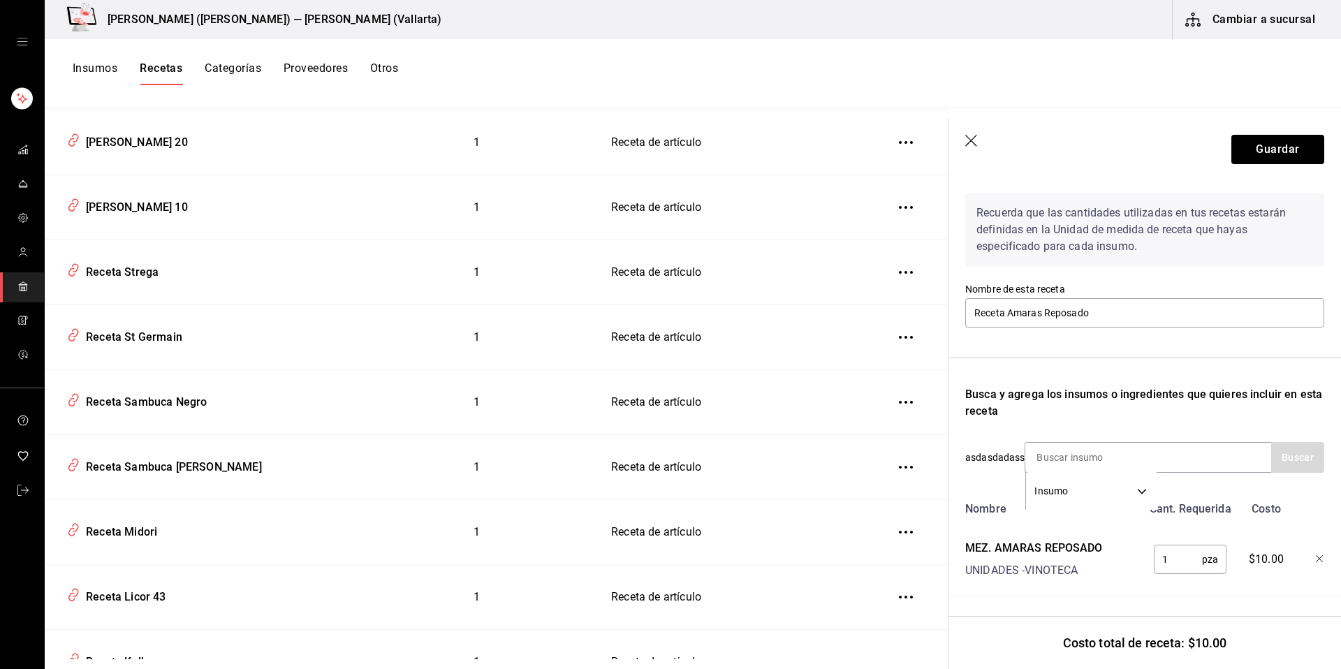
click at [963, 142] on header "Guardar" at bounding box center [1145, 149] width 393 height 63
click at [969, 142] on icon "button" at bounding box center [971, 141] width 12 height 12
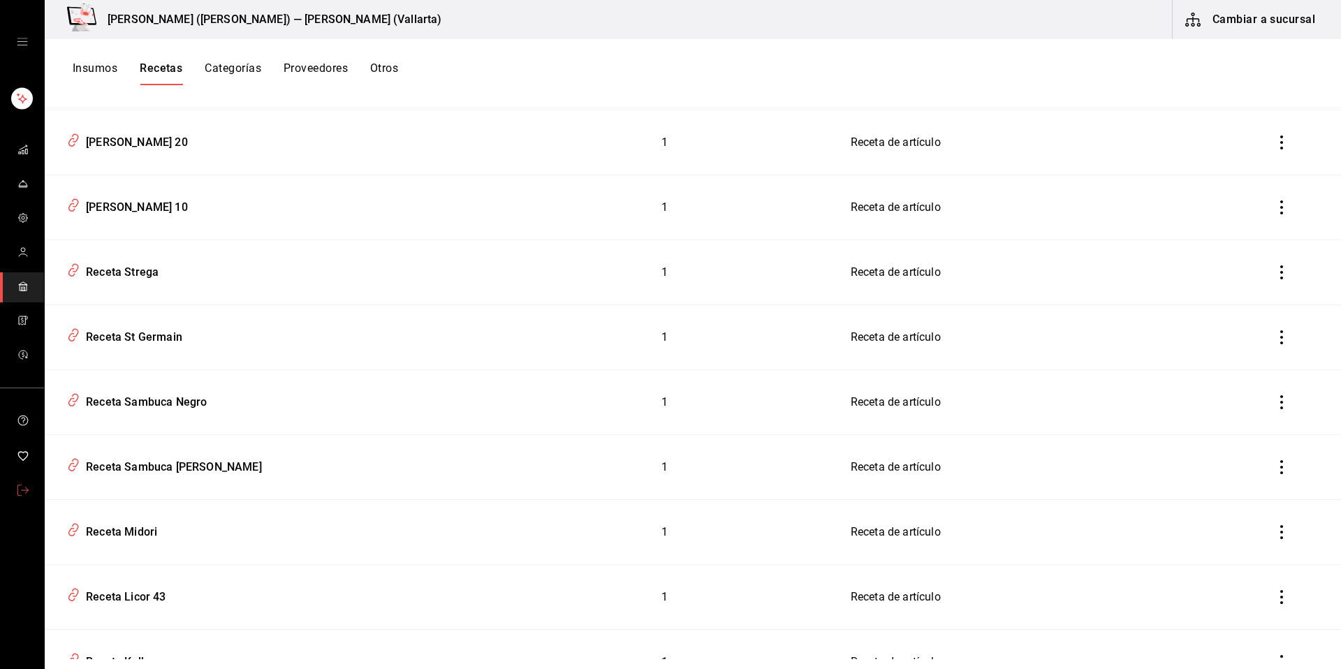
click at [28, 496] on span "mailbox folders" at bounding box center [22, 491] width 11 height 19
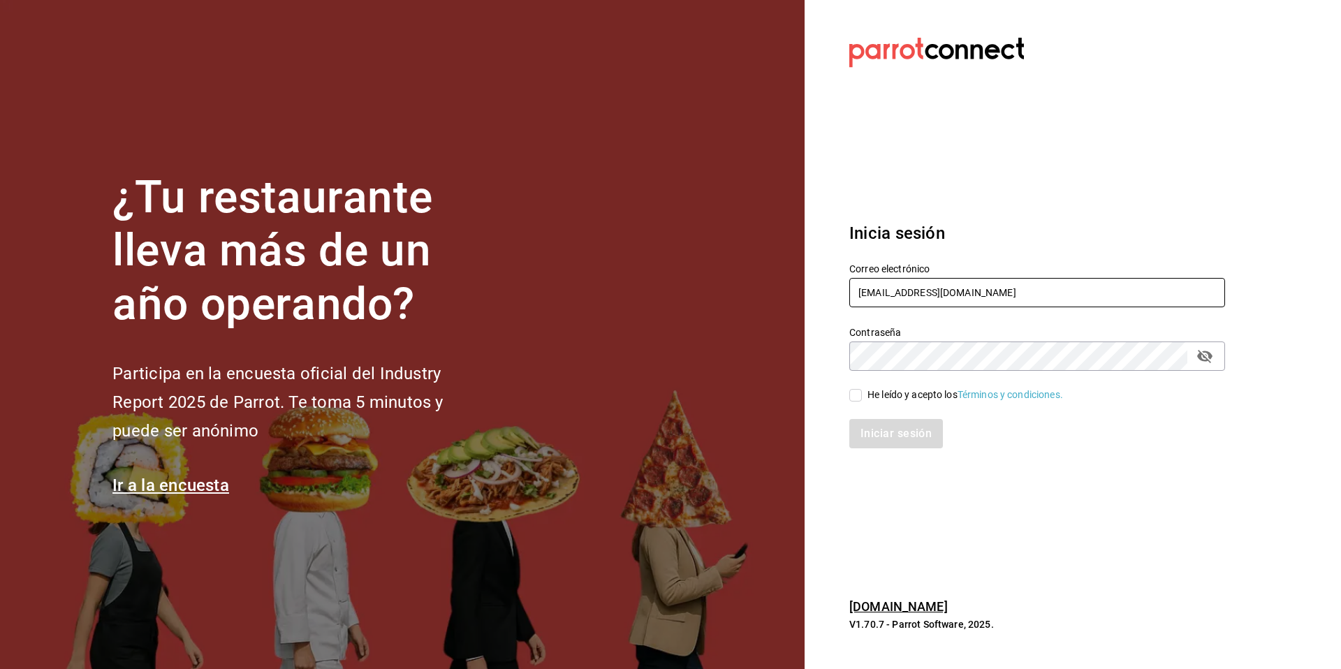
drag, startPoint x: 993, startPoint y: 301, endPoint x: 841, endPoint y: 282, distance: 153.5
click at [841, 282] on div "Correo electrónico angelopolitano@cdmx.com" at bounding box center [1029, 278] width 393 height 64
type input "campomarte@cdmx.com"
click at [893, 389] on div "He leído y acepto los Términos y condiciones." at bounding box center [966, 395] width 196 height 15
click at [862, 389] on input "He leído y acepto los Términos y condiciones." at bounding box center [855, 395] width 13 height 13
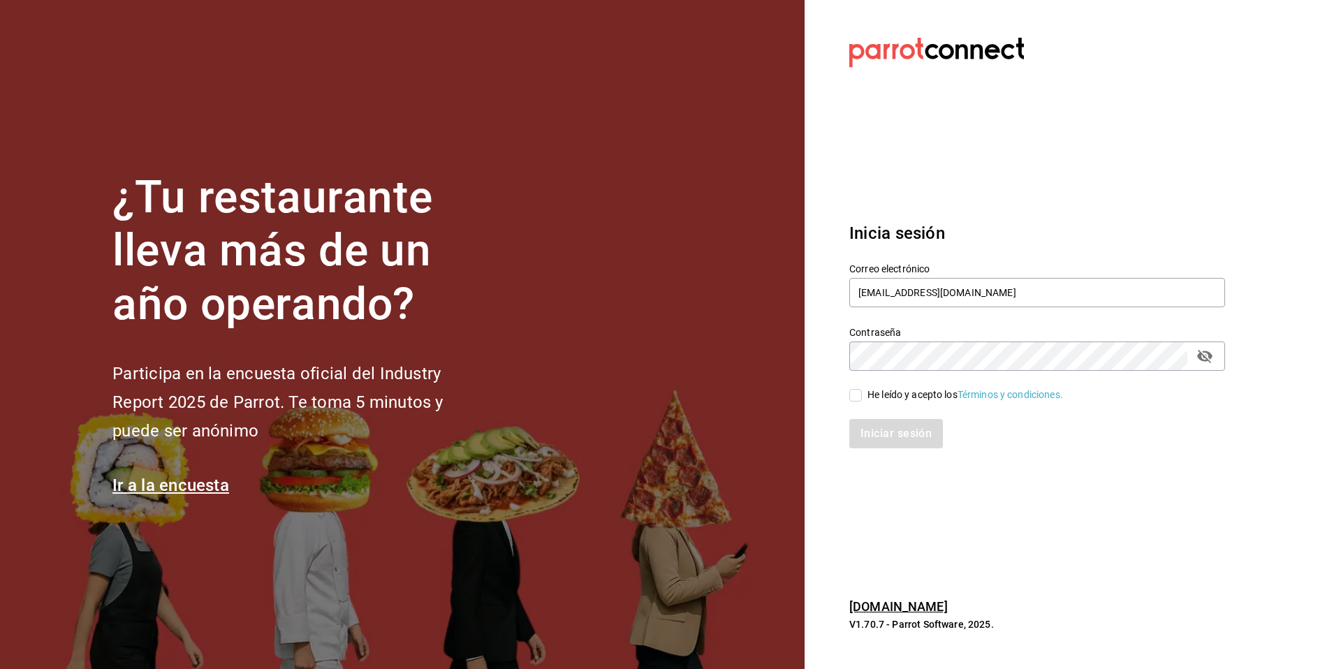
checkbox input "true"
click at [881, 442] on button "Iniciar sesión" at bounding box center [896, 433] width 95 height 29
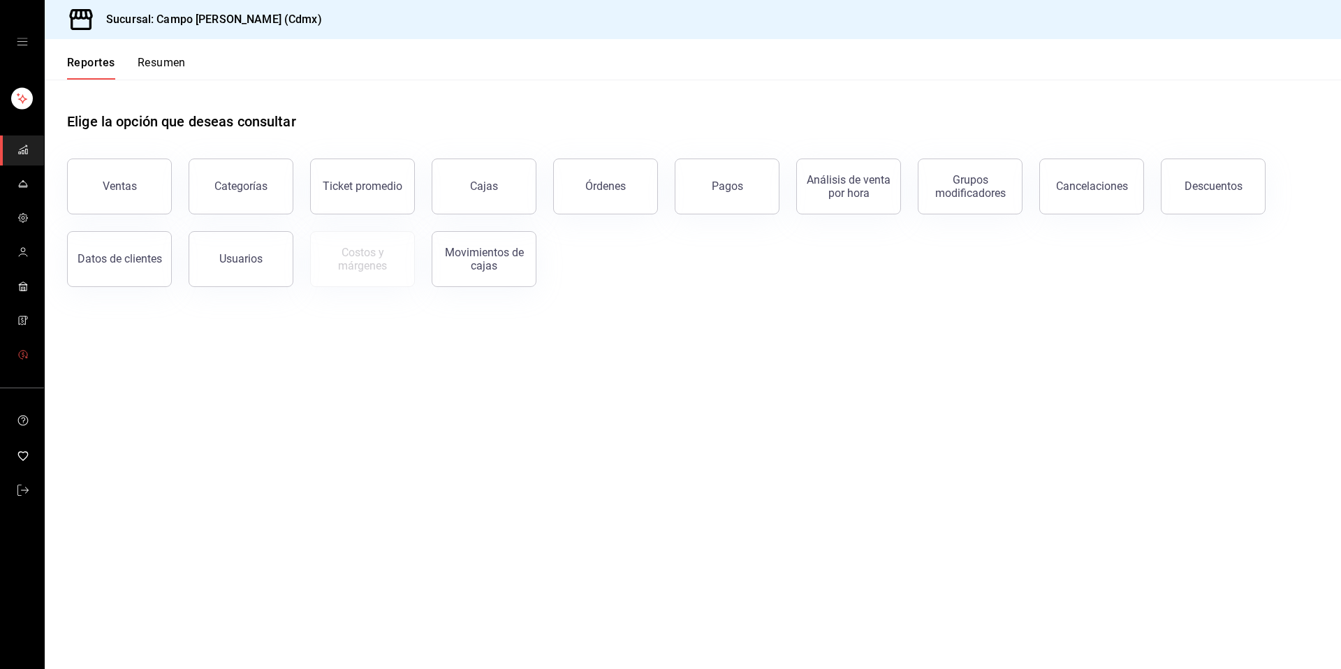
click at [24, 352] on icon "mailbox folders" at bounding box center [22, 354] width 11 height 11
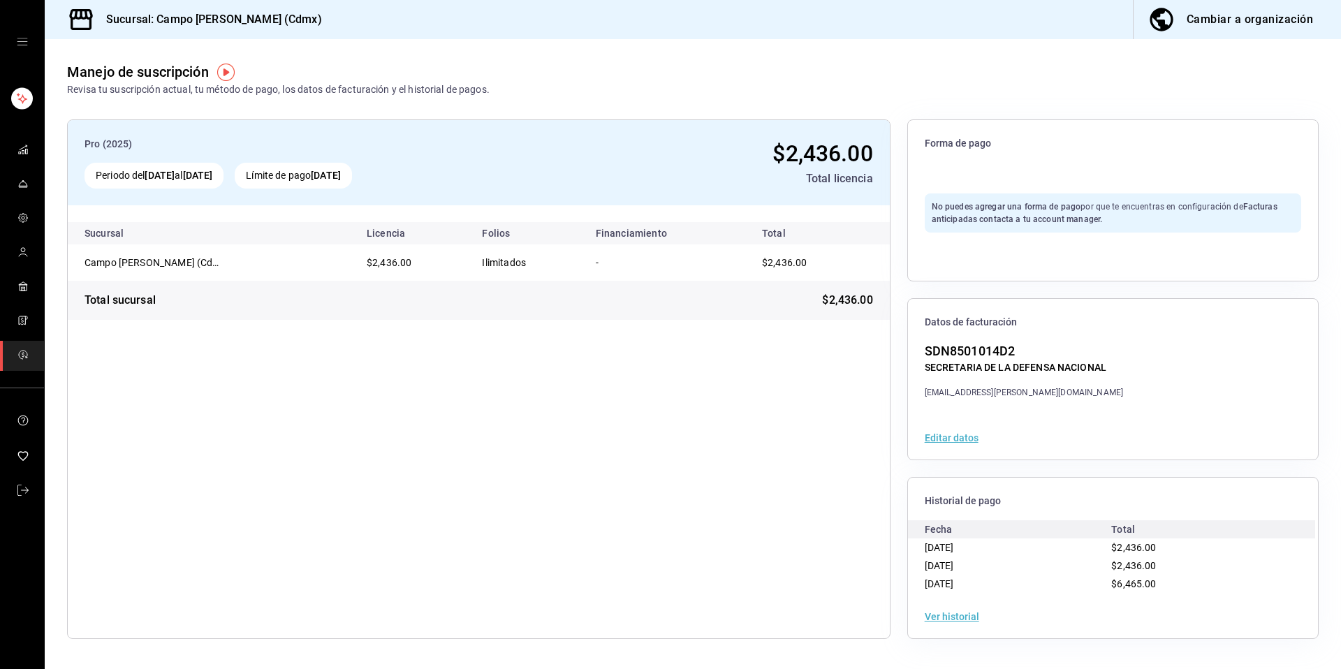
click at [958, 618] on button "Ver historial" at bounding box center [952, 617] width 54 height 10
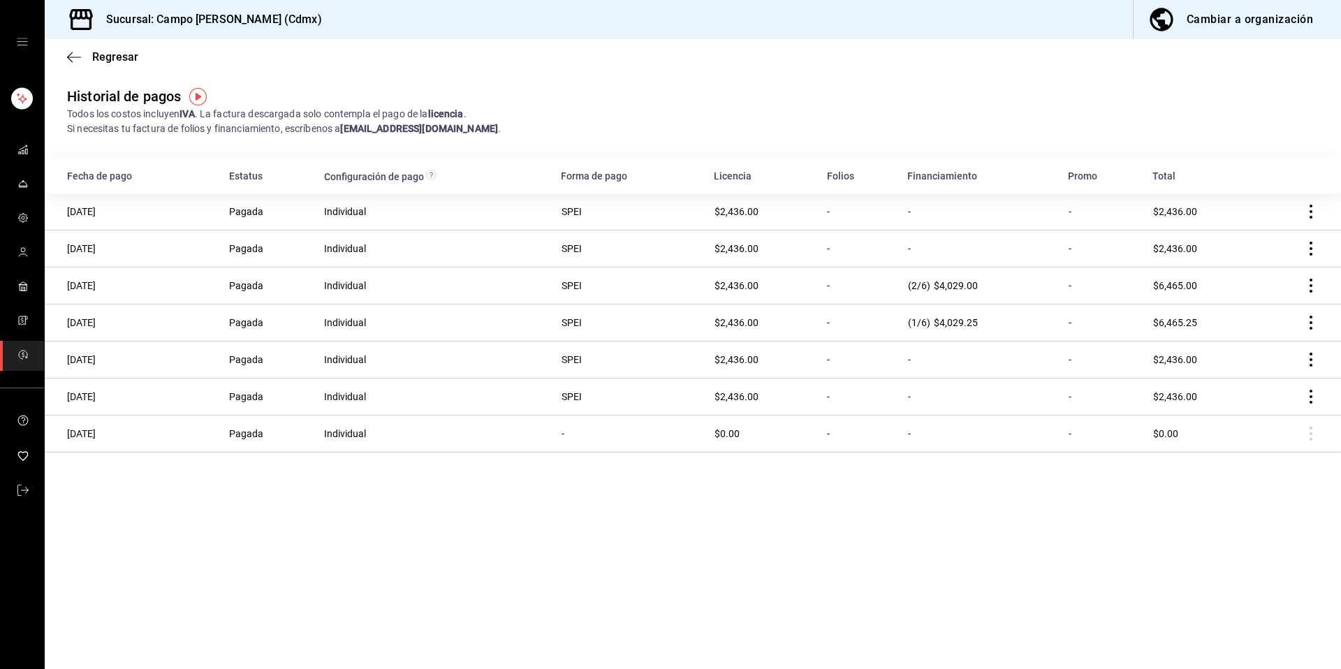
click at [982, 283] on div "(2/6) $4,029.00" at bounding box center [979, 285] width 143 height 11
click at [977, 284] on div "(2/6) $4,029.00" at bounding box center [979, 285] width 143 height 11
drag, startPoint x: 937, startPoint y: 280, endPoint x: 979, endPoint y: 286, distance: 42.4
click at [979, 286] on div "(2/6) $4,029.00" at bounding box center [979, 285] width 143 height 11
click at [1004, 279] on td "(2/6) $4,029.00" at bounding box center [979, 286] width 161 height 37
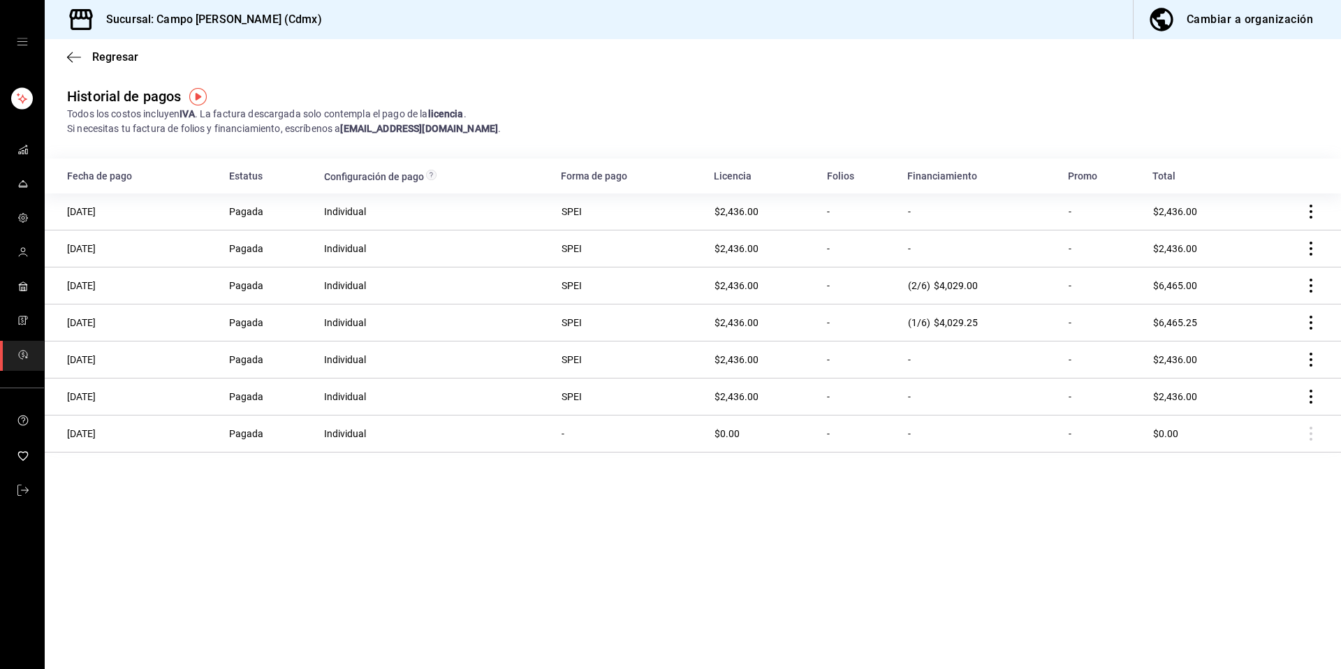
click at [956, 289] on span "$4,029.00" at bounding box center [956, 285] width 44 height 11
copy span "4,029.00"
